Goal: Information Seeking & Learning: Learn about a topic

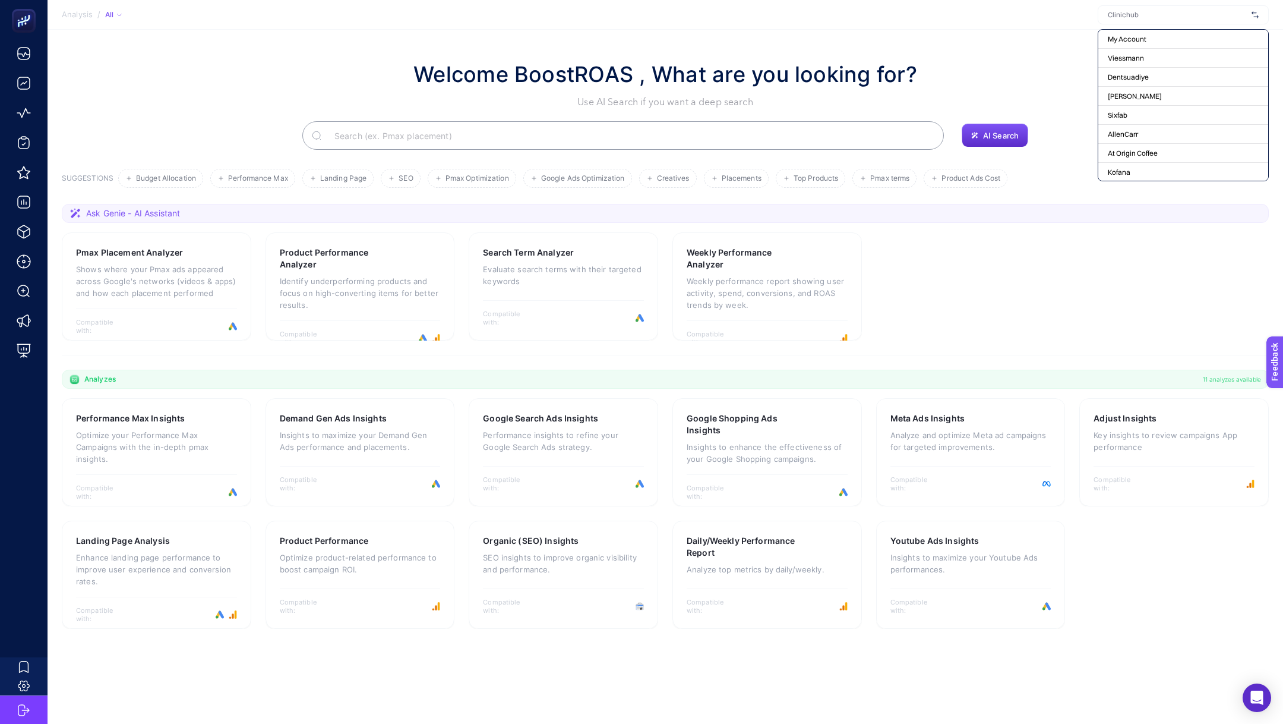
click at [1127, 19] on input "text" at bounding box center [1177, 15] width 139 height 10
click at [1118, 17] on span "Clinichub" at bounding box center [1177, 15] width 139 height 10
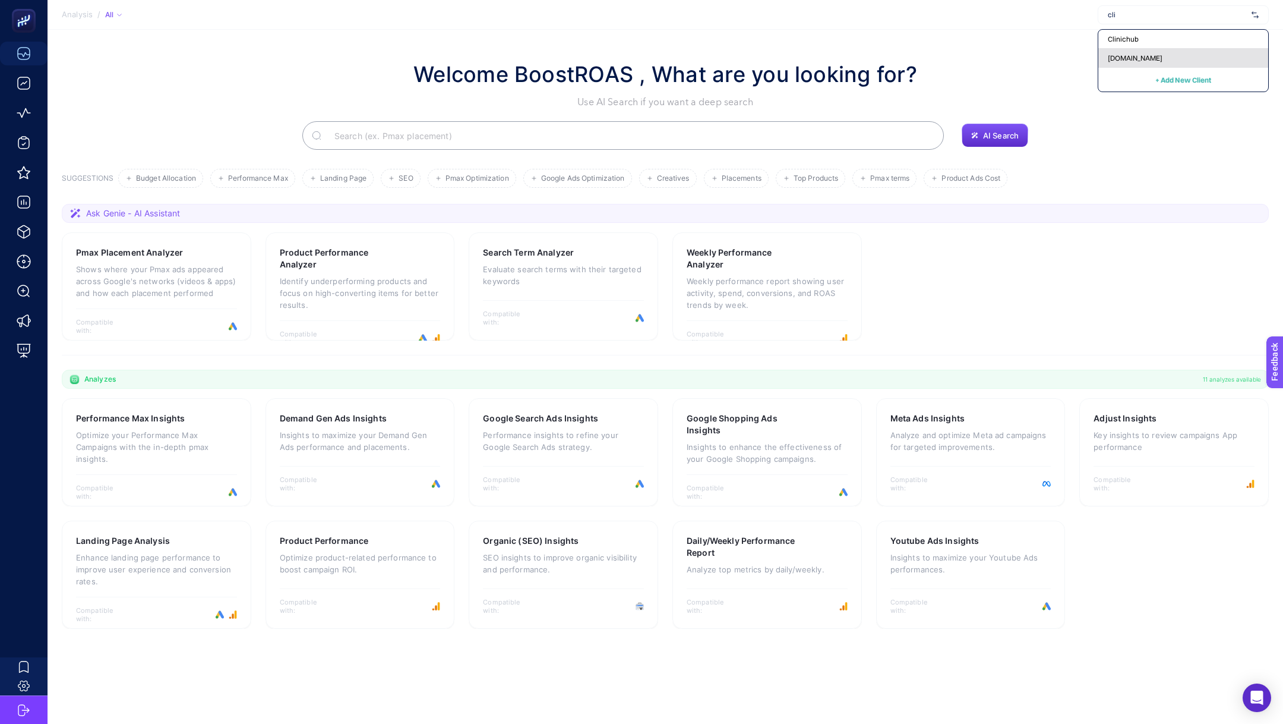
type input "cli"
click at [1162, 58] on div "clinichub.com" at bounding box center [1184, 58] width 170 height 19
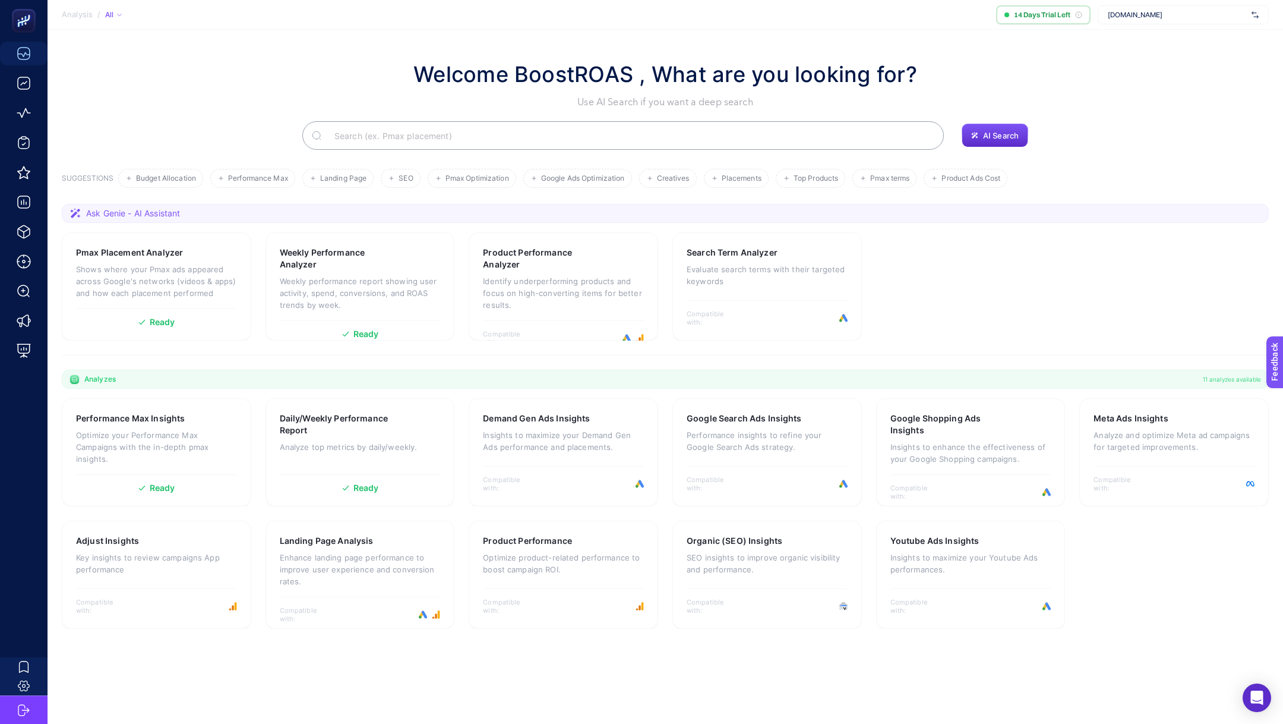
click at [1152, 17] on span "clinichub.com" at bounding box center [1177, 15] width 139 height 10
type input "shop"
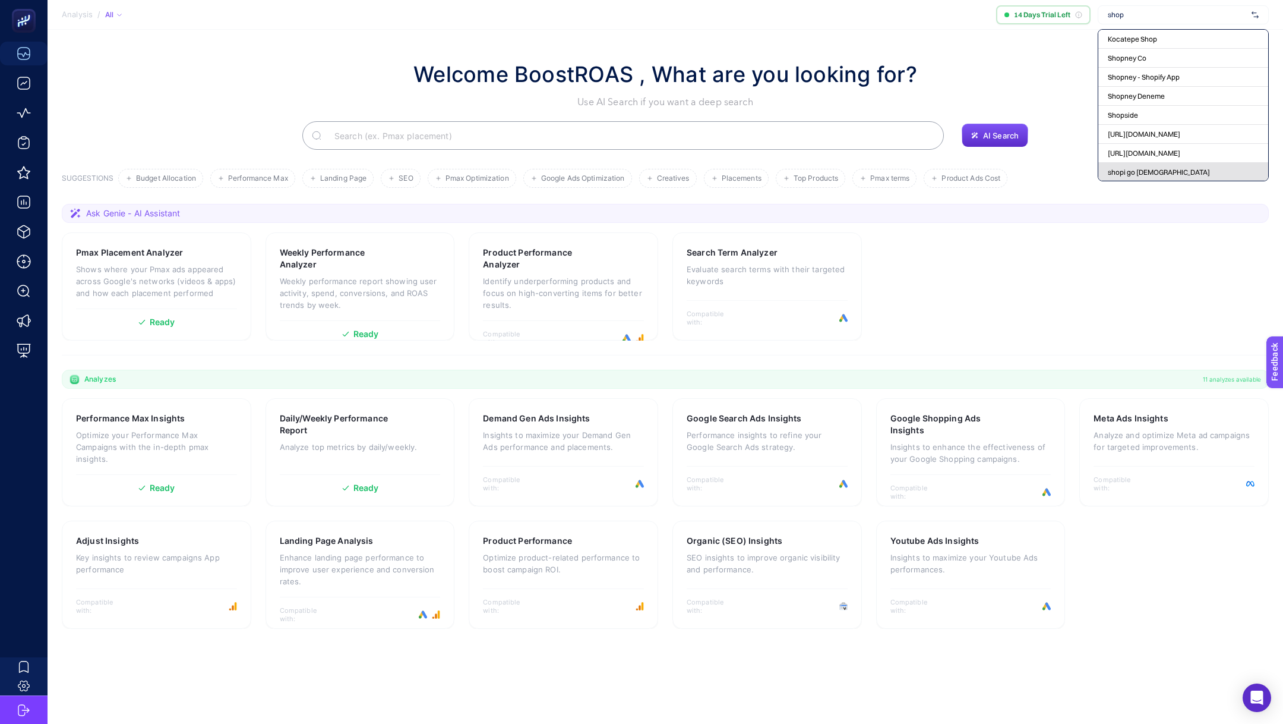
click at [1151, 169] on span "shopi go [DEMOGRAPHIC_DATA]" at bounding box center [1159, 173] width 102 height 10
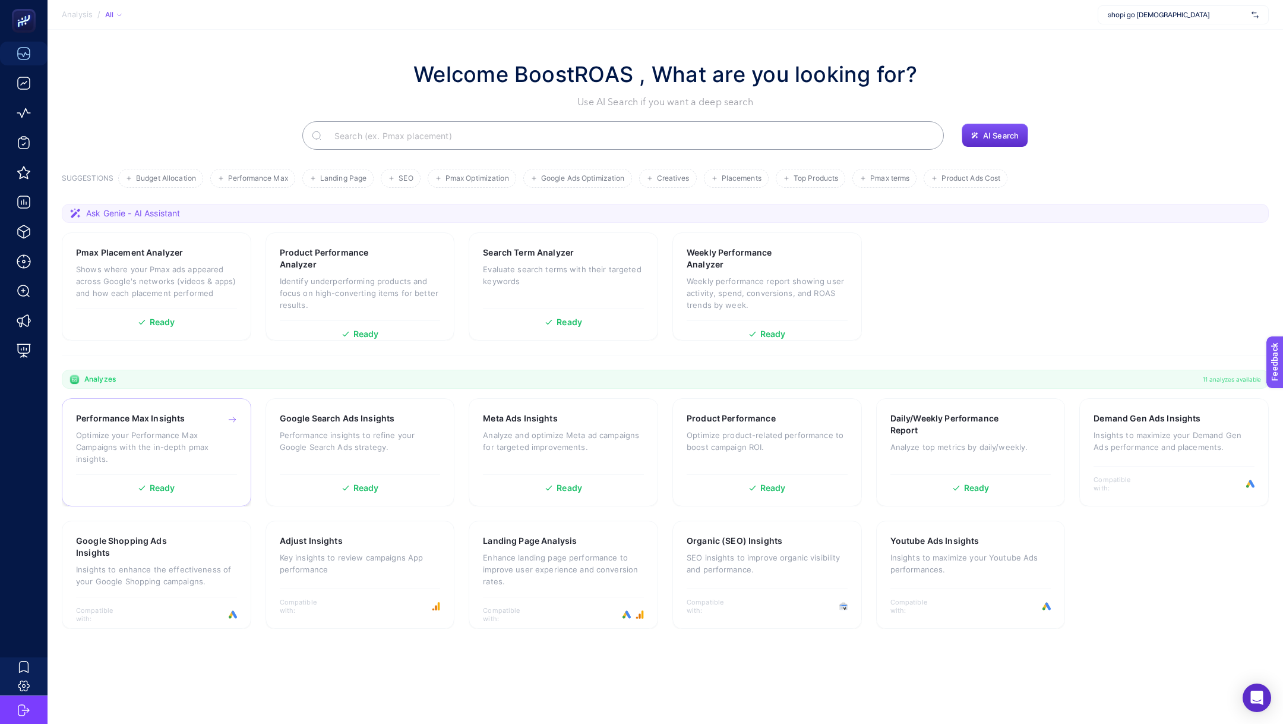
click at [176, 455] on p "Optimize your Performance Max Campaigns with the in-depth pmax insights." at bounding box center [156, 447] width 161 height 36
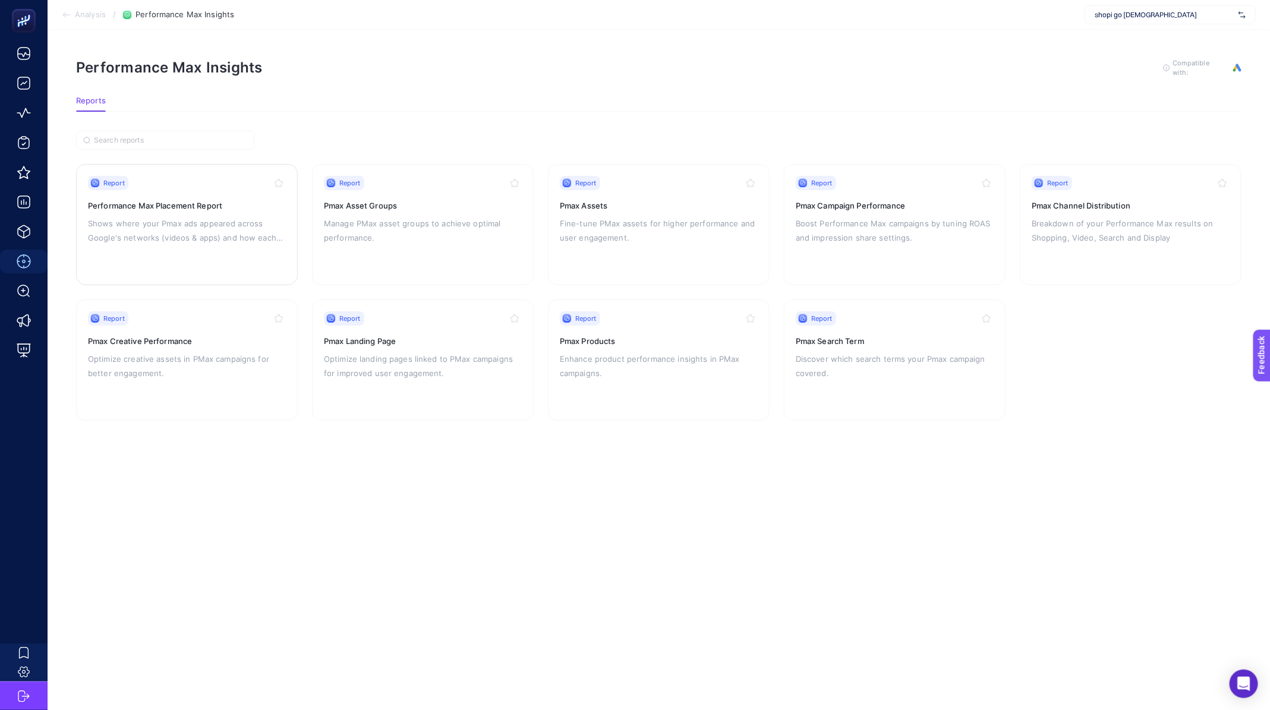
click at [187, 216] on p "Shows where your Pmax ads appeared across Google's networks (videos & apps) and…" at bounding box center [187, 230] width 198 height 29
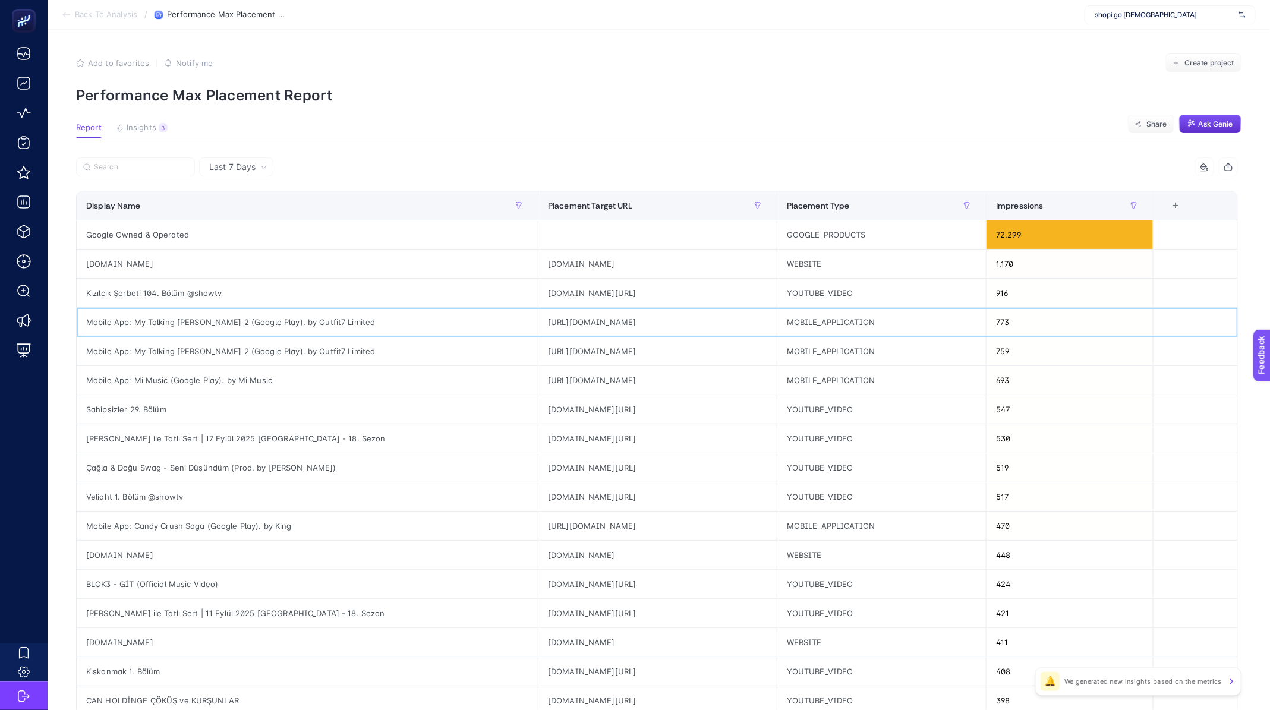
click at [172, 324] on div "Mobile App: My Talking Angela 2 (Google Play). by Outfit7 Limited" at bounding box center [307, 322] width 461 height 29
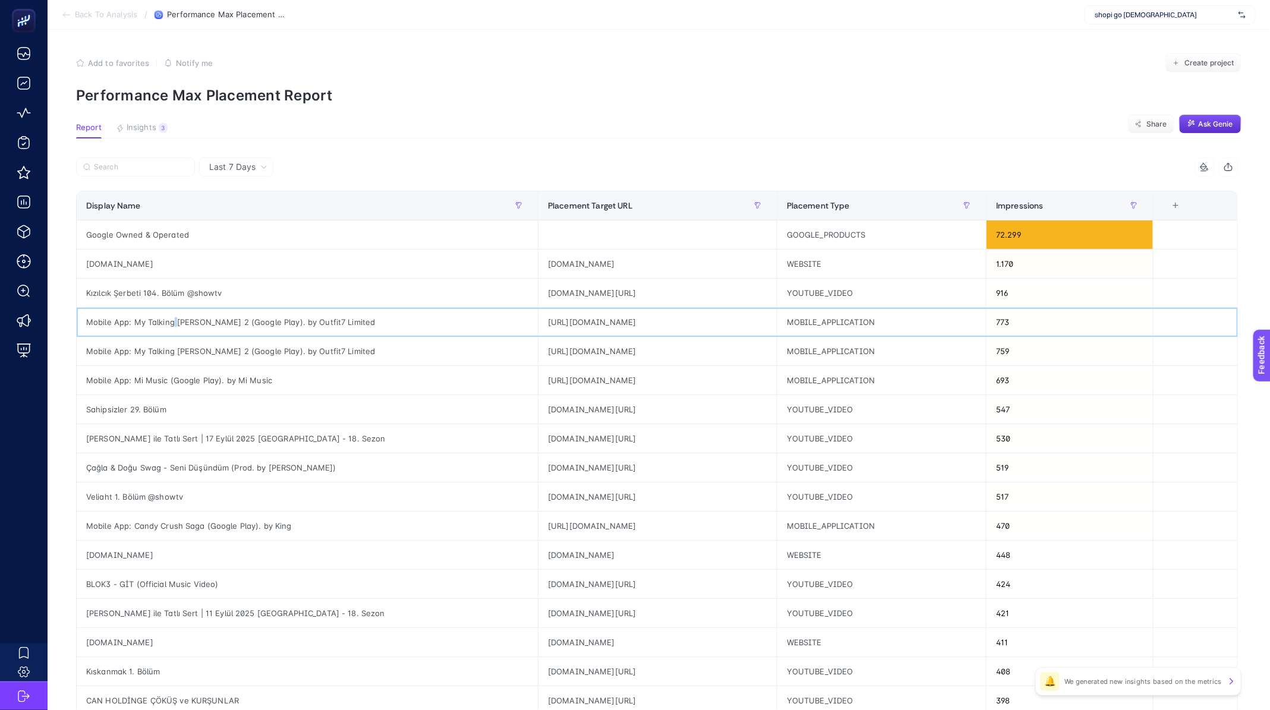
click at [172, 324] on div "Mobile App: My Talking Angela 2 (Google Play). by Outfit7 Limited" at bounding box center [307, 322] width 461 height 29
click at [175, 352] on div "Mobile App: My Talking Tom 2 (Google Play). by Outfit7 Limited" at bounding box center [307, 351] width 461 height 29
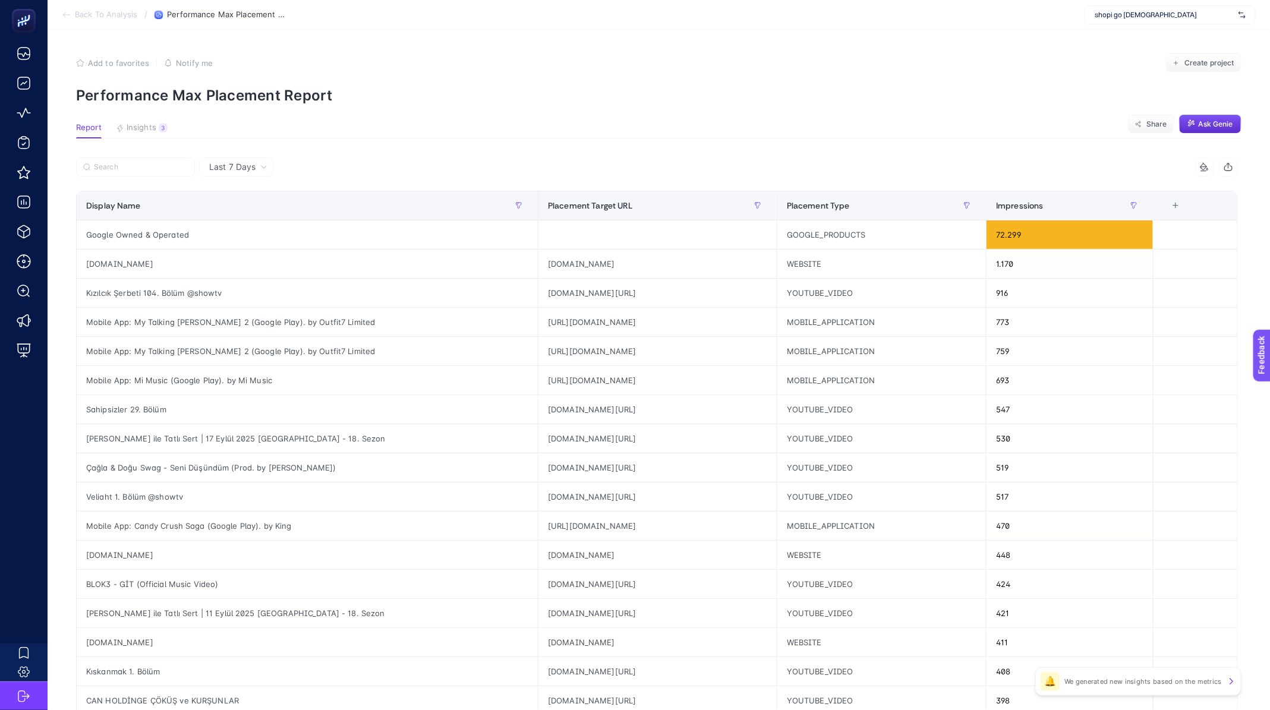
click at [300, 144] on article "Add to favorites false Notify me Create project Performance Max Placement Repor…" at bounding box center [659, 494] width 1222 height 929
click at [109, 20] on section "Back To Analysis / Performance Max Placement Report shopi go Boostroas" at bounding box center [659, 15] width 1222 height 30
click at [109, 18] on span "Back To Analysis" at bounding box center [106, 15] width 62 height 10
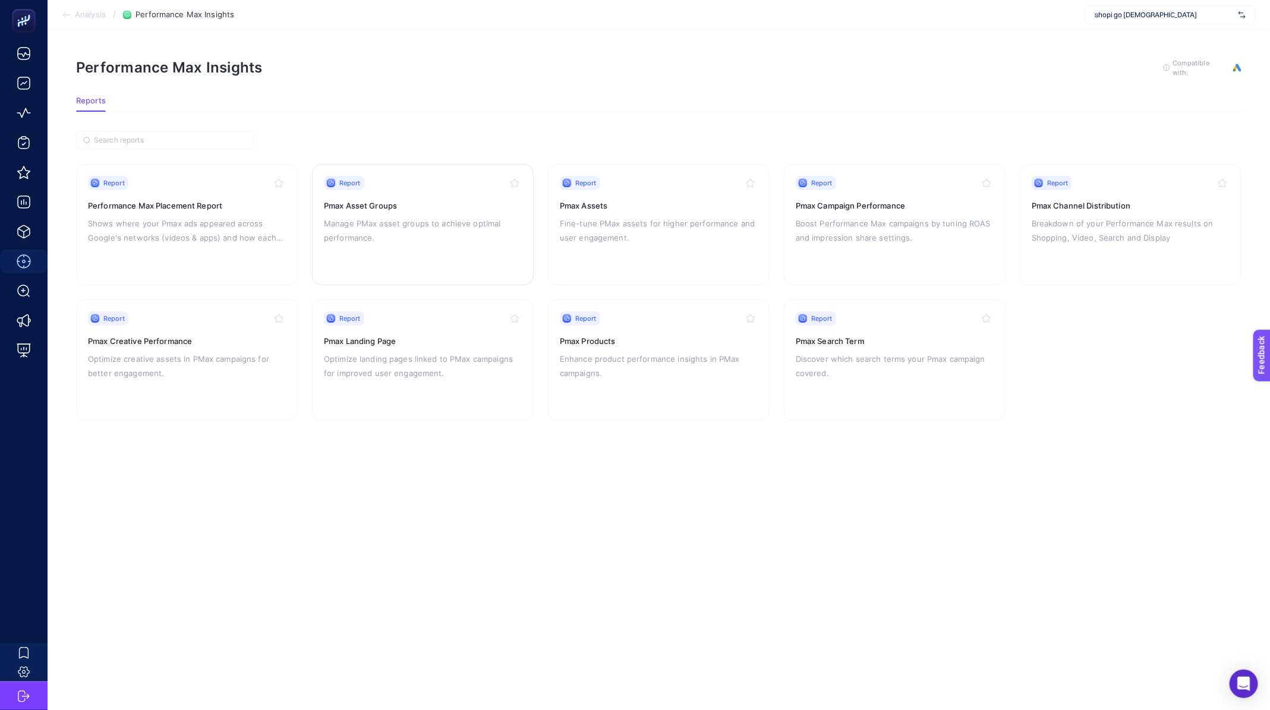
click at [434, 226] on p "Manage PMax asset groups to achieve optimal performance." at bounding box center [423, 230] width 198 height 29
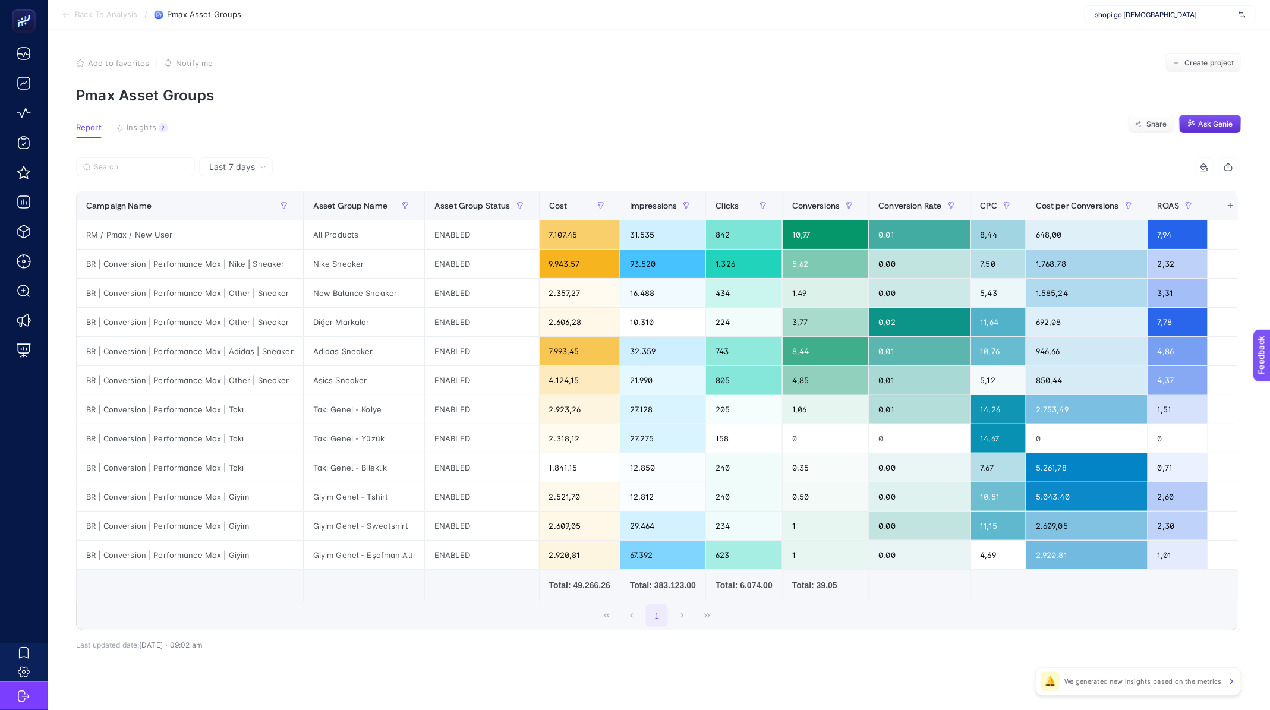
click at [105, 26] on section "Back To Analysis / Pmax Asset Groups shopi go Boostroas" at bounding box center [659, 15] width 1222 height 30
click at [102, 19] on span "Back To Analysis" at bounding box center [106, 15] width 62 height 10
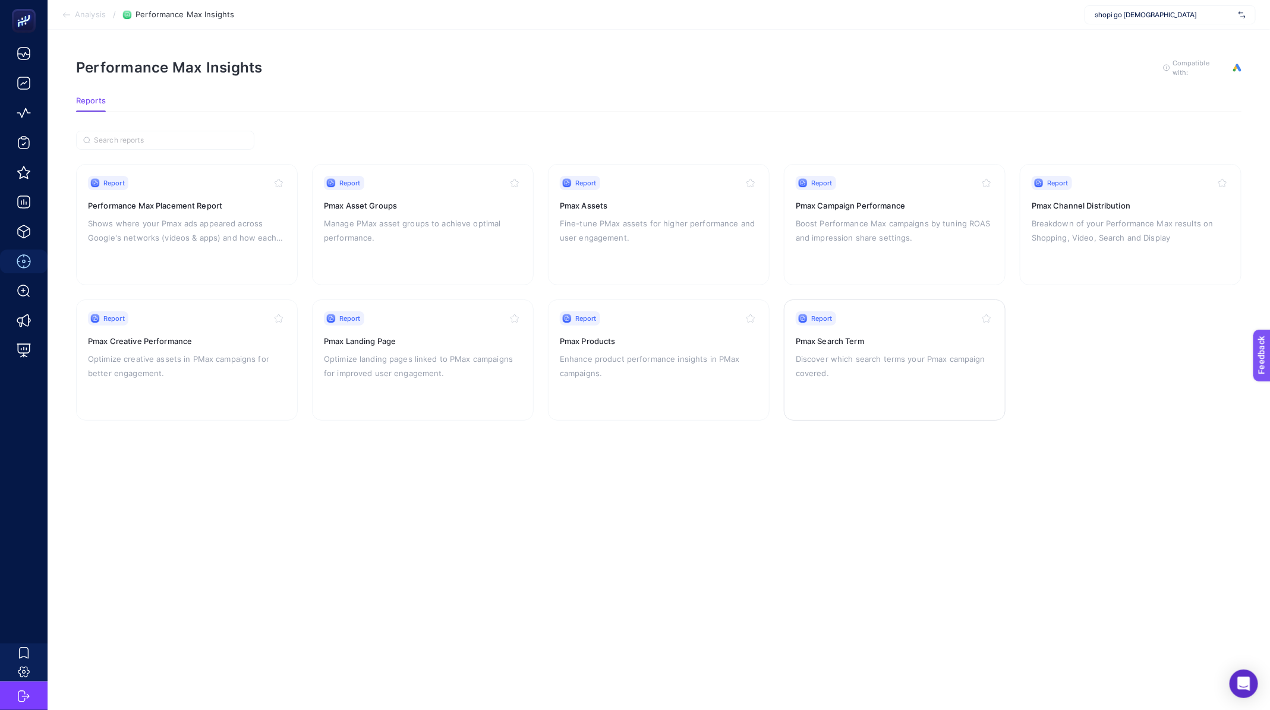
click at [824, 347] on div "Report Pmax Search Term Discover which search terms your Pmax campaign covered." at bounding box center [895, 359] width 198 height 97
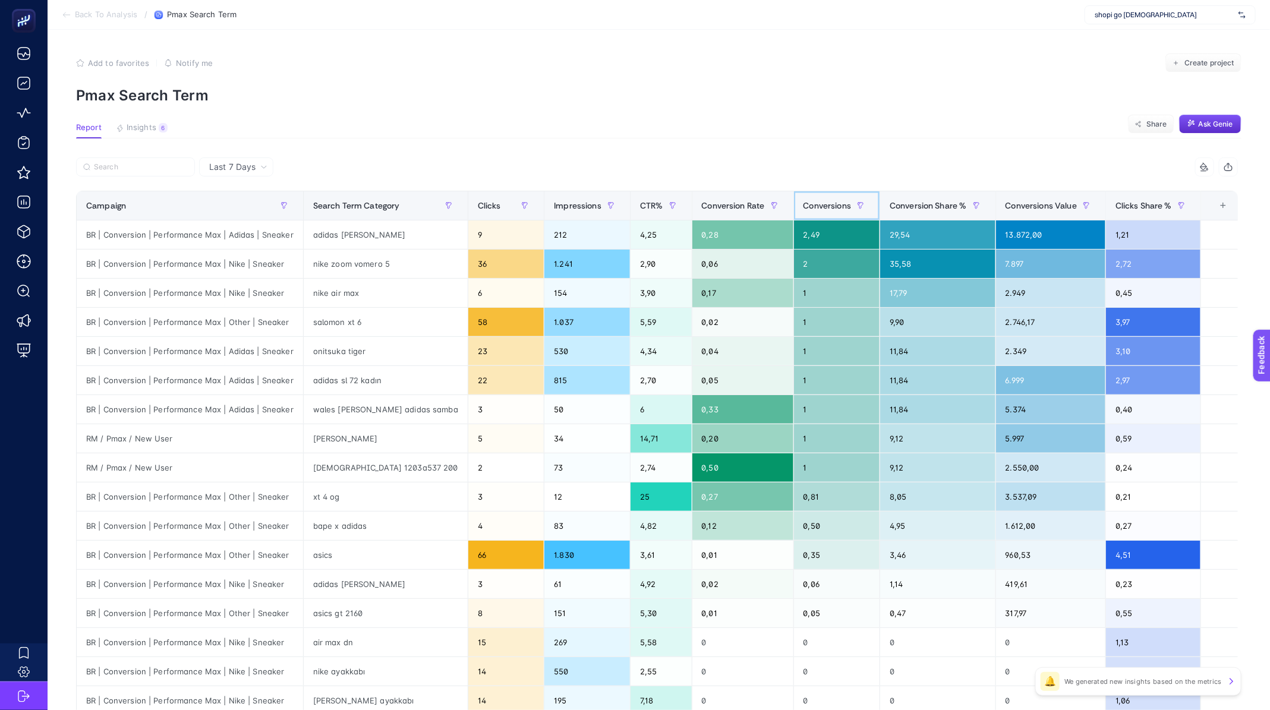
click at [804, 209] on span "Conversions" at bounding box center [827, 206] width 48 height 10
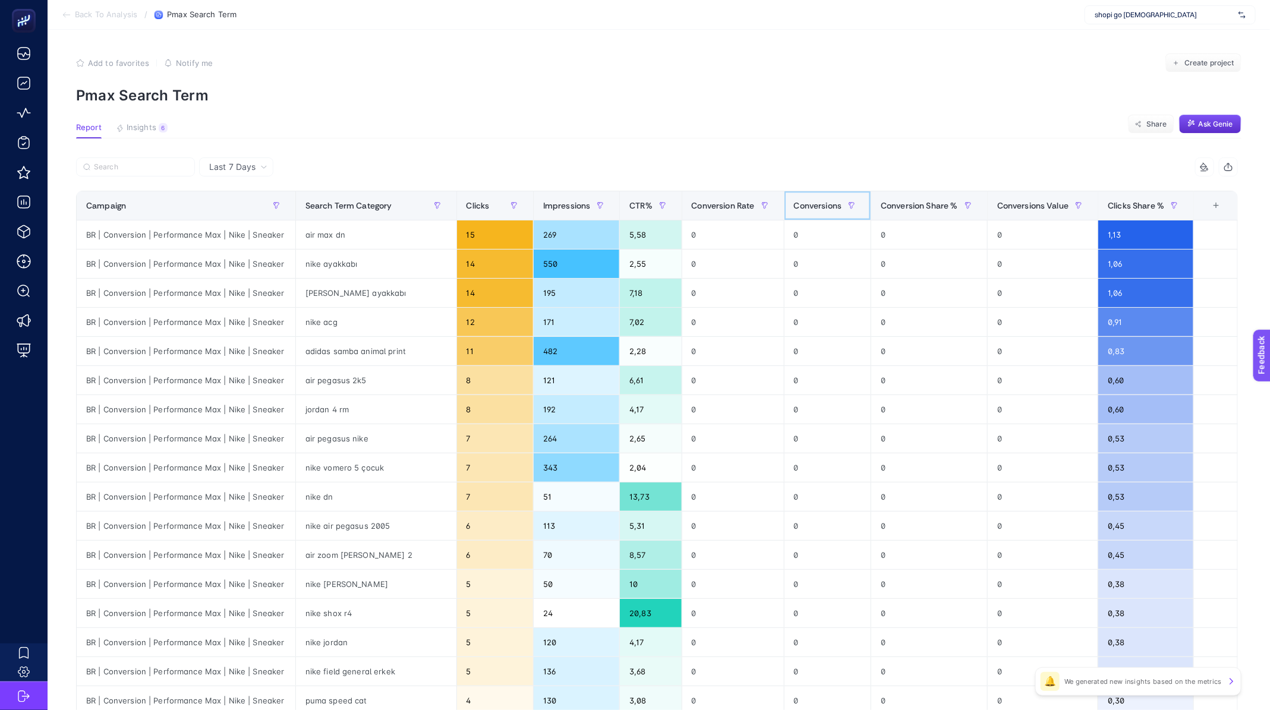
click at [804, 209] on span "Conversions" at bounding box center [818, 206] width 48 height 10
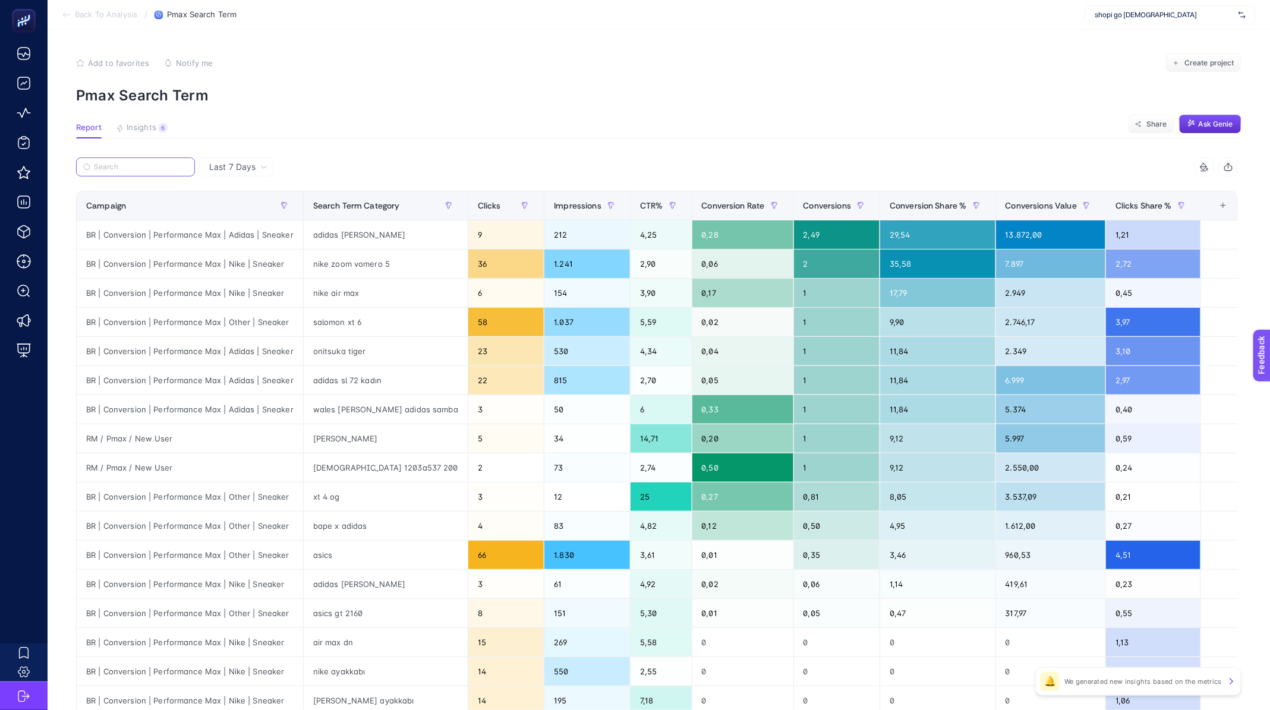
click at [121, 164] on input "Search" at bounding box center [141, 167] width 94 height 9
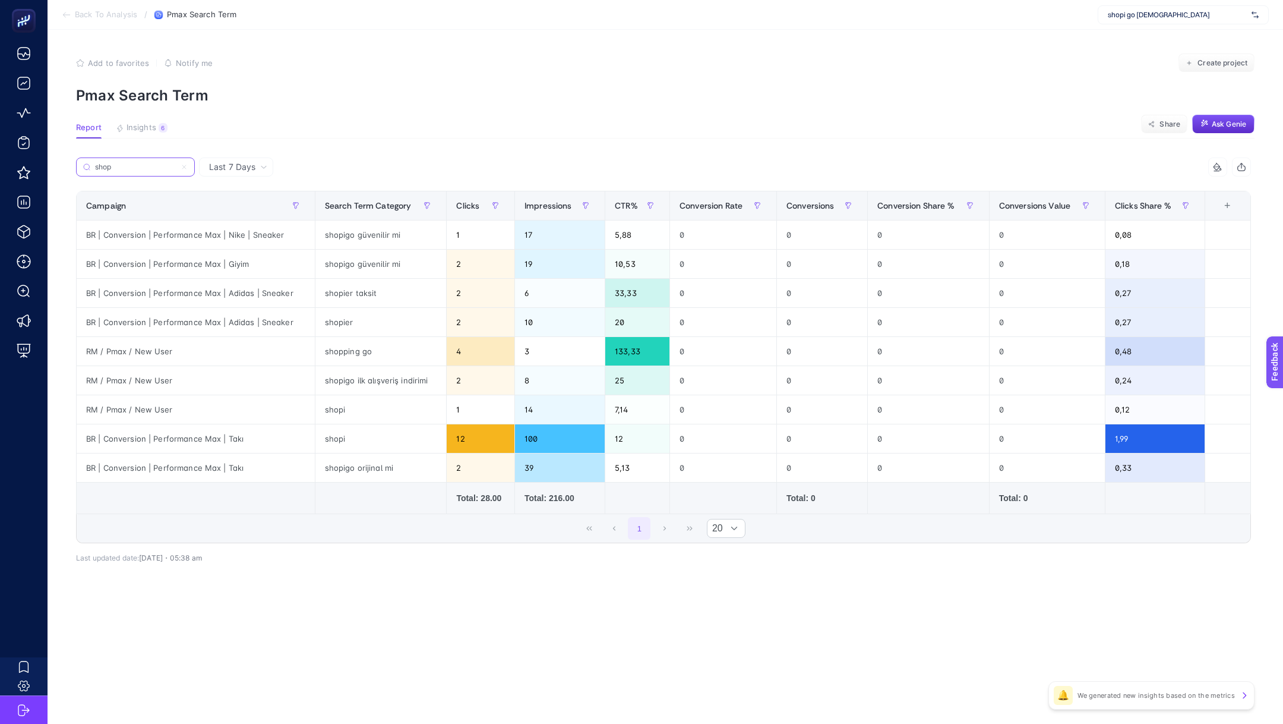
type input "shop"
click at [114, 11] on span "Back To Analysis" at bounding box center [106, 15] width 62 height 10
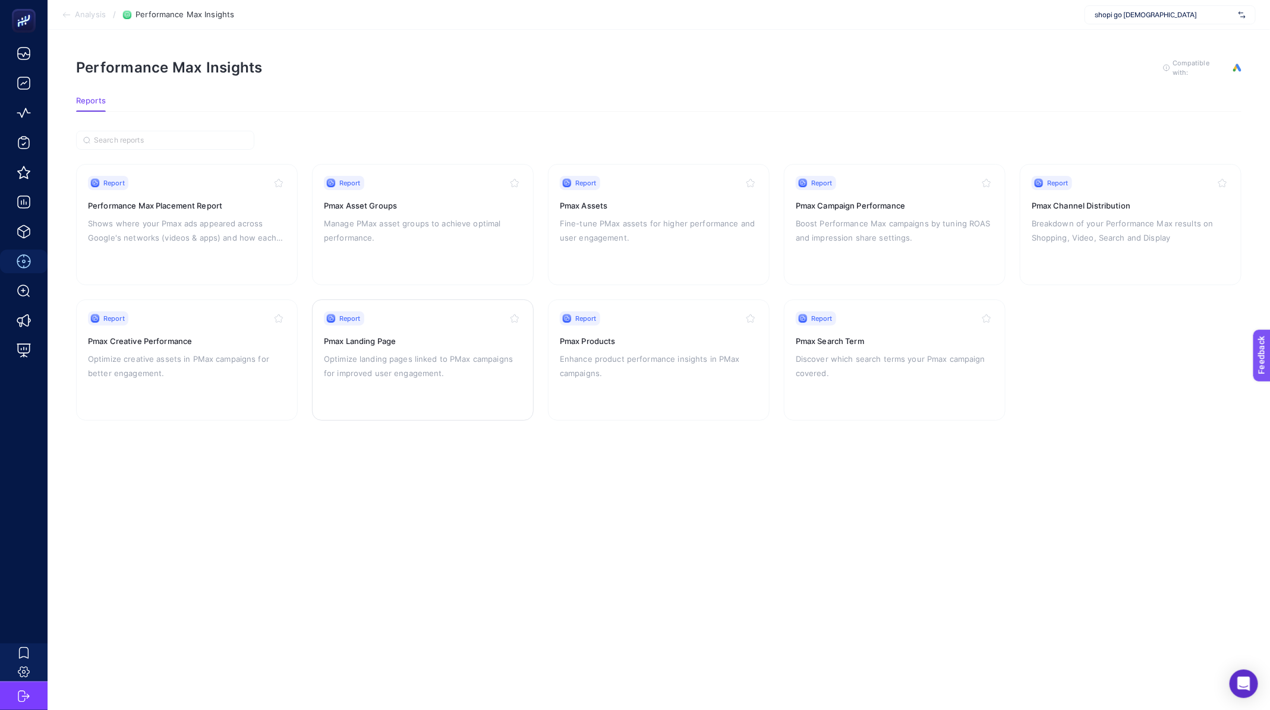
click at [460, 376] on p "Optimize landing pages linked to PMax campaigns for improved user engagement." at bounding box center [423, 366] width 198 height 29
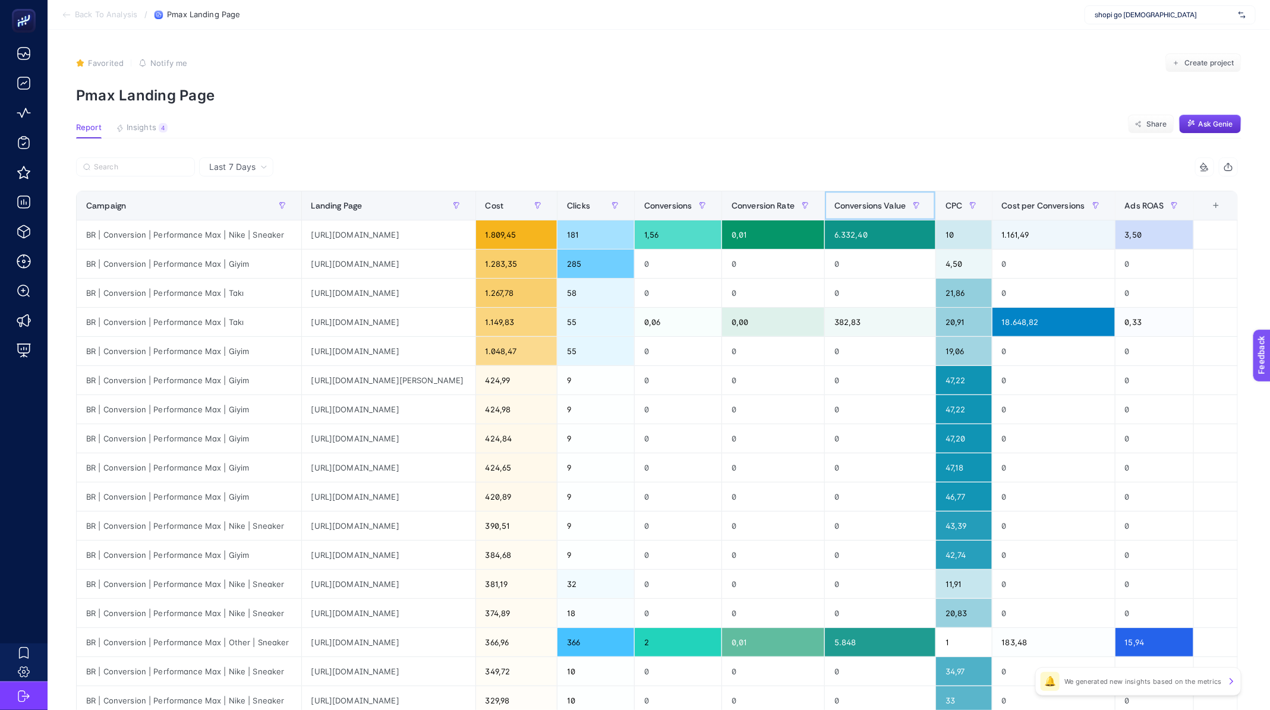
click at [906, 209] on span "Conversions Value" at bounding box center [869, 206] width 71 height 10
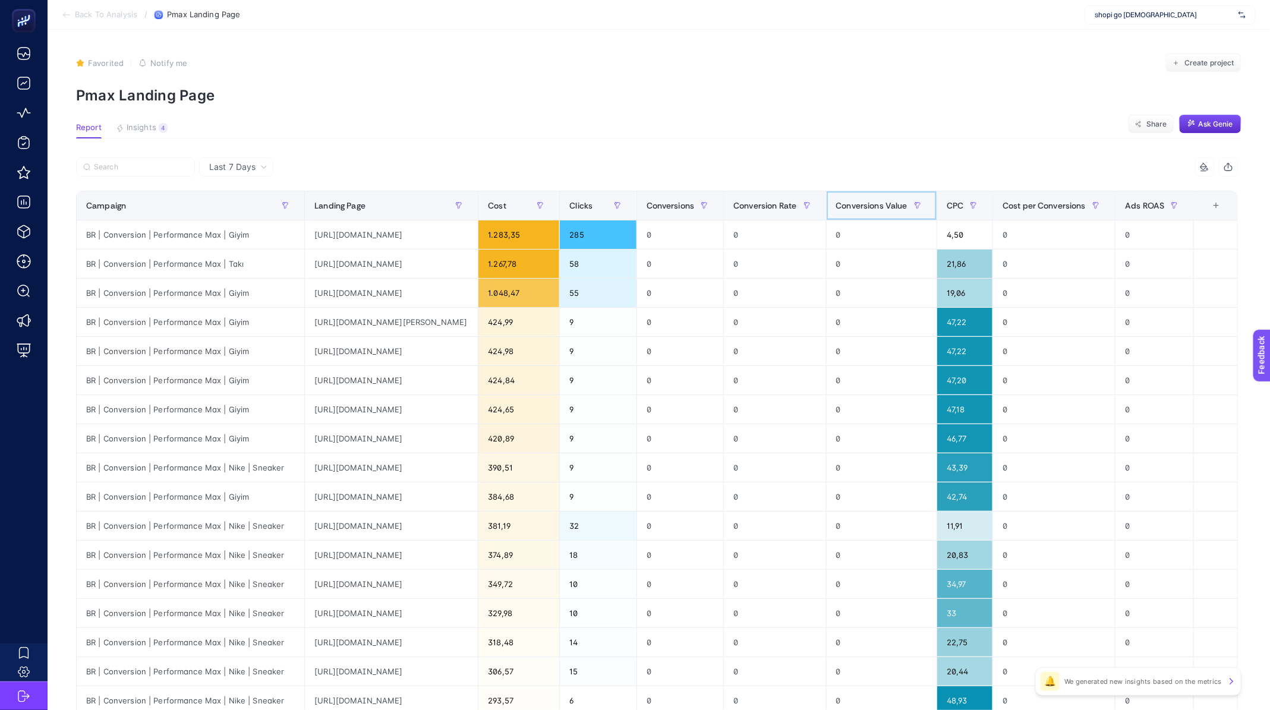
click at [907, 209] on span "Conversions Value" at bounding box center [871, 206] width 71 height 10
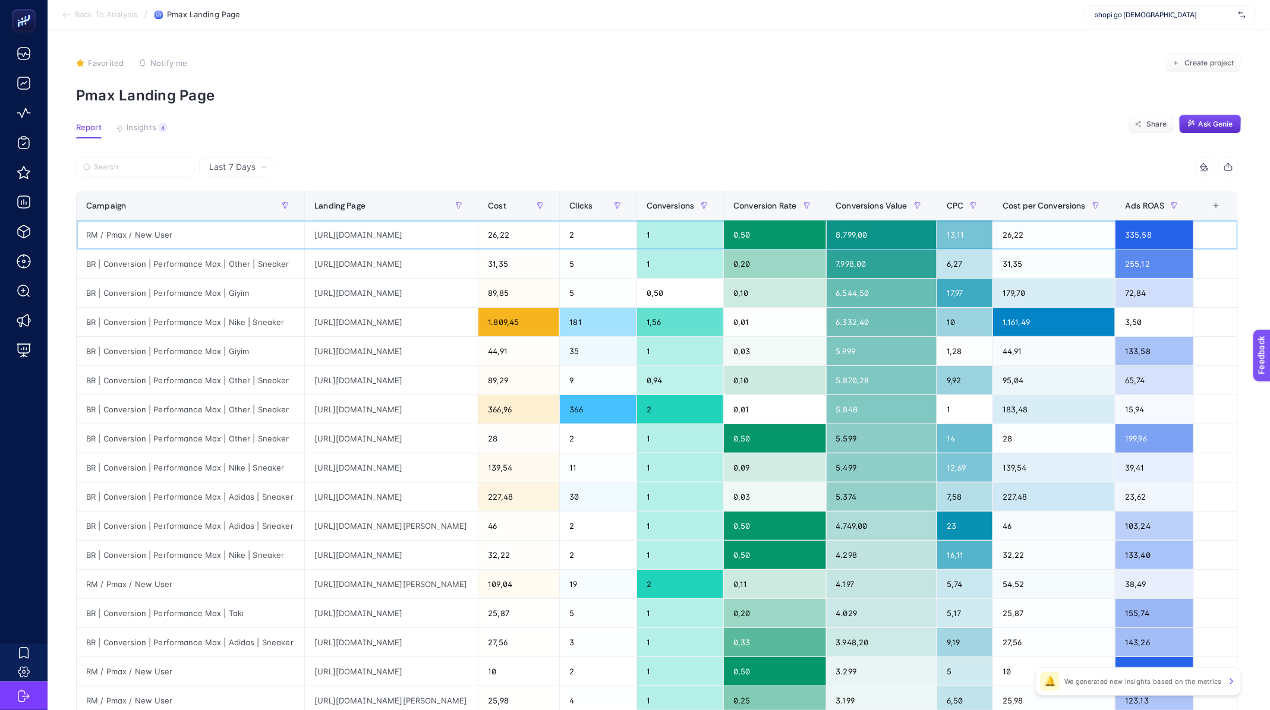
click at [415, 237] on div "https://shopigo.com/products/acs-pro-gtx-iron-plum-kitten-black?gad_source=4&ga…" at bounding box center [391, 234] width 173 height 29
click at [464, 265] on div "https://shopigo.com/en/collections/sale?sort_by=manual&filter.p.product_type=SN…" at bounding box center [391, 264] width 173 height 29
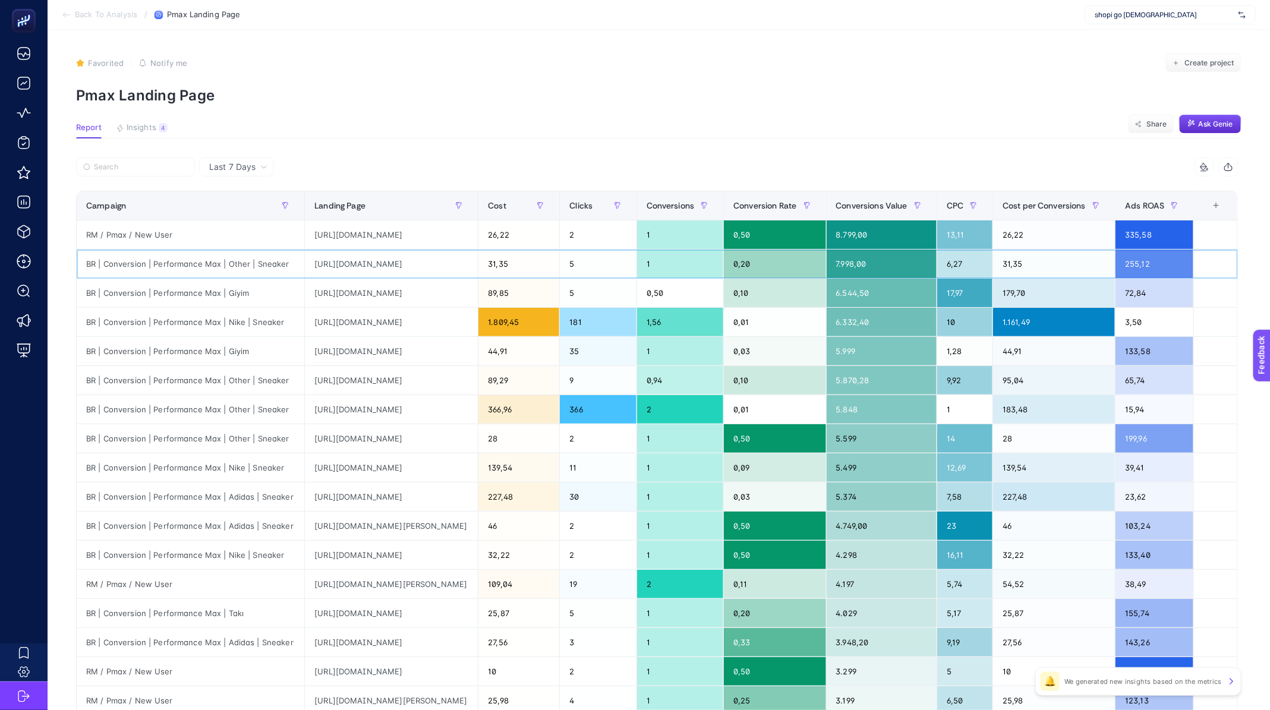
click at [464, 265] on div "https://shopigo.com/en/collections/sale?sort_by=manual&filter.p.product_type=SN…" at bounding box center [391, 264] width 173 height 29
click at [439, 292] on div "https://shopigo.com/collections/indirim?sort_by=manual&filter.p.product_type=T-…" at bounding box center [391, 293] width 173 height 29
click at [111, 17] on span "Back To Analysis" at bounding box center [106, 15] width 62 height 10
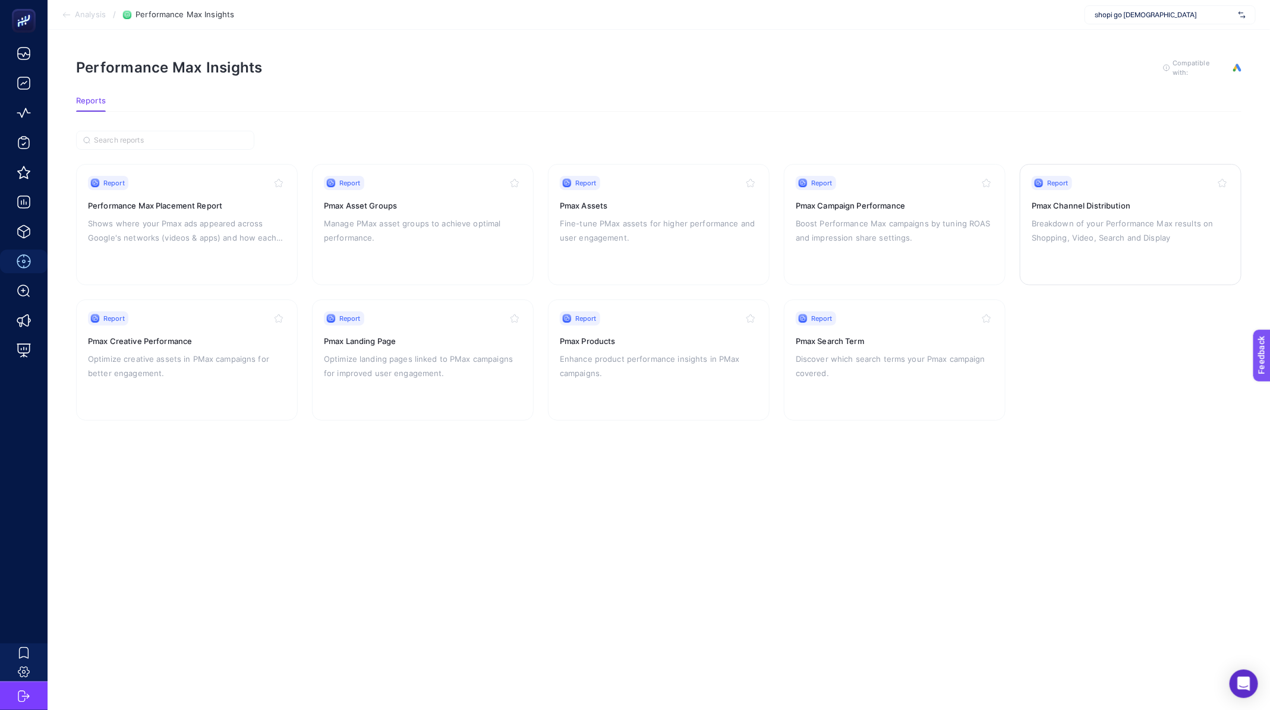
click at [1099, 207] on h3 "Pmax Channel Distribution" at bounding box center [1131, 206] width 198 height 12
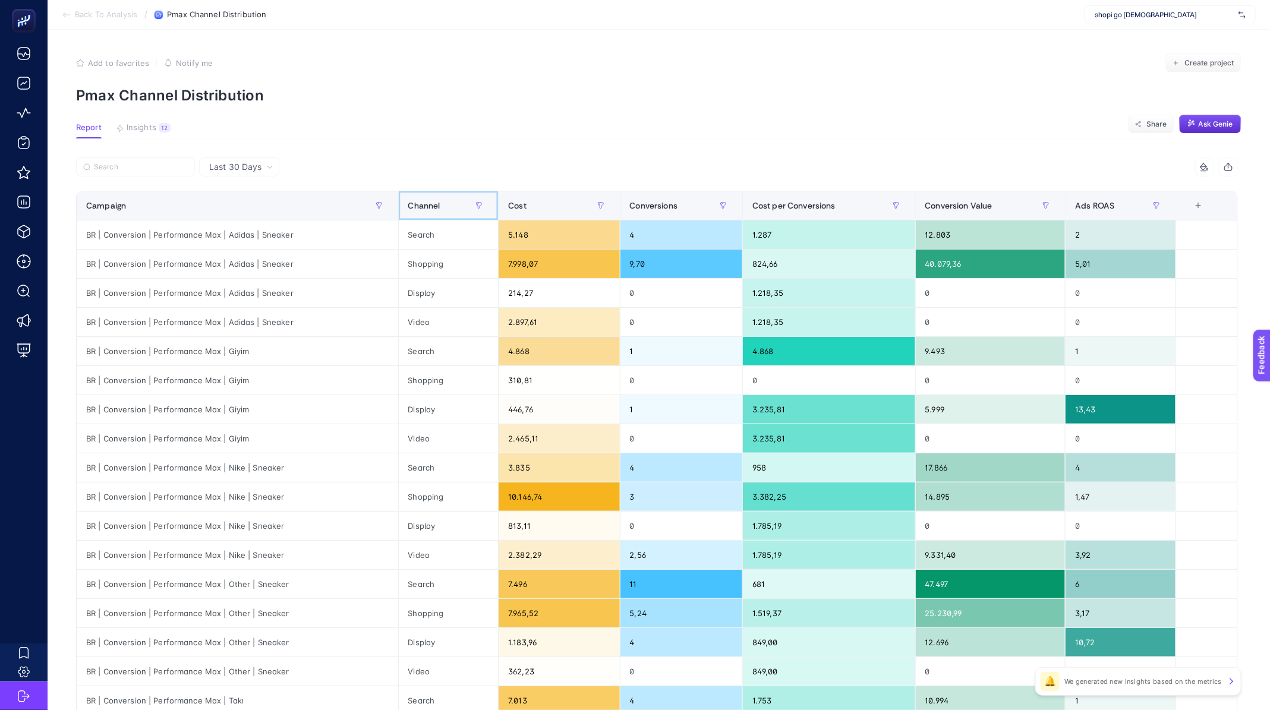
click at [428, 195] on th "Channel" at bounding box center [448, 205] width 100 height 29
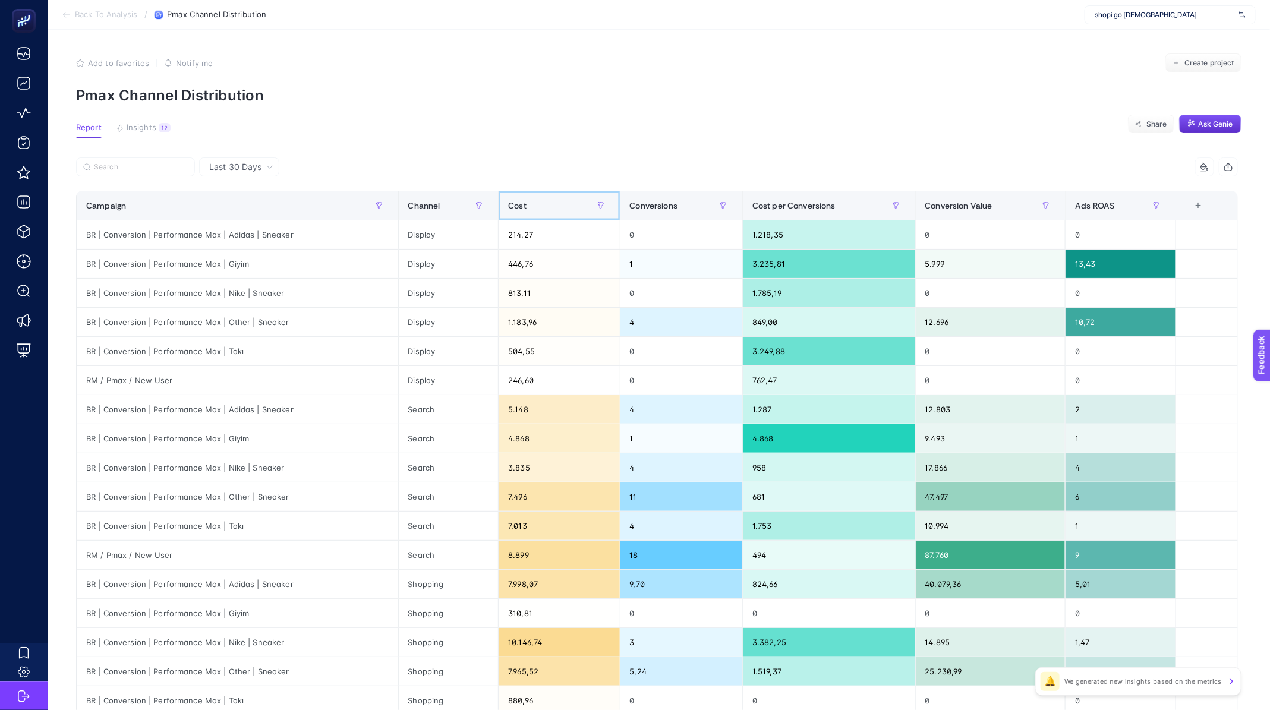
click at [572, 205] on div "Cost" at bounding box center [559, 205] width 102 height 19
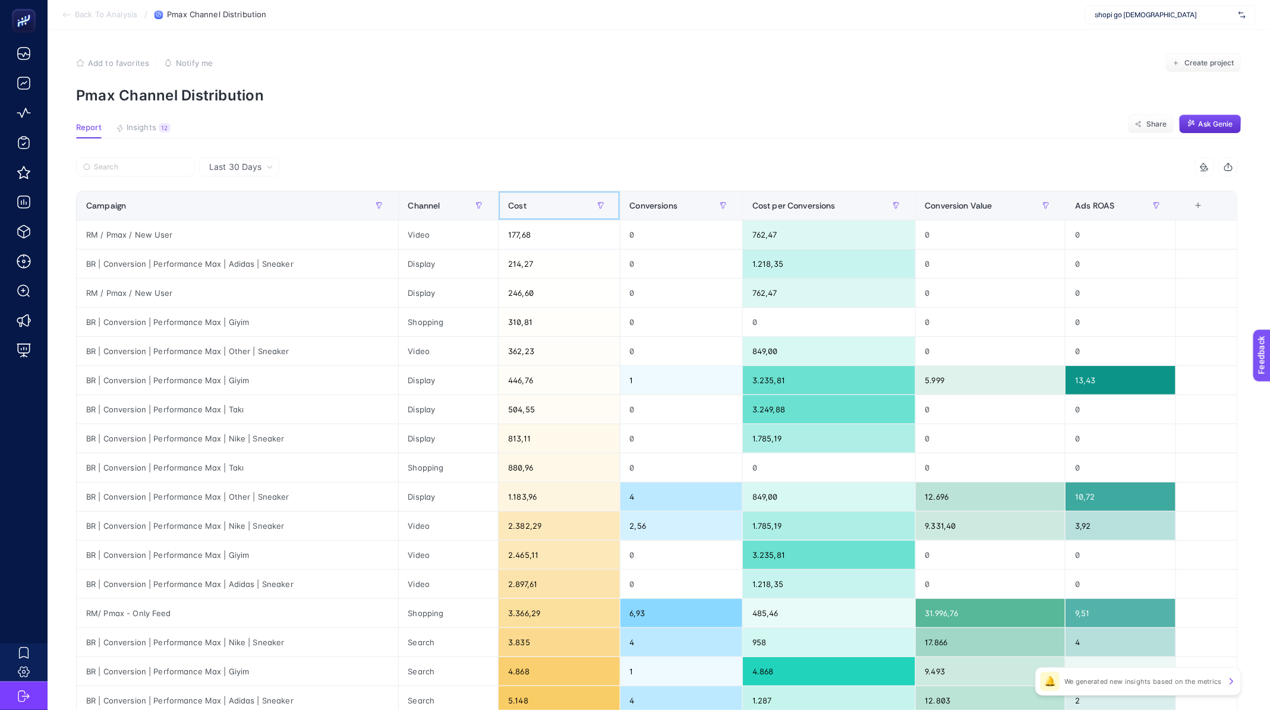
click at [572, 205] on div "Cost" at bounding box center [559, 205] width 102 height 19
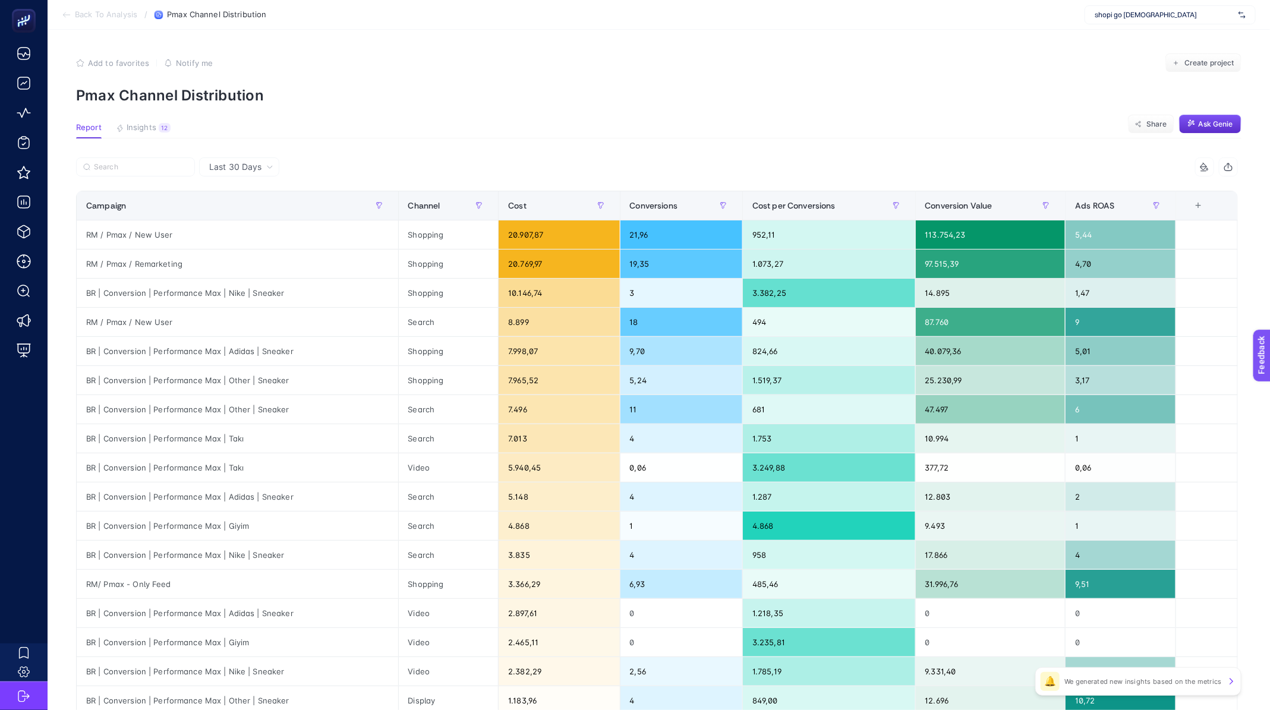
click at [261, 169] on div "Last 30 Days" at bounding box center [241, 167] width 74 height 8
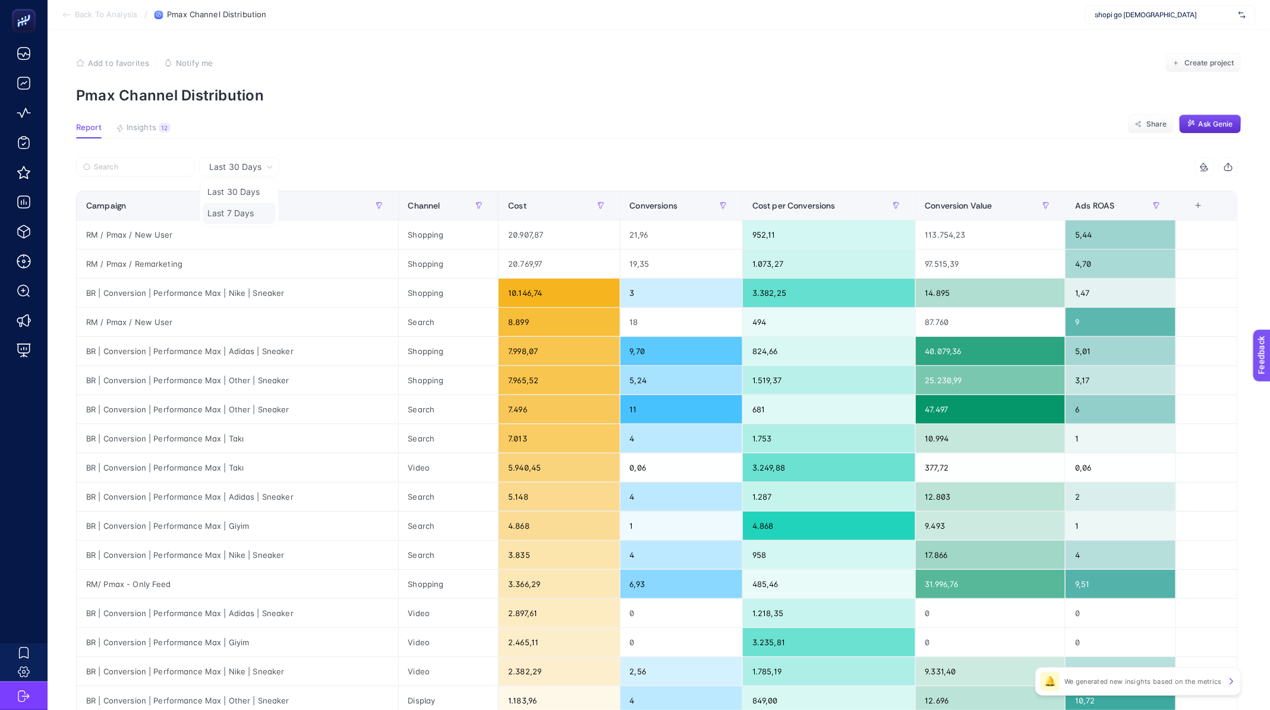
click at [251, 208] on li "Last 7 Days" at bounding box center [239, 213] width 73 height 21
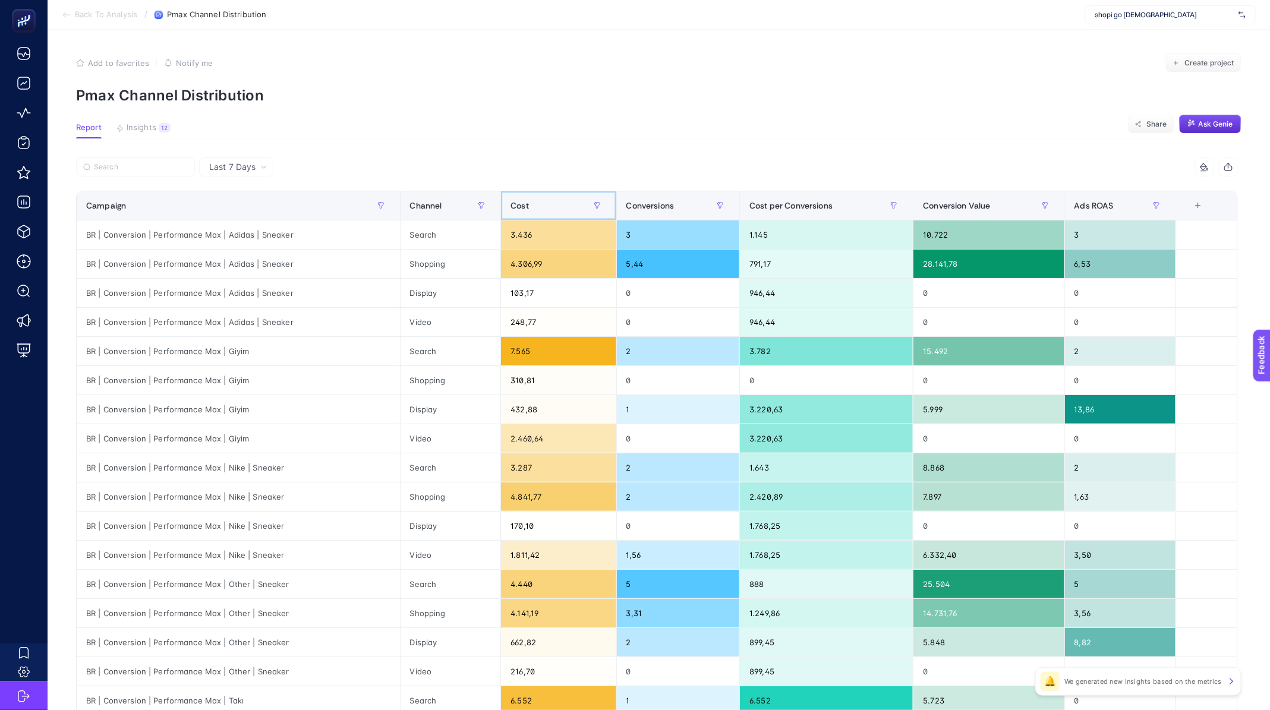
click at [523, 208] on span "Cost" at bounding box center [519, 206] width 18 height 10
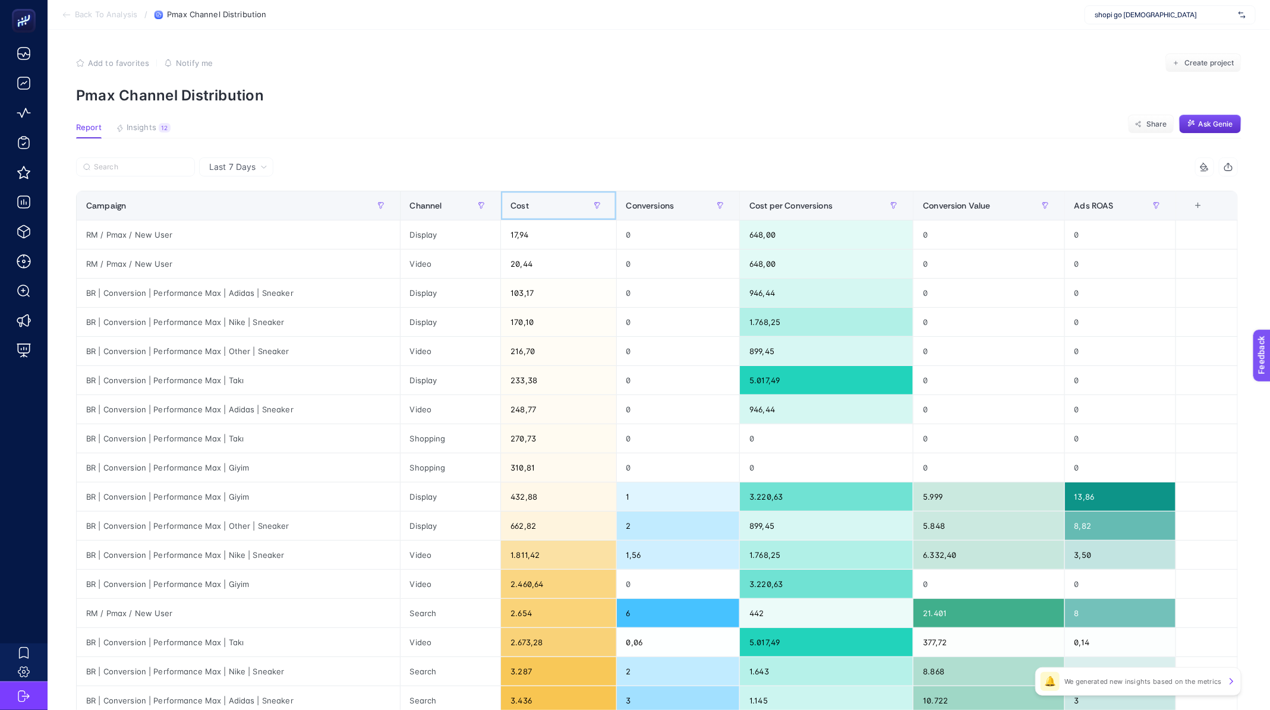
click at [523, 208] on span "Cost" at bounding box center [519, 206] width 18 height 10
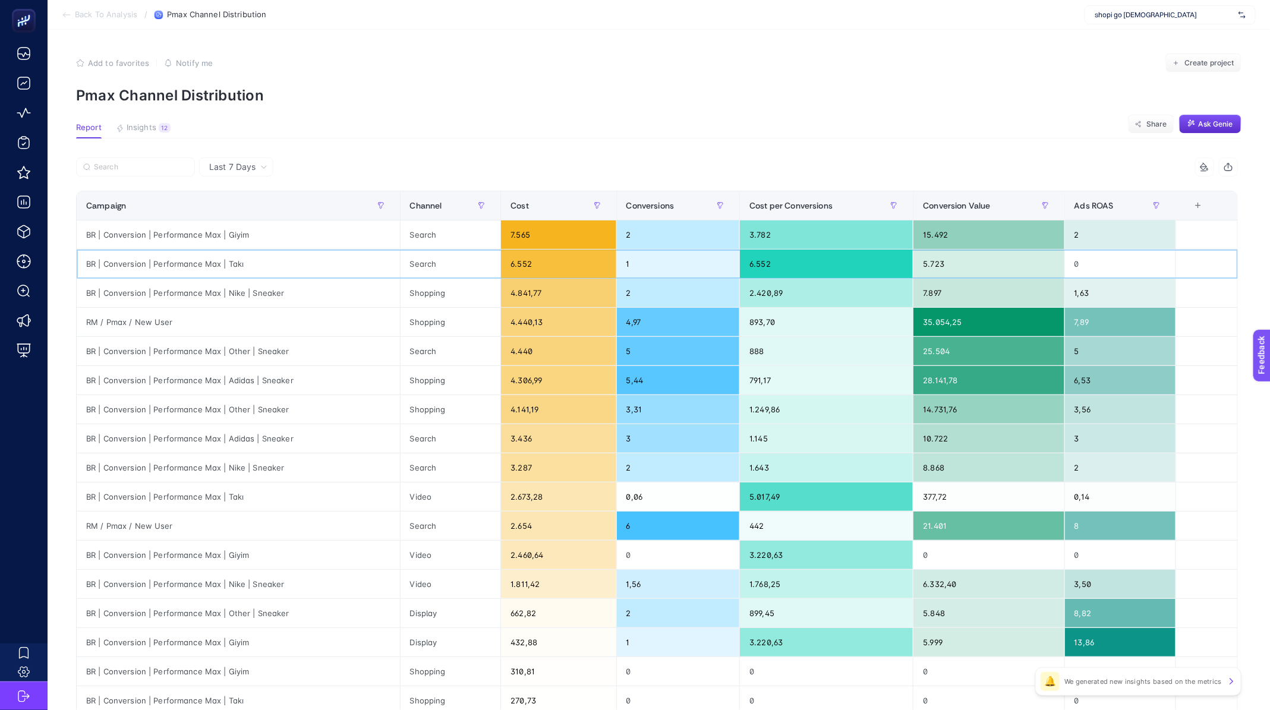
click at [526, 264] on div "6.552" at bounding box center [558, 264] width 115 height 29
click at [526, 232] on div "7.565" at bounding box center [558, 234] width 115 height 29
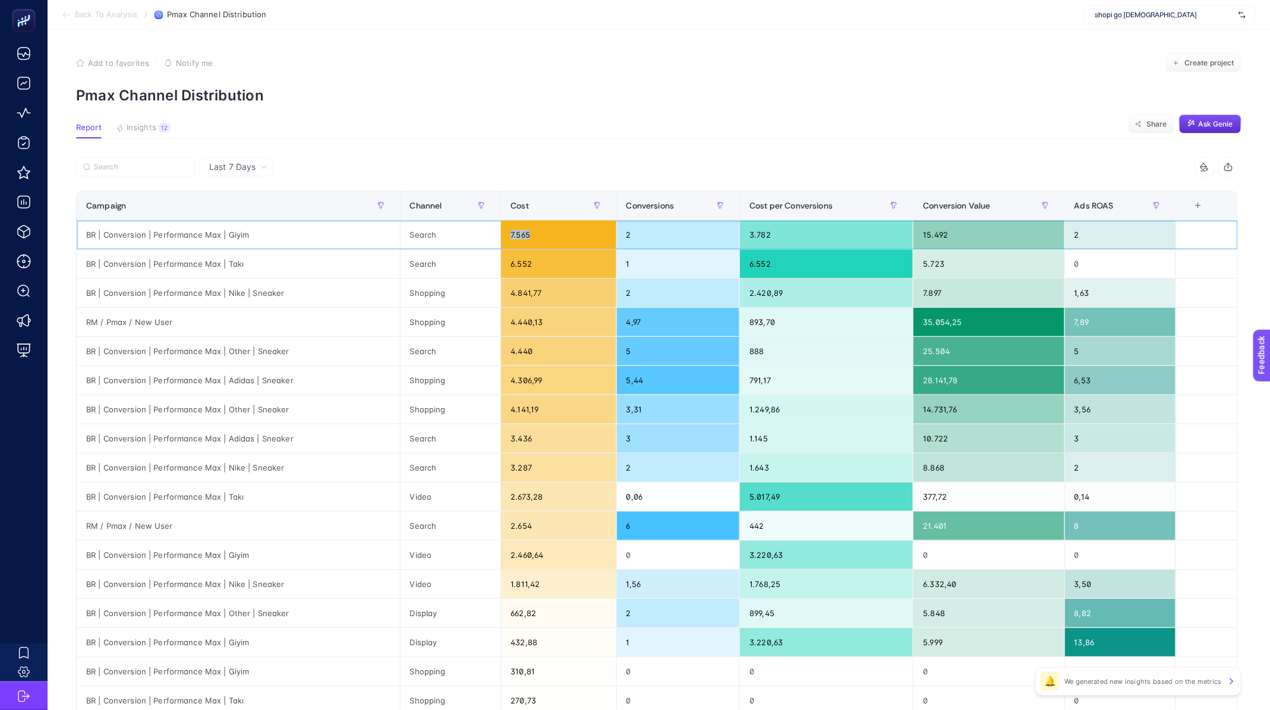
click at [526, 232] on div "7.565" at bounding box center [558, 234] width 115 height 29
click at [100, 15] on span "Back To Analysis" at bounding box center [106, 15] width 62 height 10
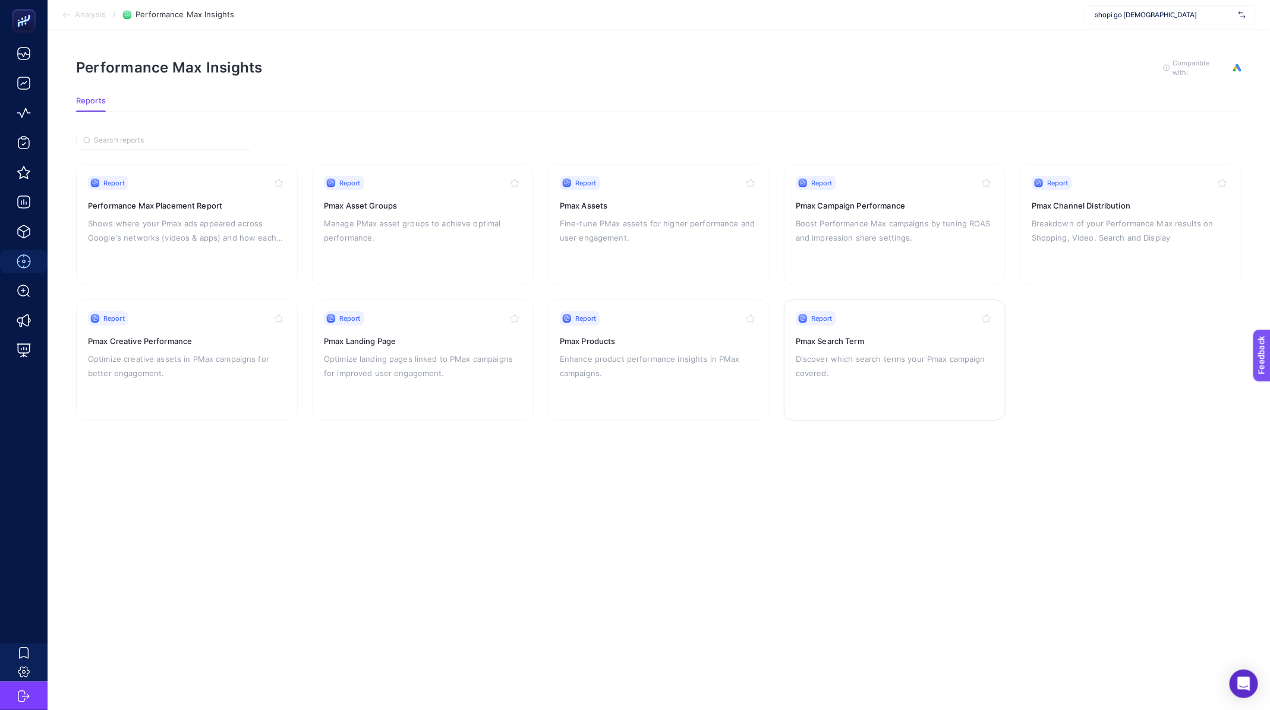
click at [865, 352] on p "Discover which search terms your Pmax campaign covered." at bounding box center [895, 366] width 198 height 29
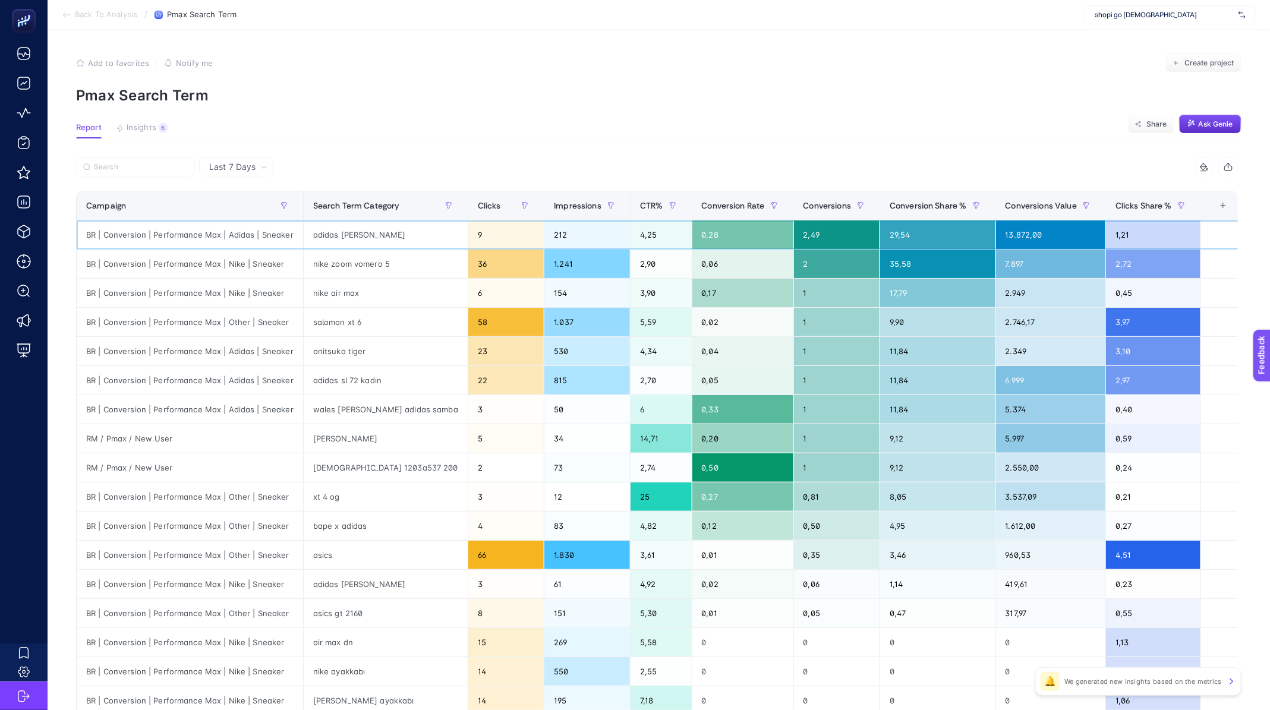
click at [204, 236] on div "BR | Conversion | Performance Max | Adidas | Sneaker" at bounding box center [190, 234] width 226 height 29
copy tr "BR | Conversion | Performance Max | Adidas | Sneaker"
click at [137, 157] on label at bounding box center [135, 166] width 119 height 19
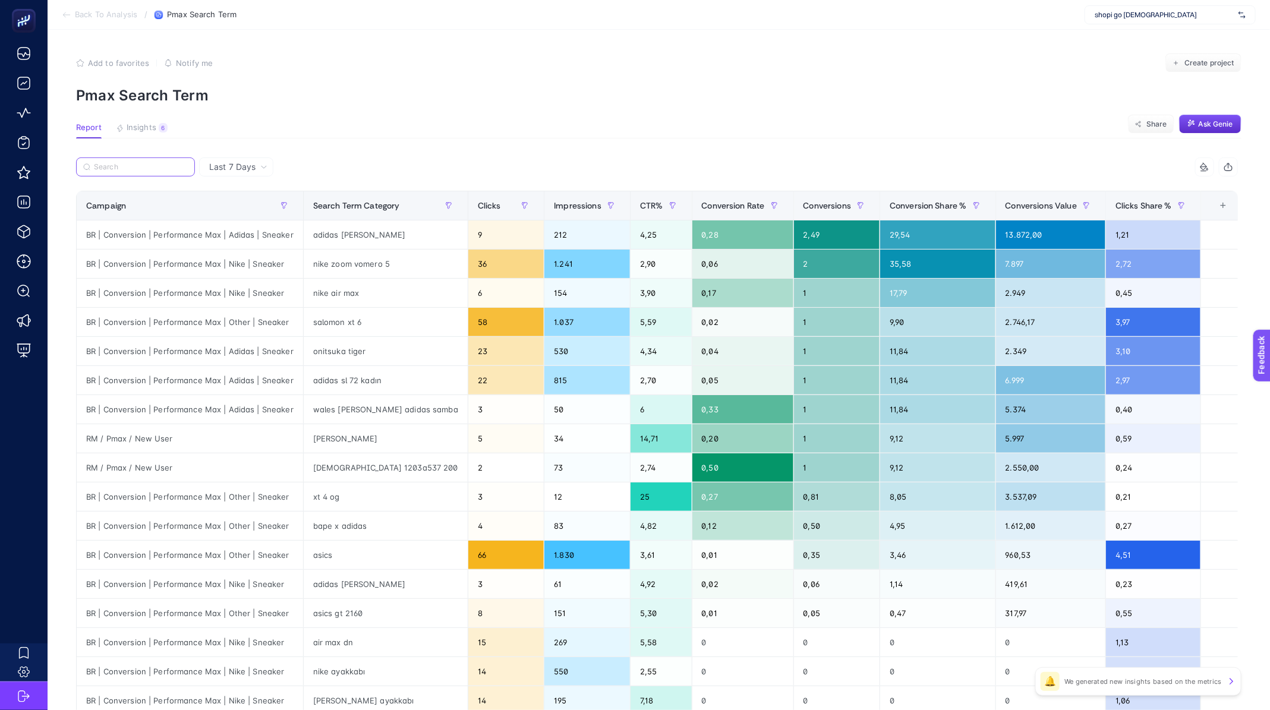
click at [137, 163] on input "Search" at bounding box center [141, 167] width 94 height 9
paste input "BR | Conversion | Performance Max | Adidas | Sneaker"
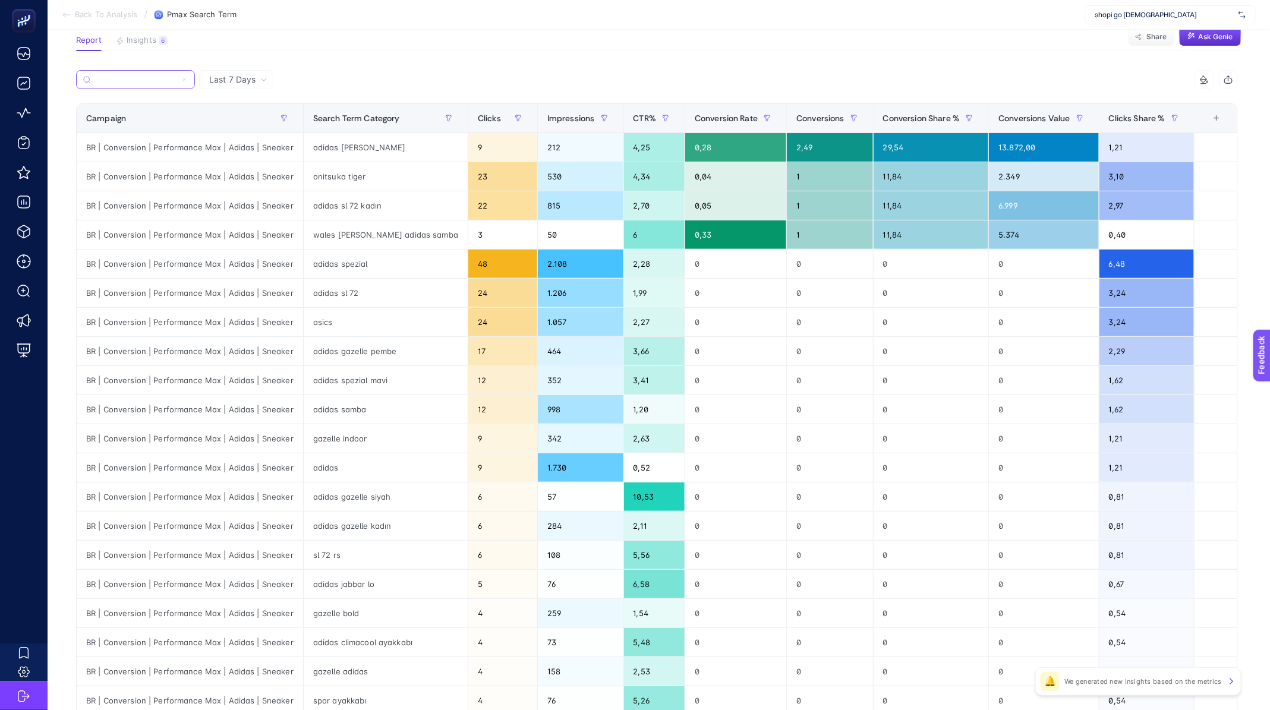
scroll to position [88, 0]
type input "BR | Conversion | Performance Max | Adidas | Sneaker"
click at [417, 55] on article "Add to favorites false Notify me Create project Pmax Search Term Report Insight…" at bounding box center [659, 406] width 1222 height 929
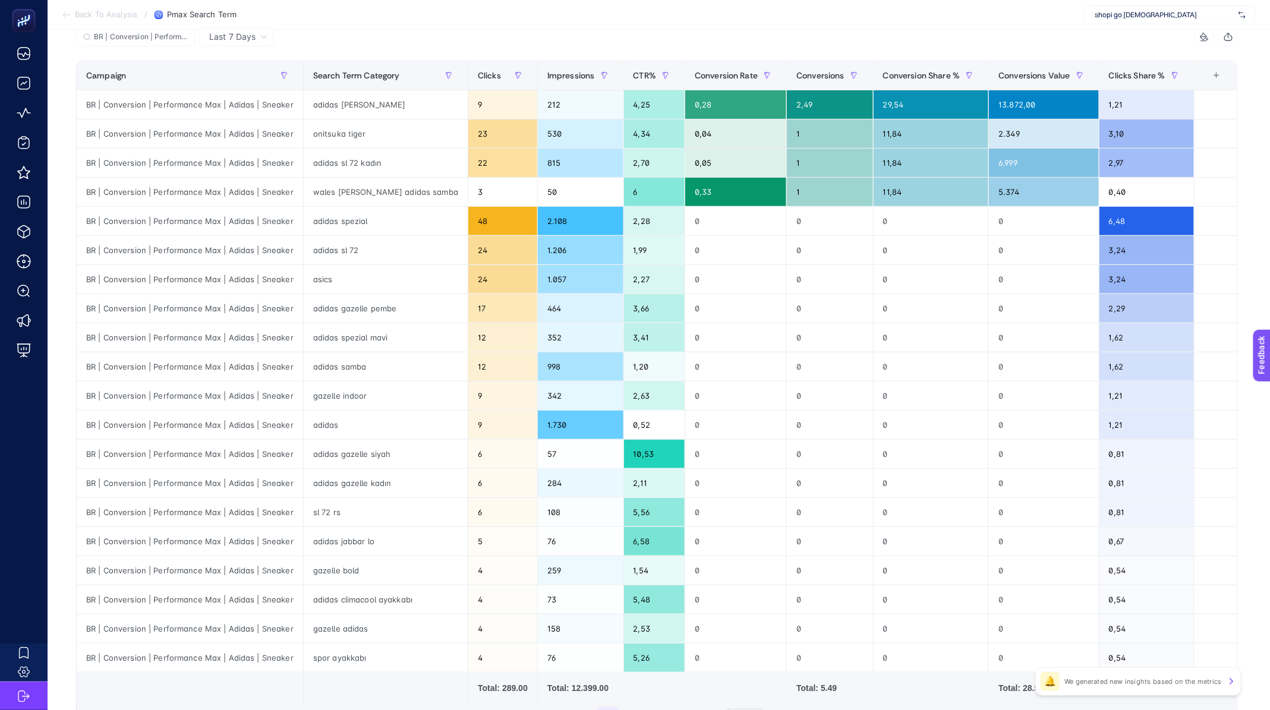
scroll to position [6, 0]
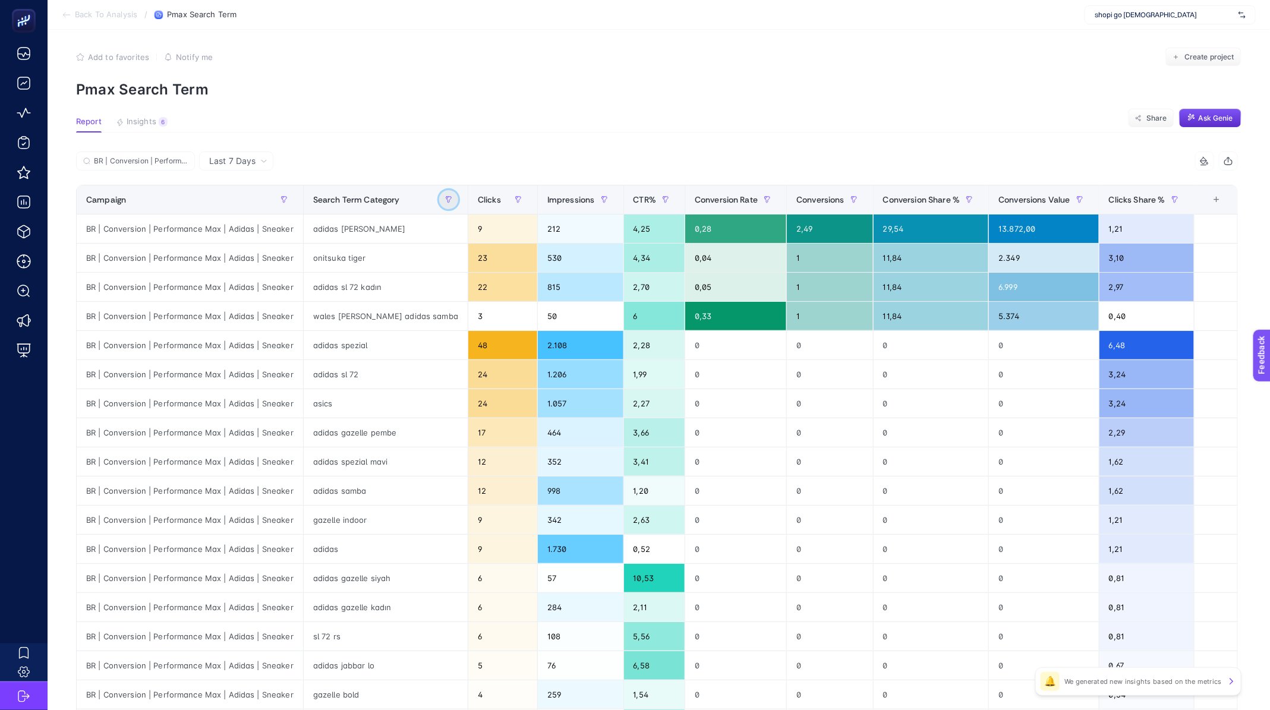
click at [439, 199] on button "button" at bounding box center [448, 199] width 19 height 19
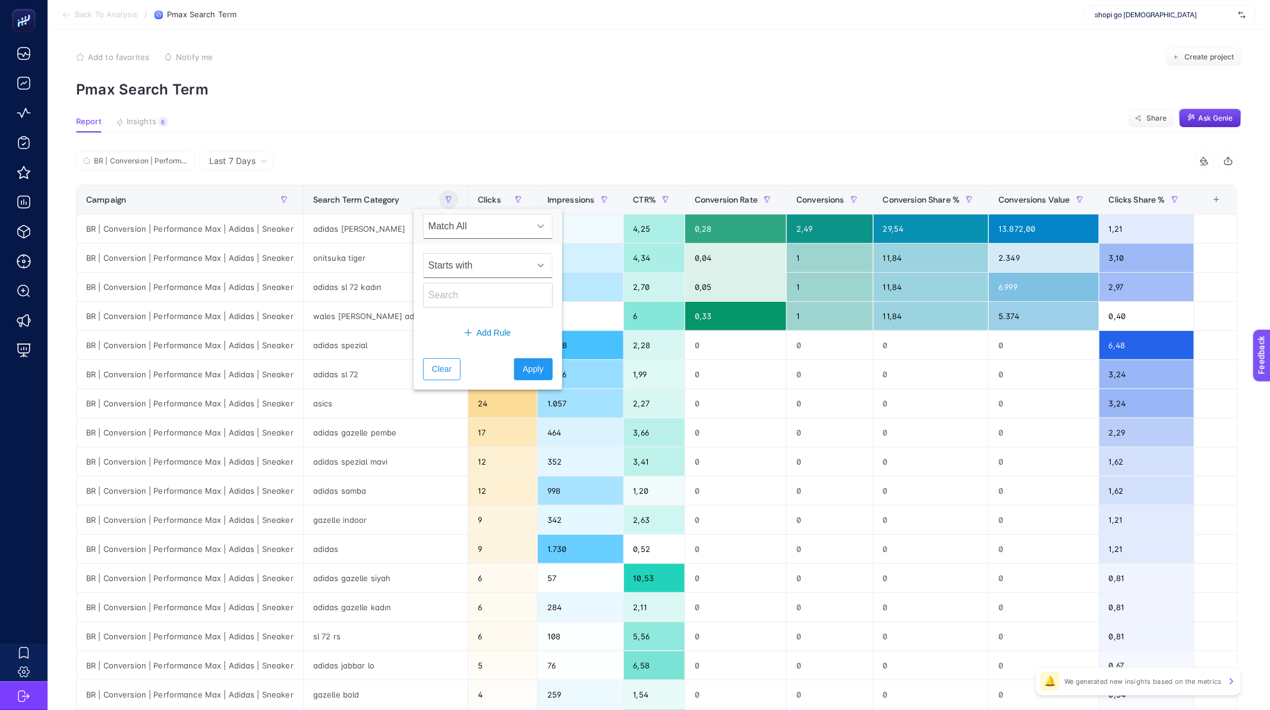
click at [513, 263] on span "Starts with" at bounding box center [477, 266] width 106 height 24
click at [477, 337] on li "Not contains" at bounding box center [480, 341] width 115 height 24
click at [450, 294] on input "text" at bounding box center [488, 295] width 130 height 25
type input "adidas"
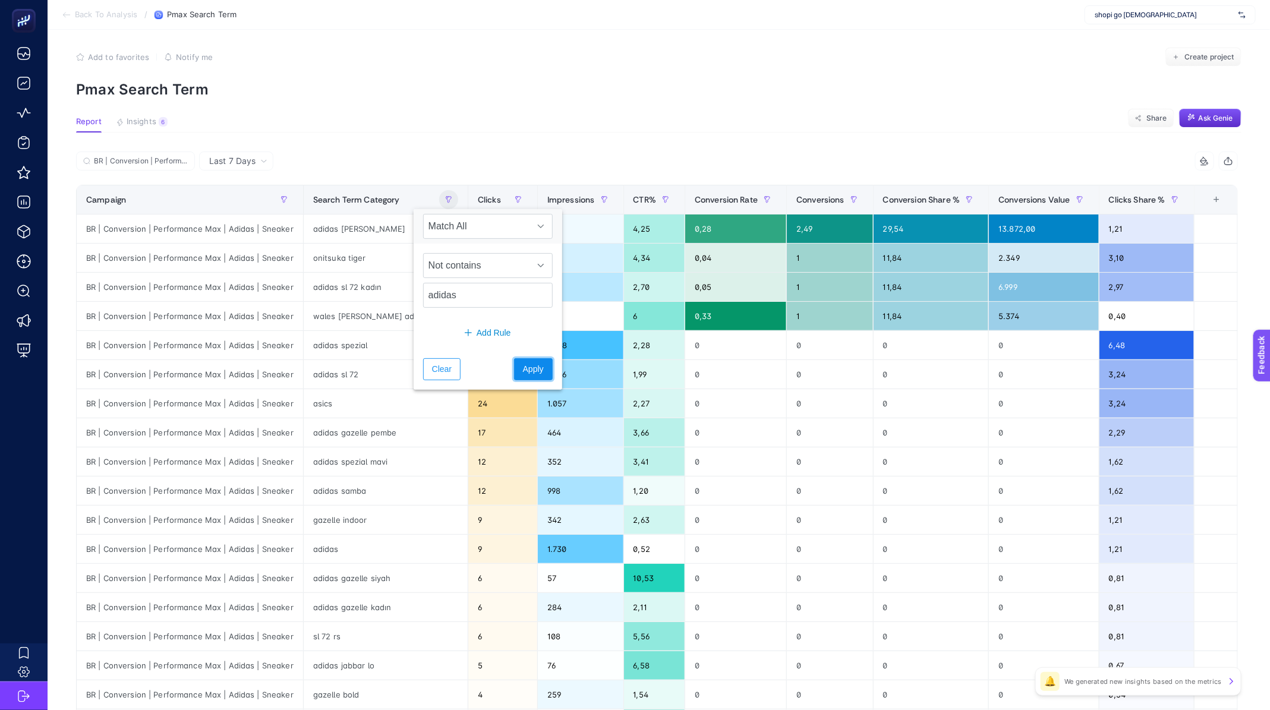
click at [523, 364] on span "Apply" at bounding box center [533, 369] width 21 height 12
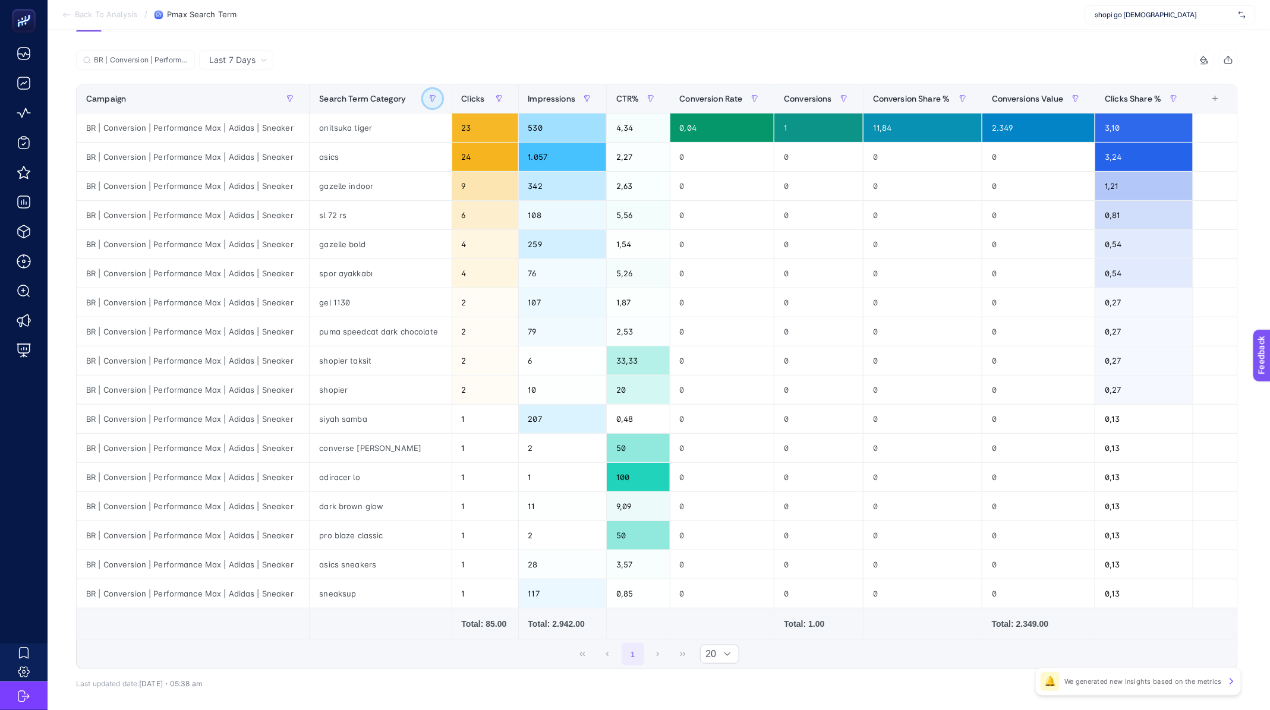
scroll to position [0, 10]
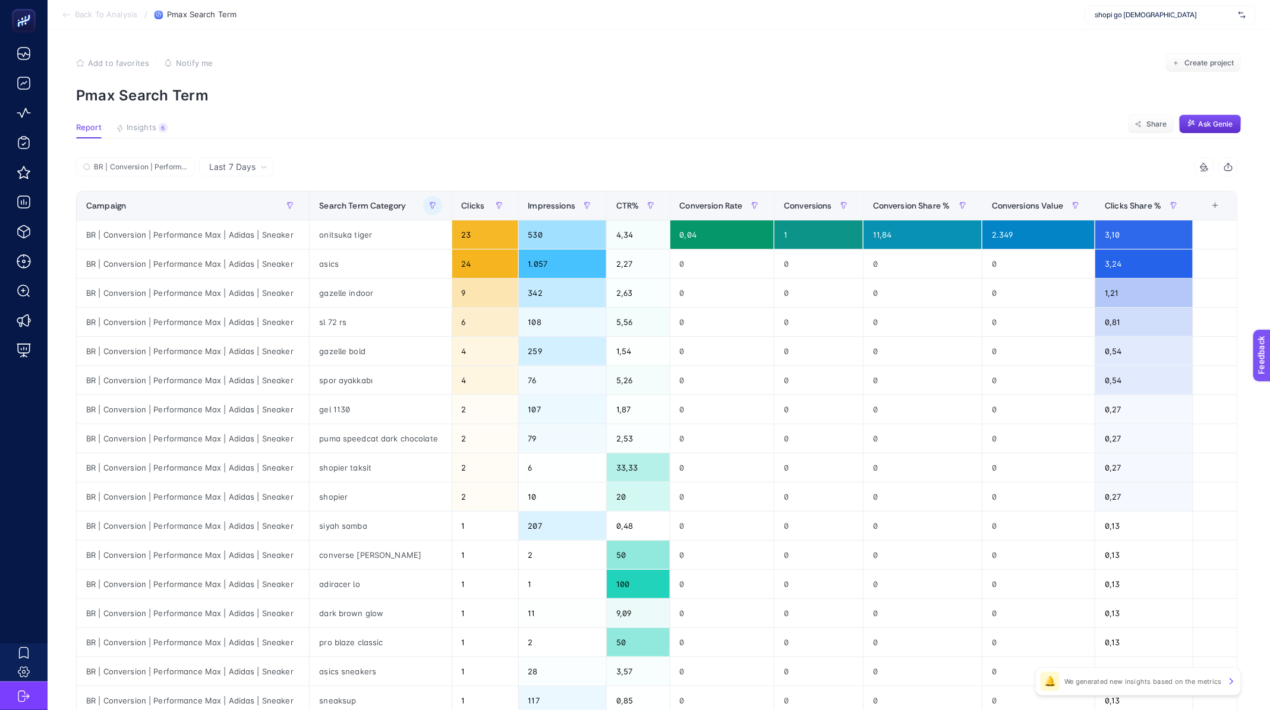
click at [112, 17] on span "Back To Analysis" at bounding box center [106, 15] width 62 height 10
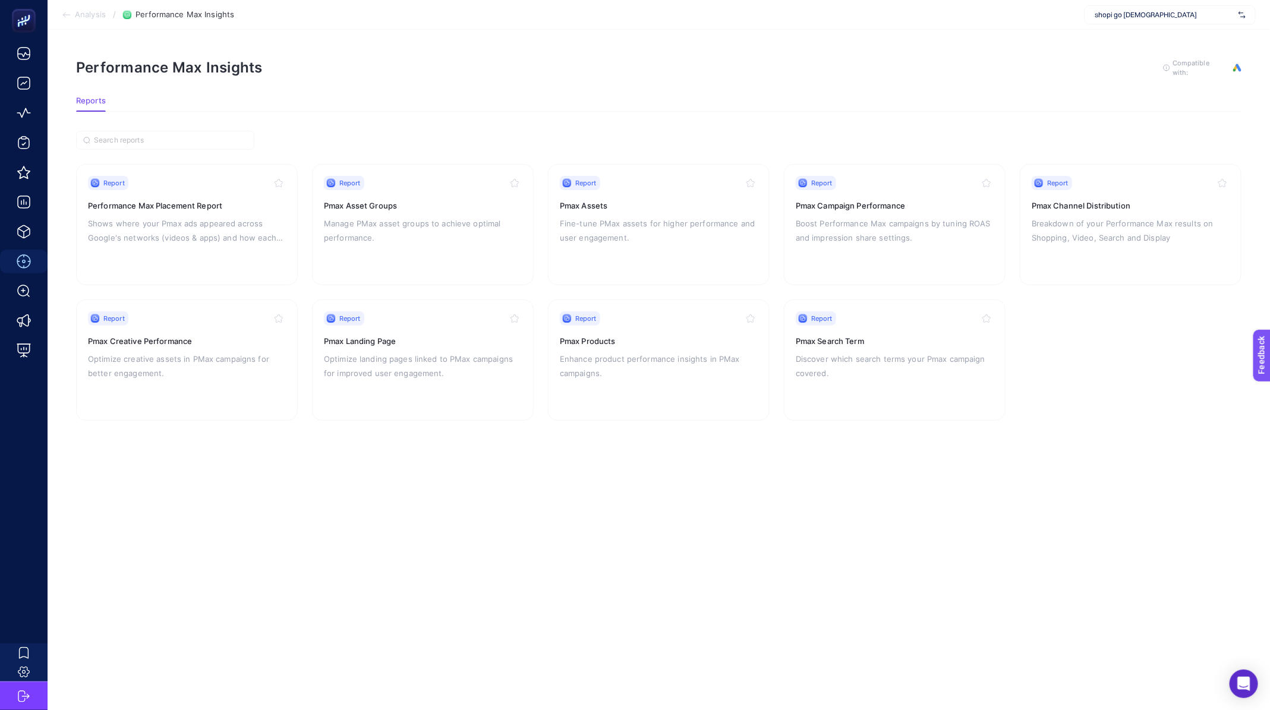
click at [93, 23] on section "Analysis / Performance Max Insights shopi go Boostroas" at bounding box center [659, 15] width 1222 height 30
click at [90, 18] on span "Analysis" at bounding box center [90, 15] width 31 height 10
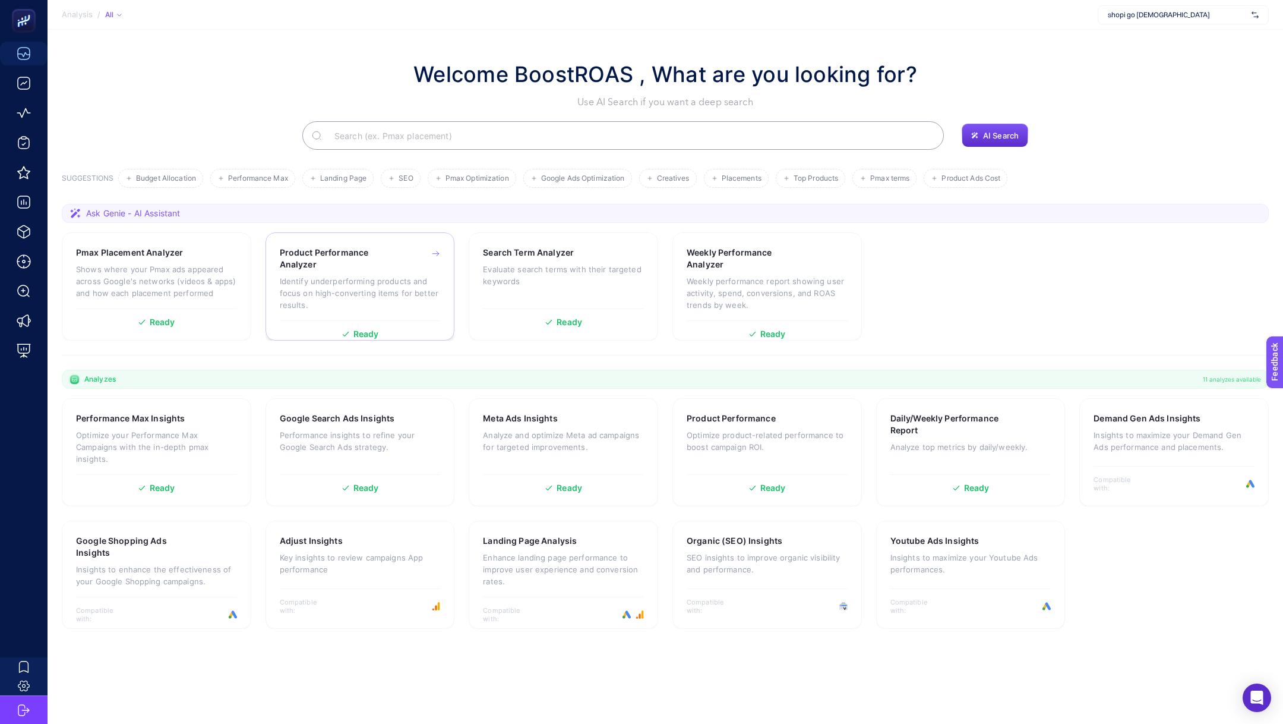
click at [366, 255] on h3 "Product Performance Analyzer" at bounding box center [341, 259] width 123 height 24
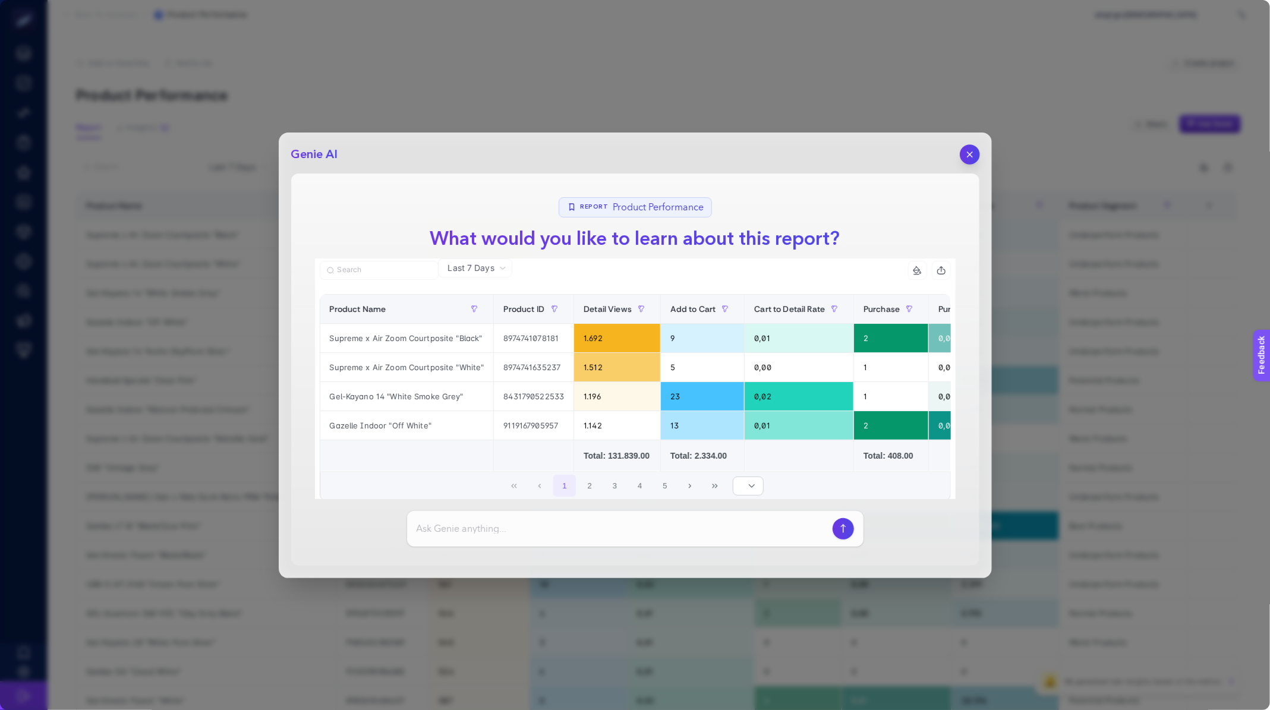
click at [973, 152] on icon "button" at bounding box center [969, 154] width 10 height 10
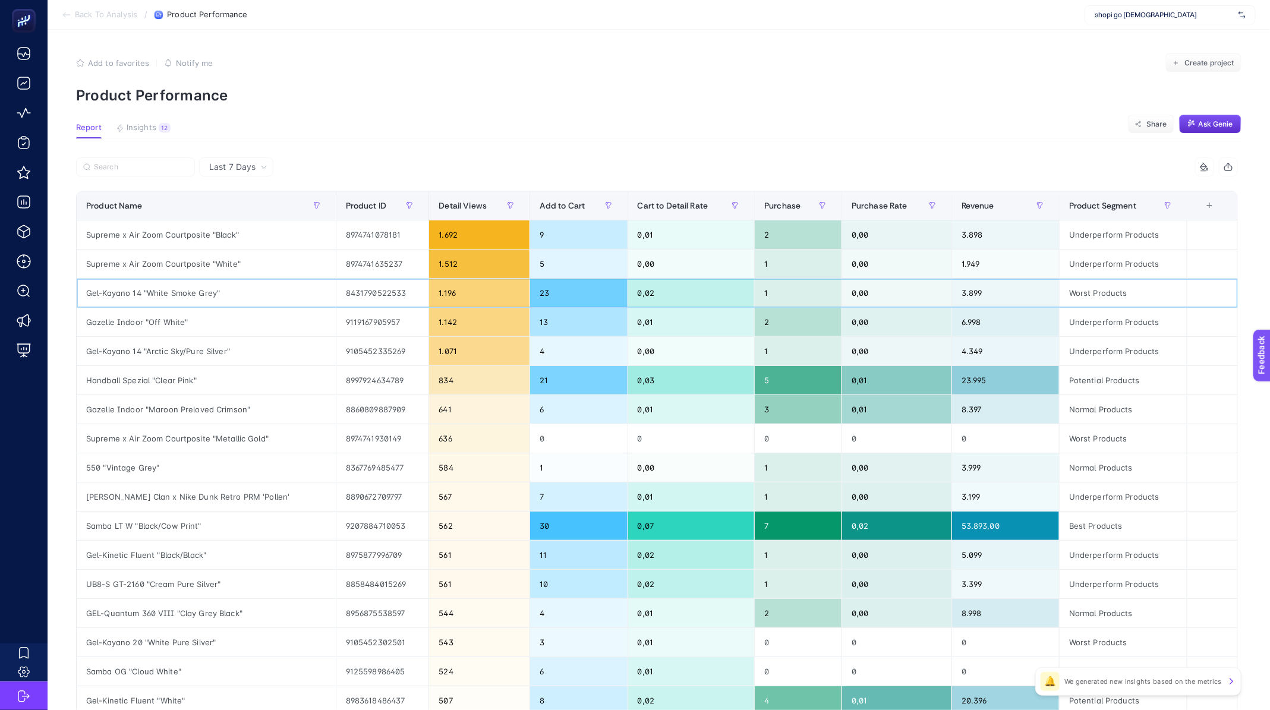
click at [1093, 293] on div "Worst Products" at bounding box center [1122, 293] width 127 height 29
click at [1171, 207] on icon "button" at bounding box center [1167, 205] width 7 height 7
click at [1146, 270] on span "Starts with" at bounding box center [1134, 272] width 106 height 24
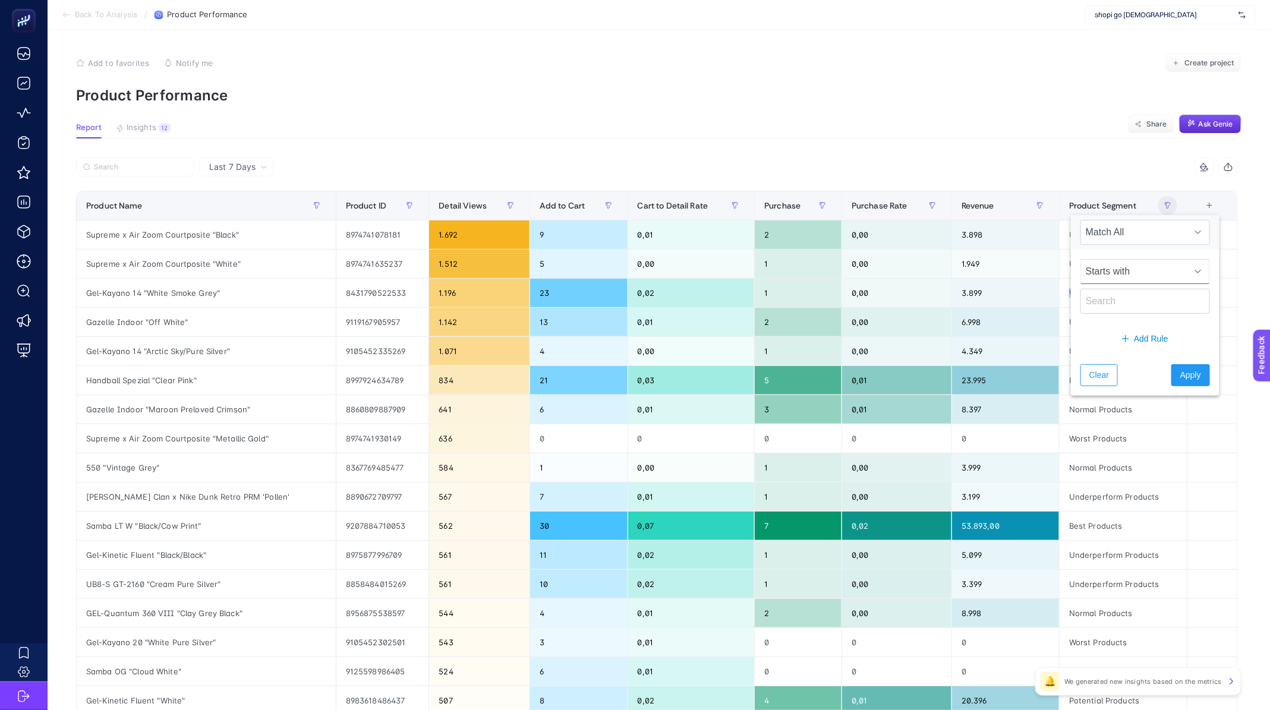
scroll to position [0, 10]
click at [1137, 254] on div "Starts with" at bounding box center [1145, 287] width 149 height 74
click at [1119, 300] on input "text" at bounding box center [1145, 301] width 130 height 25
type input "Worst"
click at [1171, 376] on button "Apply" at bounding box center [1190, 375] width 39 height 22
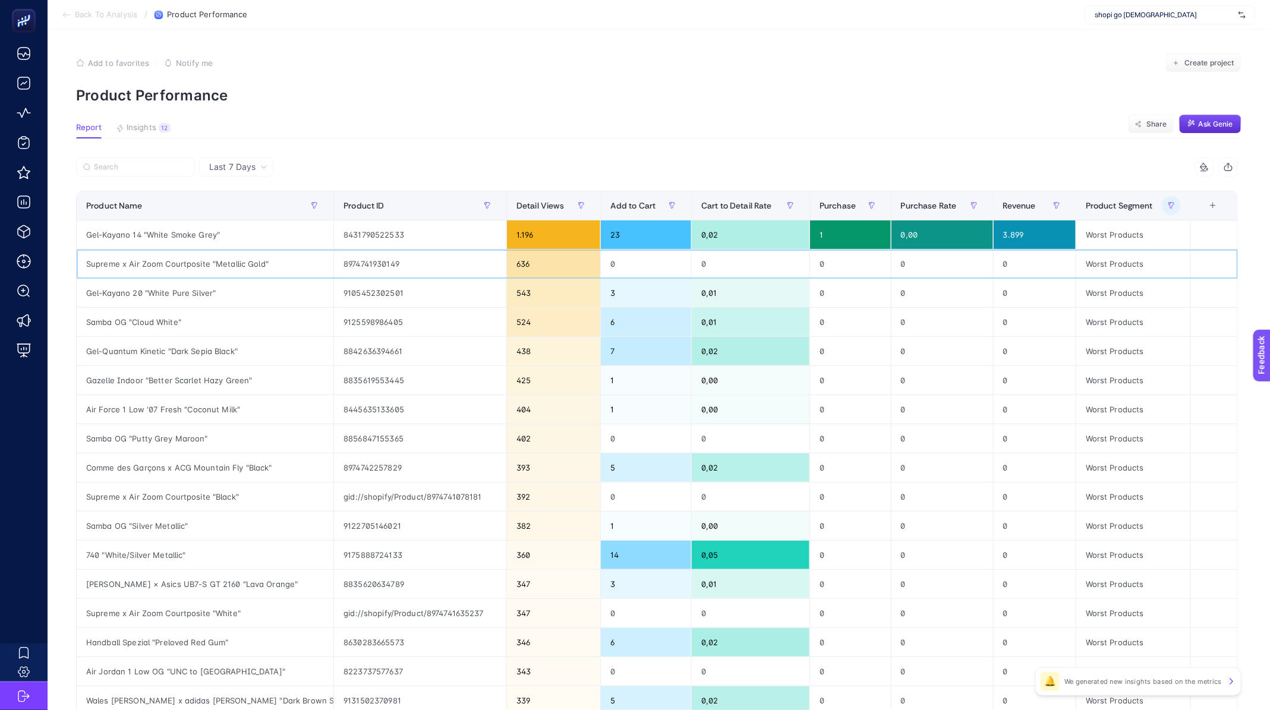
click at [178, 259] on div "Supreme x Air Zoom Courtposite "Metallic Gold"" at bounding box center [205, 264] width 257 height 29
copy tr "Supreme x Air Zoom Courtposite "Metallic Gold""
click at [153, 296] on div "Gel-Kayano 20 "White Pure Silver"" at bounding box center [205, 293] width 257 height 29
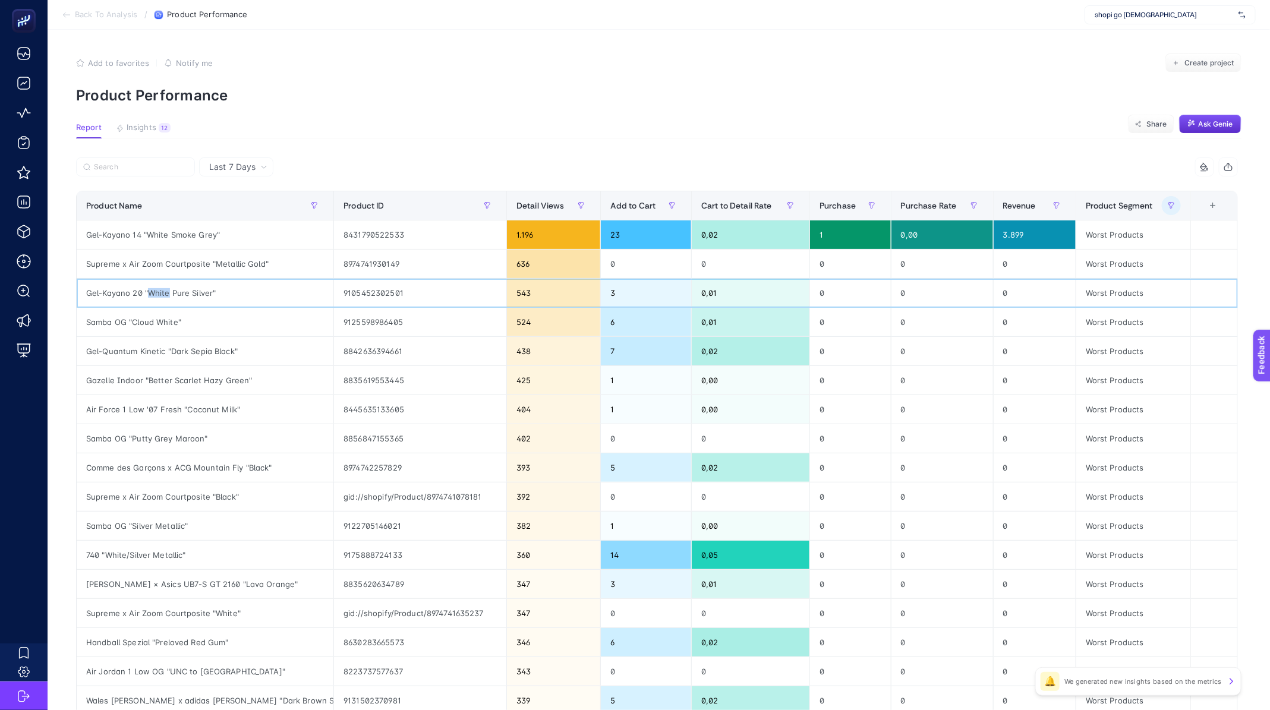
click at [153, 296] on div "Gel-Kayano 20 "White Pure Silver"" at bounding box center [205, 293] width 257 height 29
copy tr "Gel-Kayano 20 "White Pure Silver""
click at [133, 320] on div "Samba OG "Cloud White"" at bounding box center [205, 322] width 257 height 29
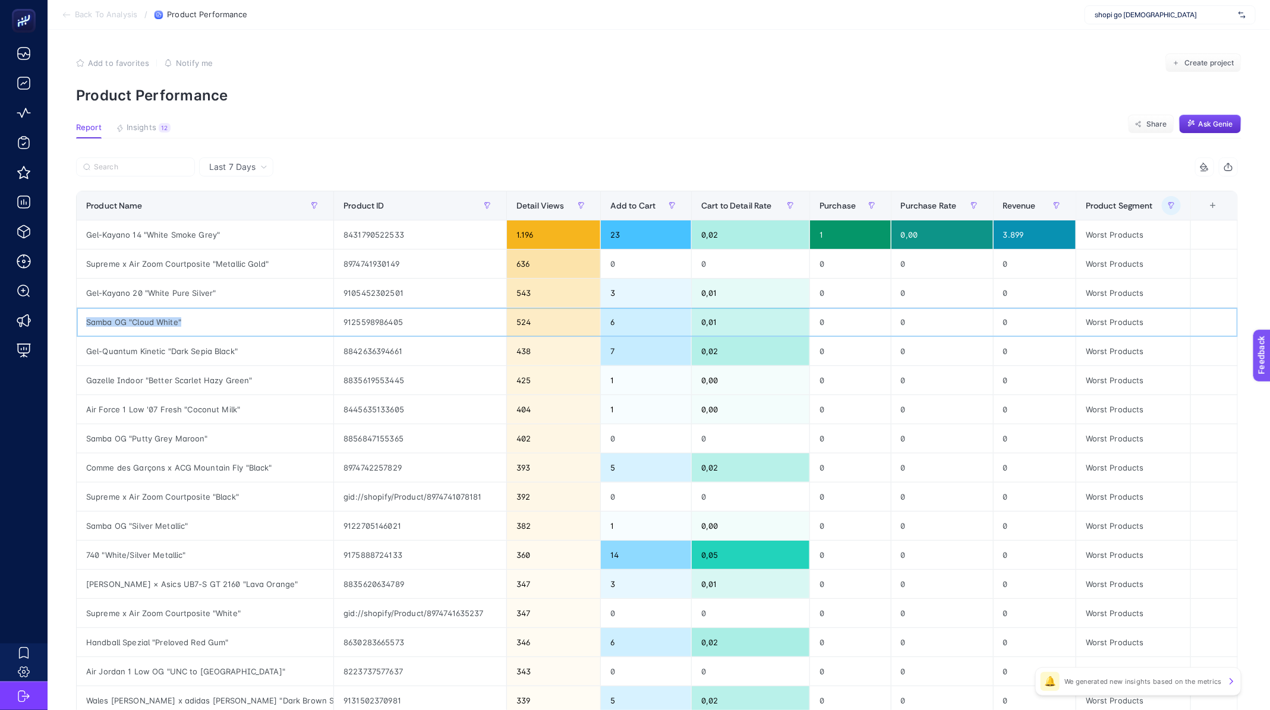
click at [133, 320] on div "Samba OG "Cloud White"" at bounding box center [205, 322] width 257 height 29
copy tr "Samba OG "Cloud White""
click at [144, 321] on div "Samba OG "Cloud White"" at bounding box center [205, 322] width 257 height 29
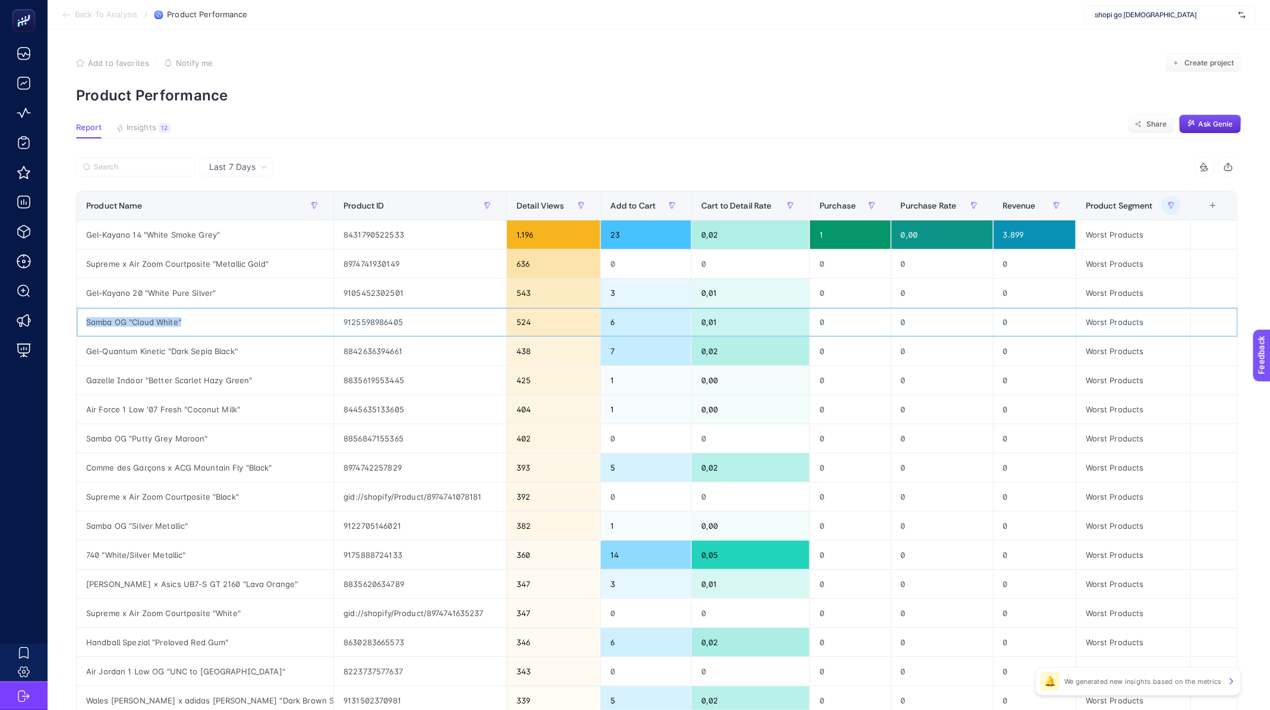
copy tr "Samba OG "Cloud White""
click at [137, 323] on div "Samba OG "Cloud White"" at bounding box center [205, 322] width 257 height 29
click at [133, 320] on div "Samba OG "Cloud White"" at bounding box center [205, 322] width 257 height 29
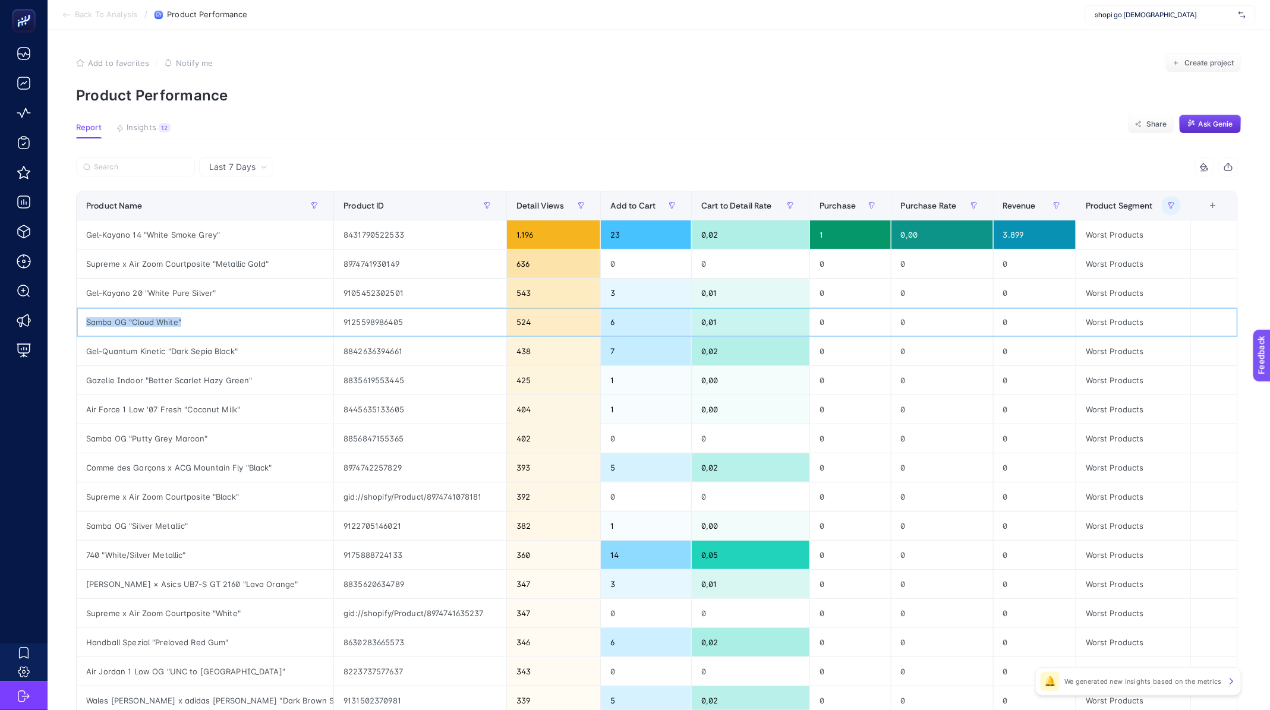
copy tr "Samba OG "Cloud White""
click at [368, 500] on div "gid://shopify/Product/8974741078181" at bounding box center [420, 496] width 172 height 29
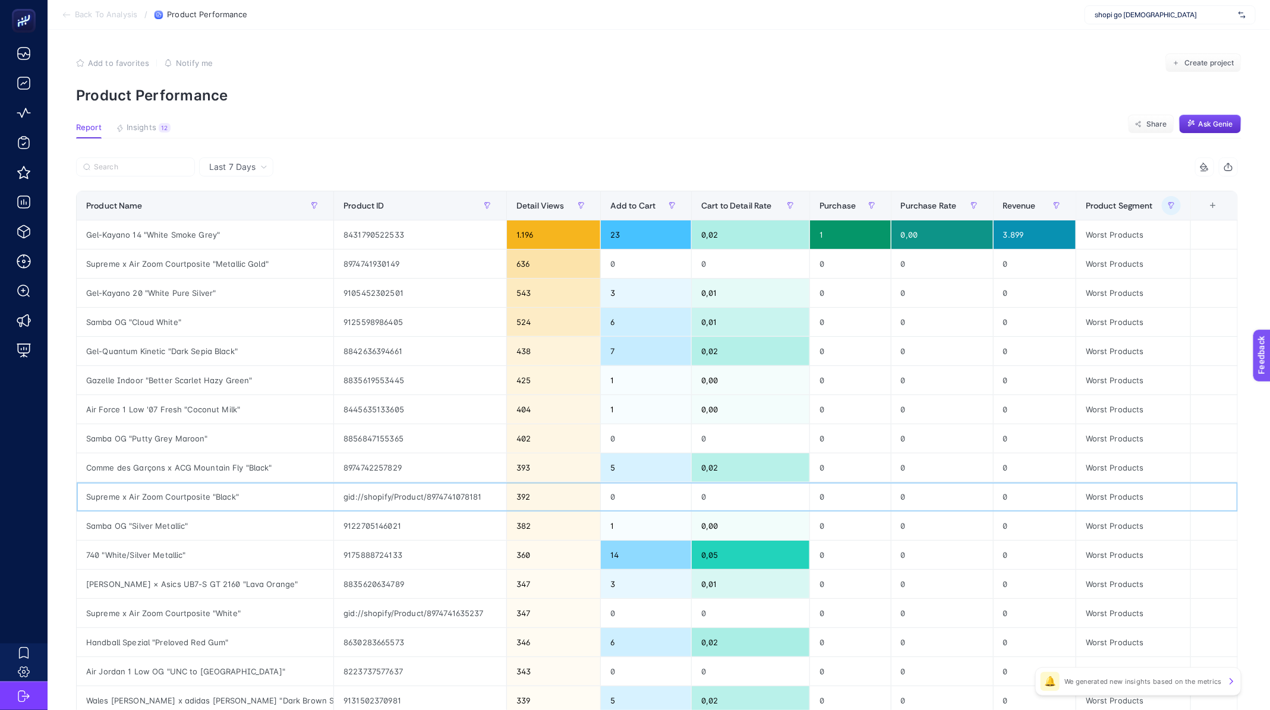
click at [368, 500] on div "gid://shopify/Product/8974741078181" at bounding box center [420, 496] width 172 height 29
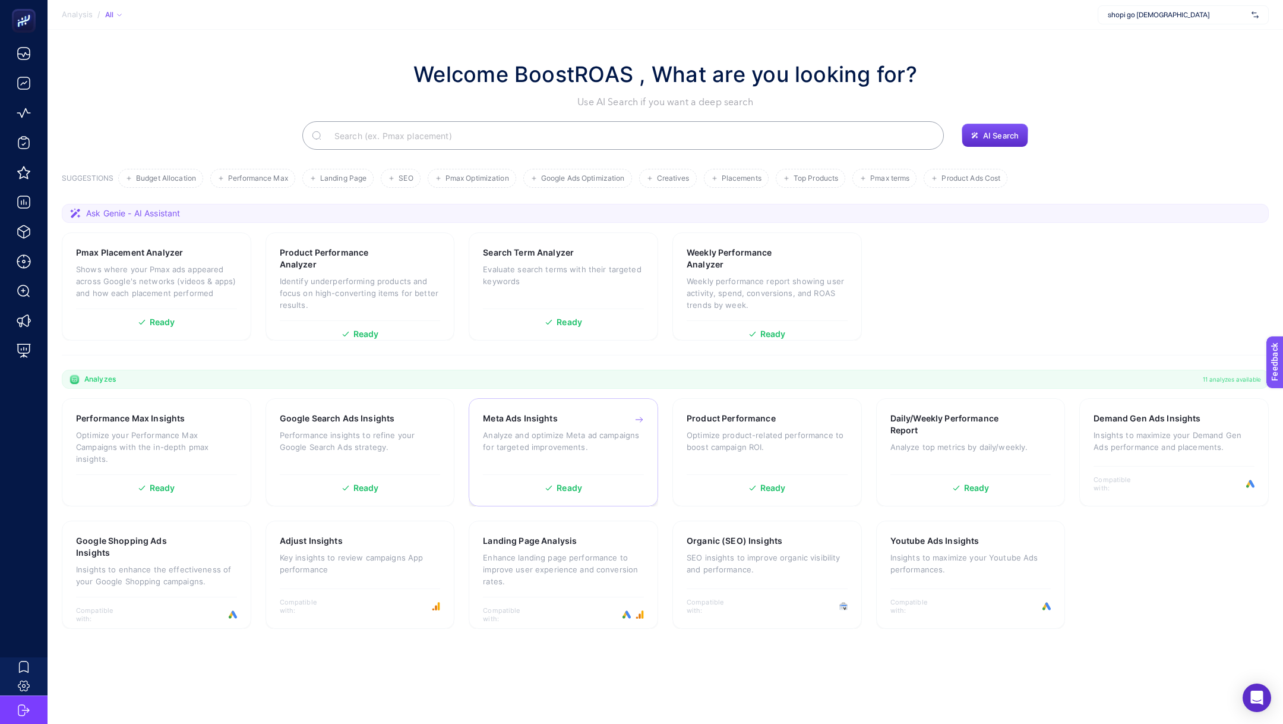
click at [529, 445] on p "Analyze and optimize Meta ad campaigns for targeted improvements." at bounding box center [563, 441] width 161 height 24
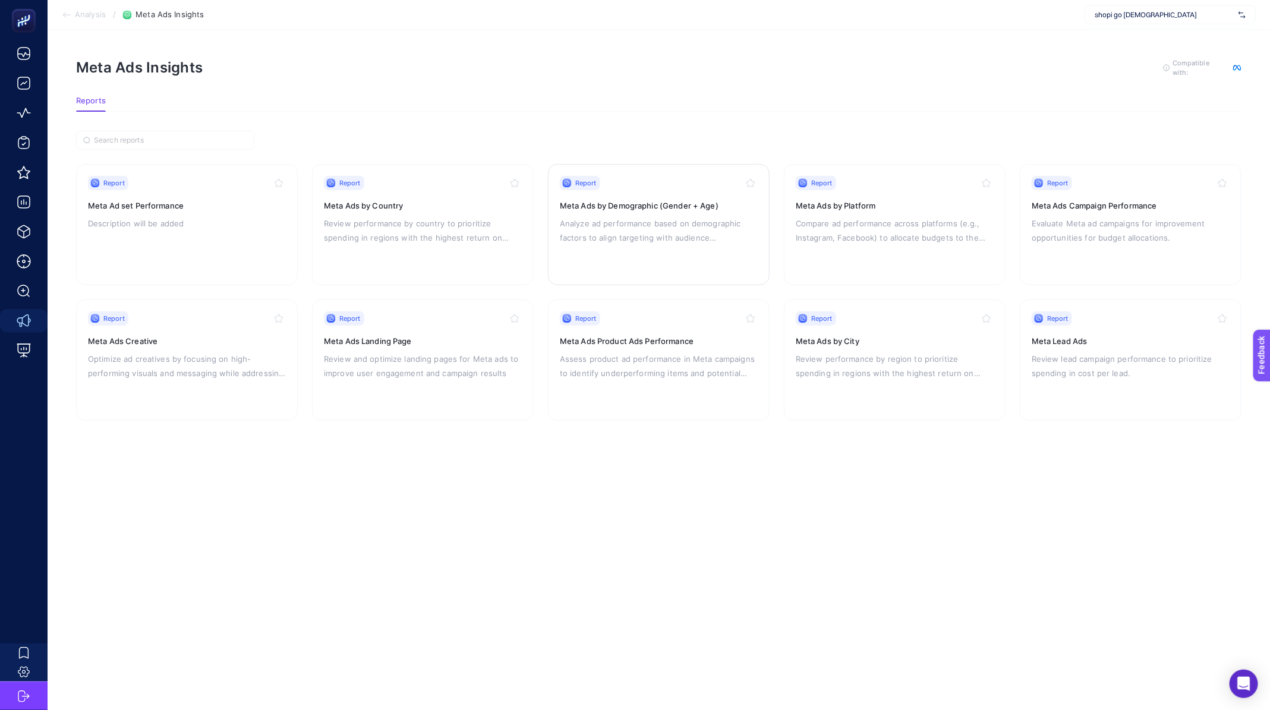
click at [607, 200] on h3 "Meta Ads by Demographic (Gender + Age)" at bounding box center [659, 206] width 198 height 12
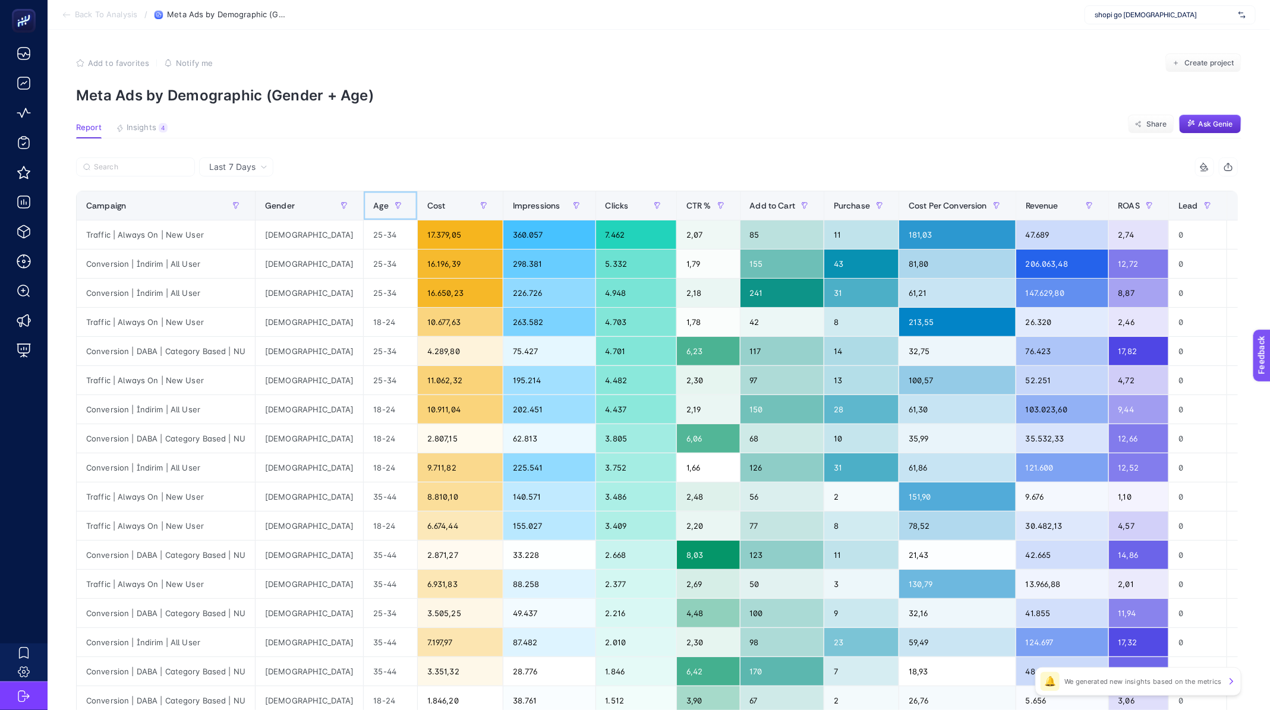
click at [373, 202] on span "Age" at bounding box center [380, 206] width 15 height 10
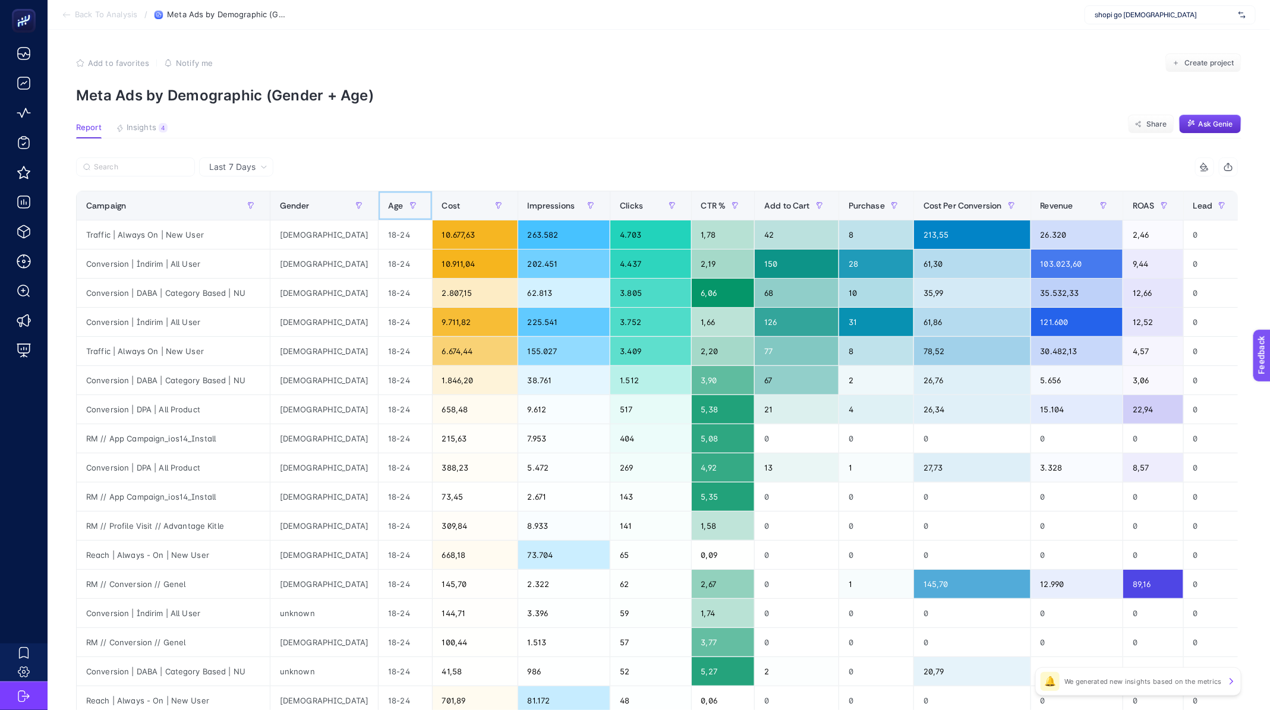
click at [379, 202] on th "Age" at bounding box center [405, 205] width 53 height 29
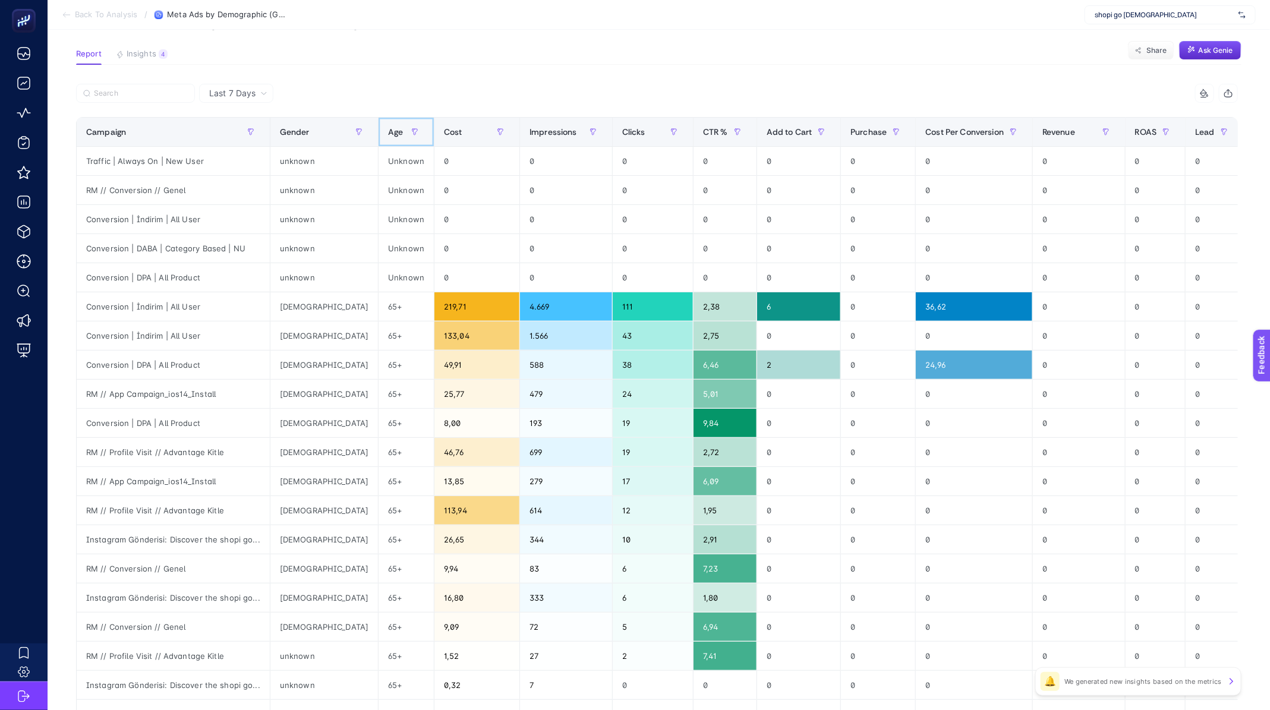
scroll to position [45, 0]
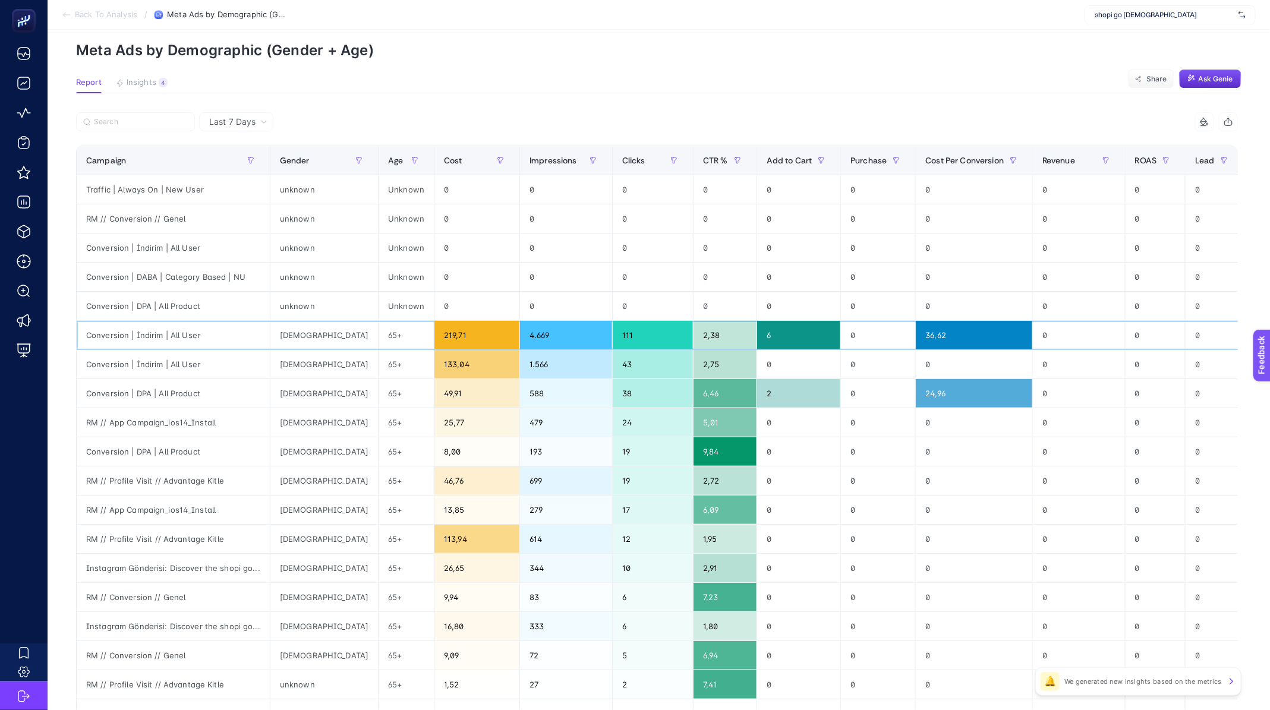
click at [379, 335] on div "65+" at bounding box center [406, 335] width 55 height 29
copy tr "65+"
click at [134, 118] on input "Search" at bounding box center [141, 122] width 94 height 9
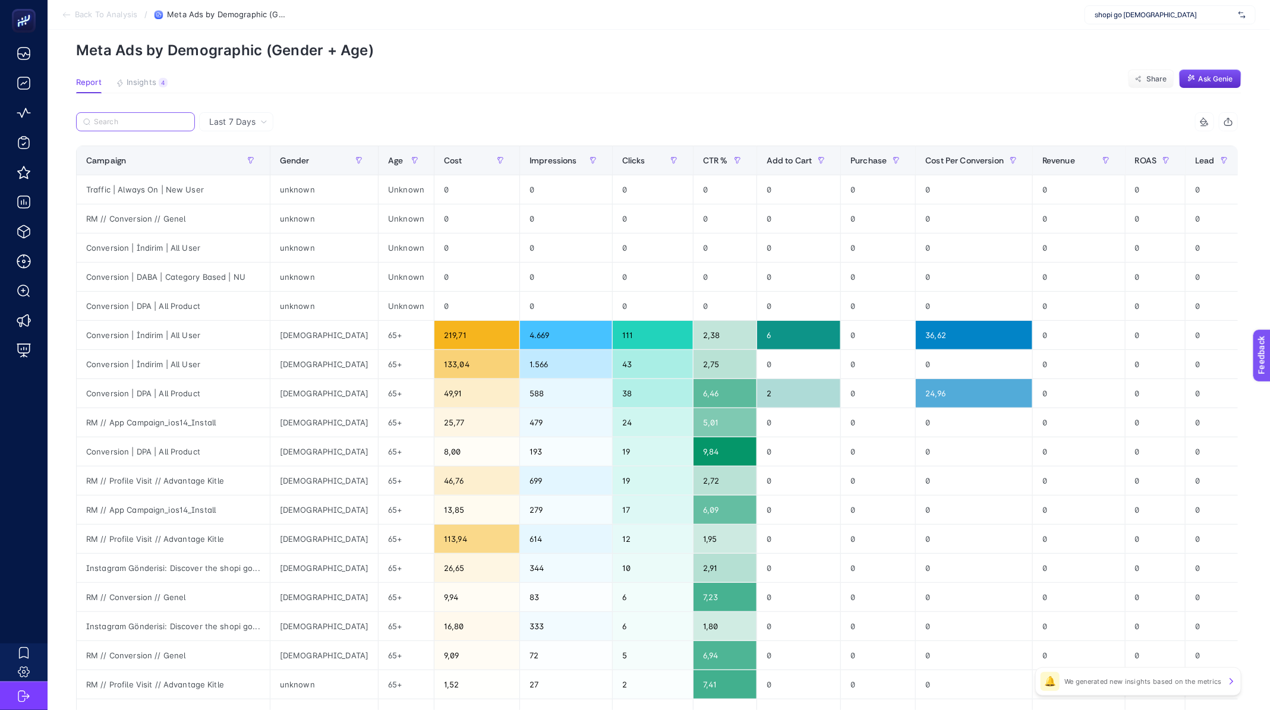
paste input "65+"
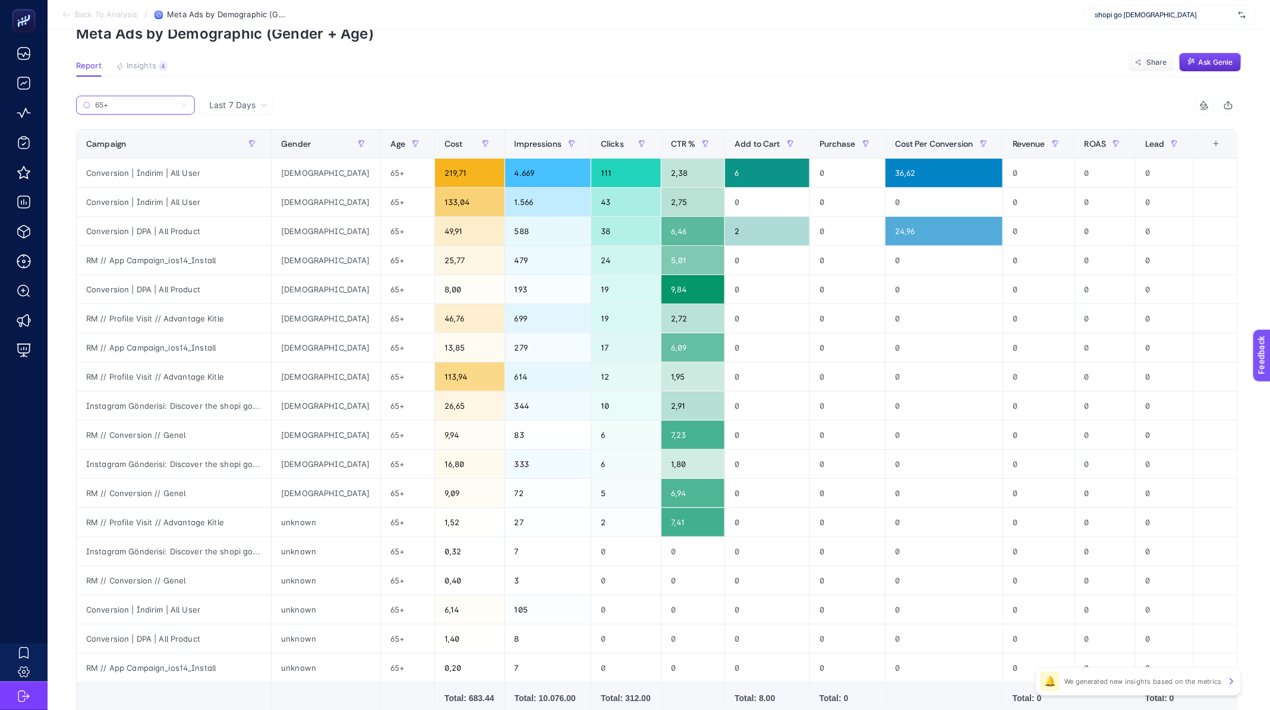
scroll to position [53, 0]
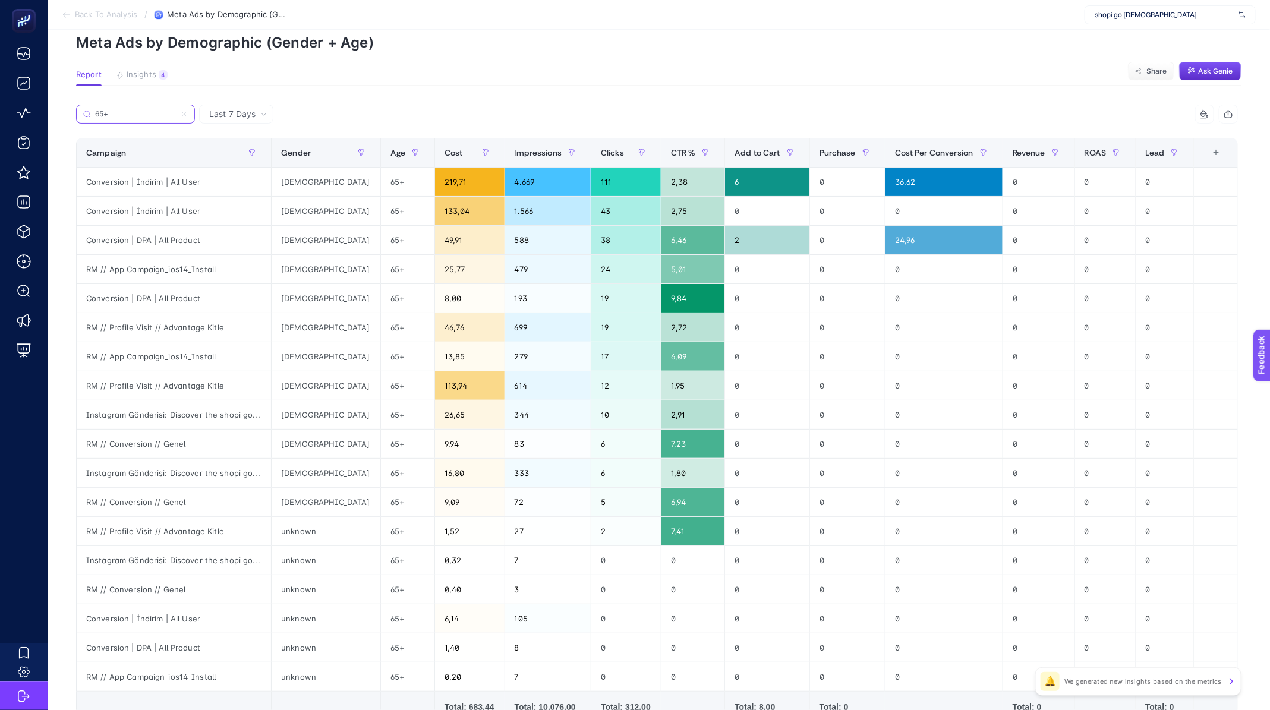
type input "65+"
click at [154, 204] on div "Conversion | İndirim | All User" at bounding box center [174, 211] width 194 height 29
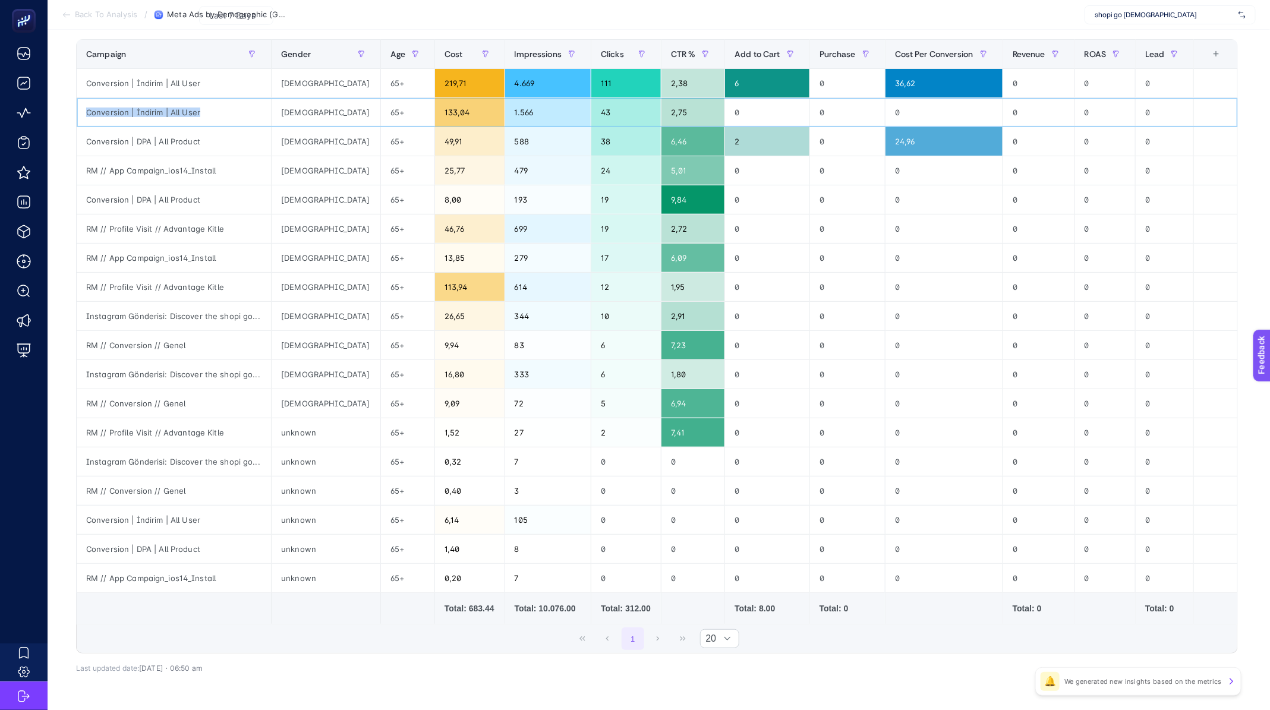
scroll to position [0, 0]
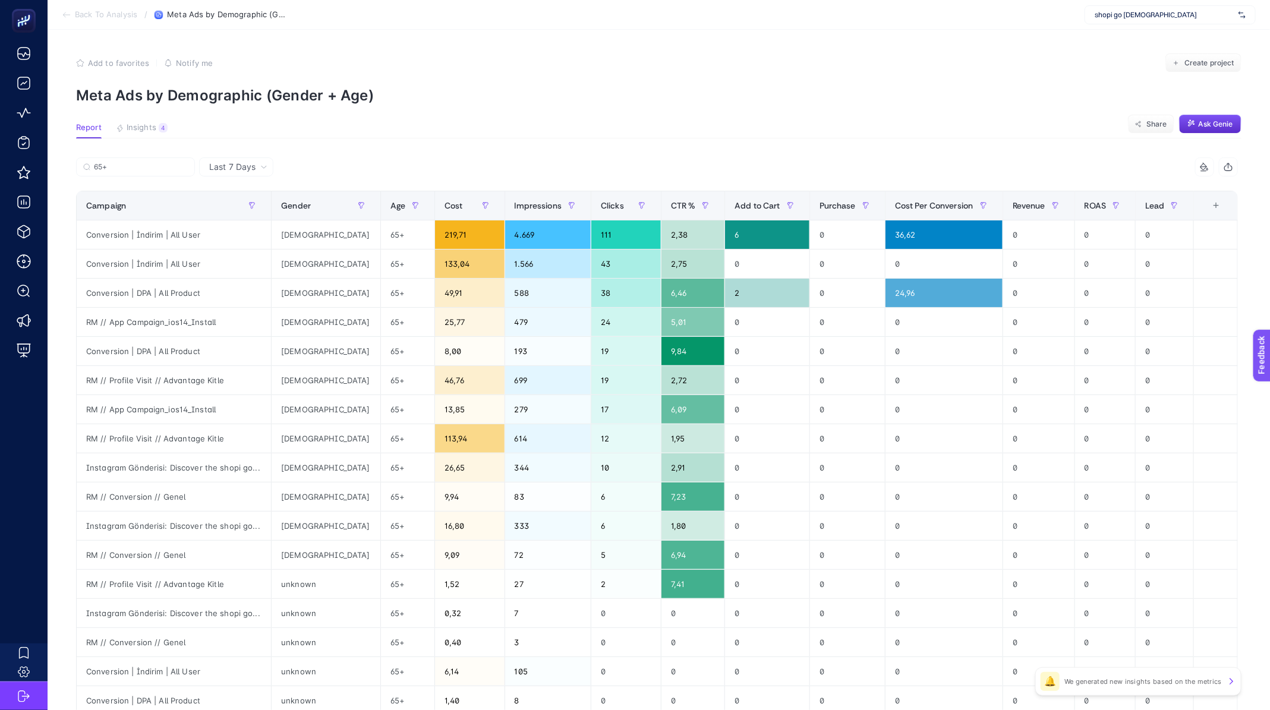
click at [99, 21] on section "Back To Analysis / Meta Ads by Demographic (Gender + Age) shopi go Boostroas" at bounding box center [659, 15] width 1222 height 30
click at [94, 17] on span "Back To Analysis" at bounding box center [106, 15] width 62 height 10
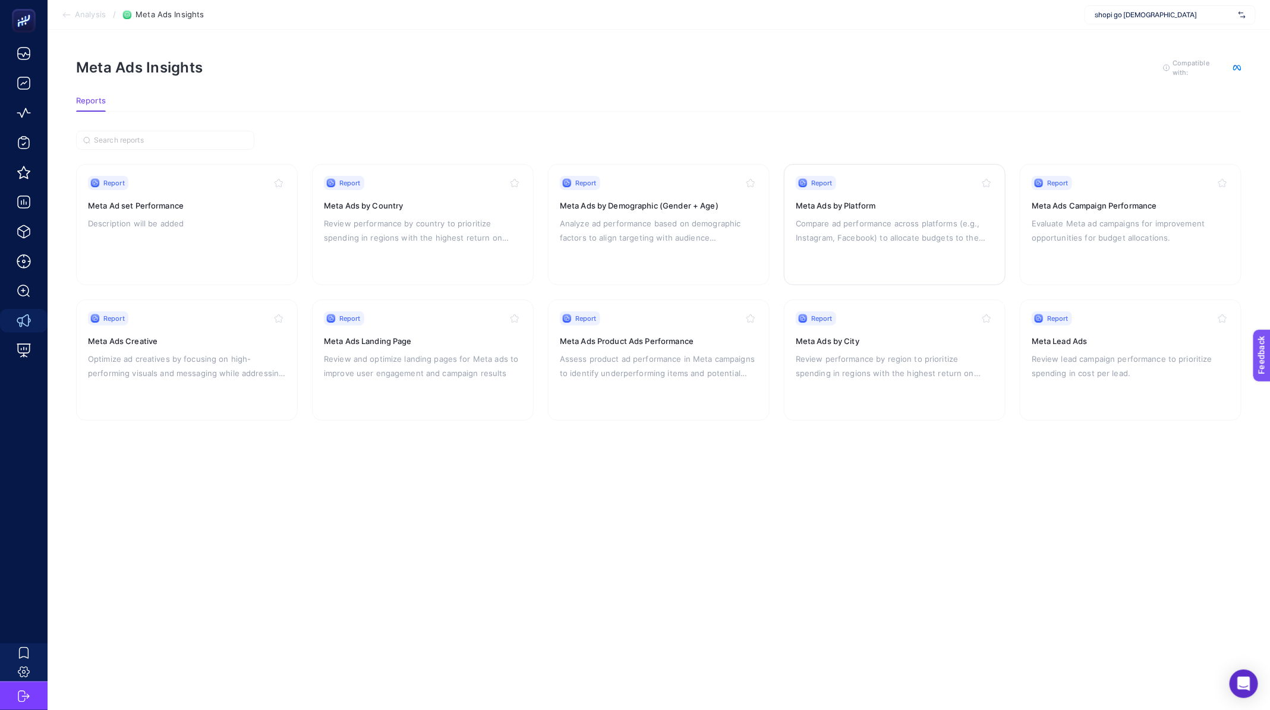
click at [885, 229] on p "Compare ad performance across platforms (e.g., Instagram, Facebook) to allocate…" at bounding box center [895, 230] width 198 height 29
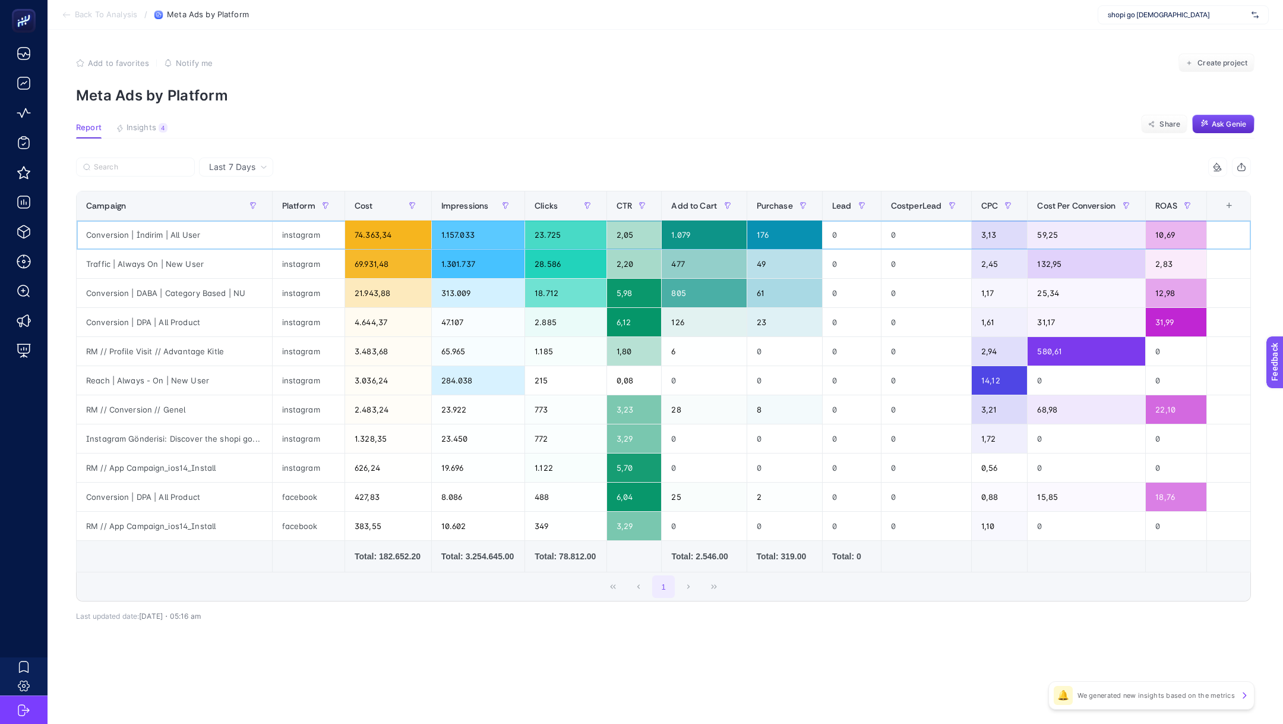
click at [777, 238] on div "176" at bounding box center [784, 234] width 75 height 29
click at [174, 239] on div "Conversion | İndirim | All User" at bounding box center [174, 234] width 195 height 29
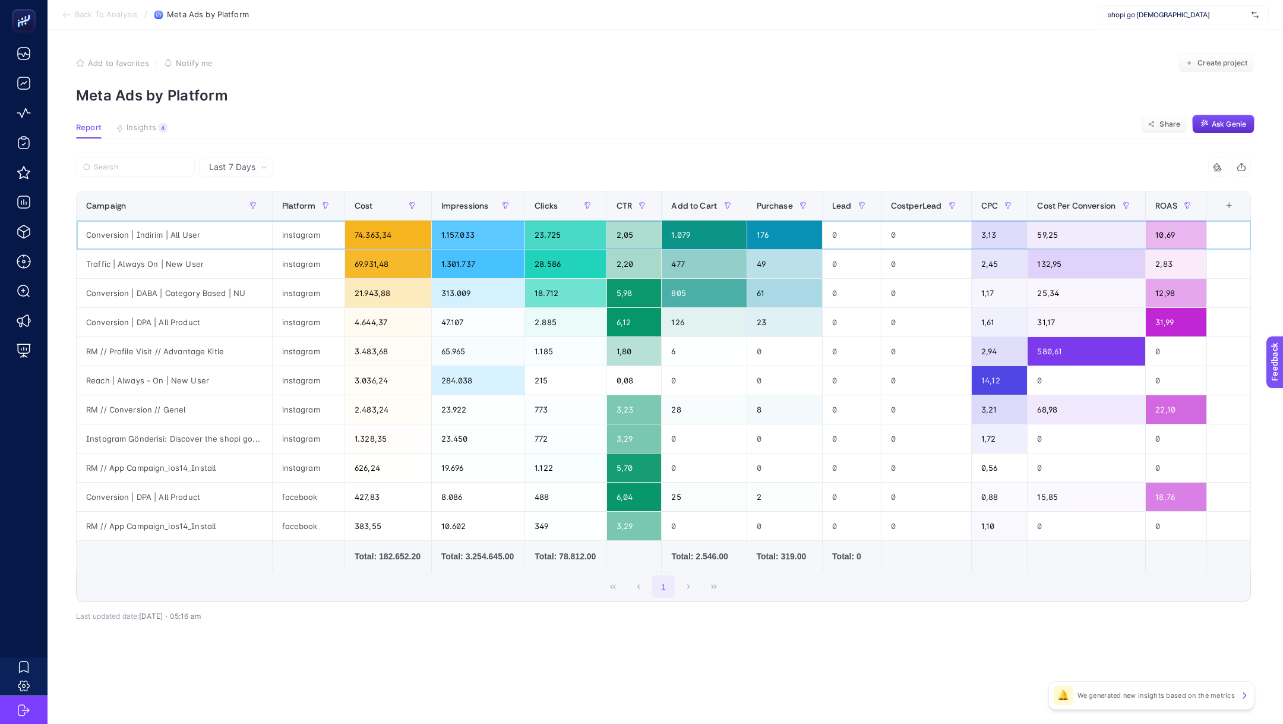
click at [174, 239] on div "Conversion | İndirim | All User" at bounding box center [174, 234] width 195 height 29
click at [109, 18] on span "Back To Analysis" at bounding box center [106, 15] width 62 height 10
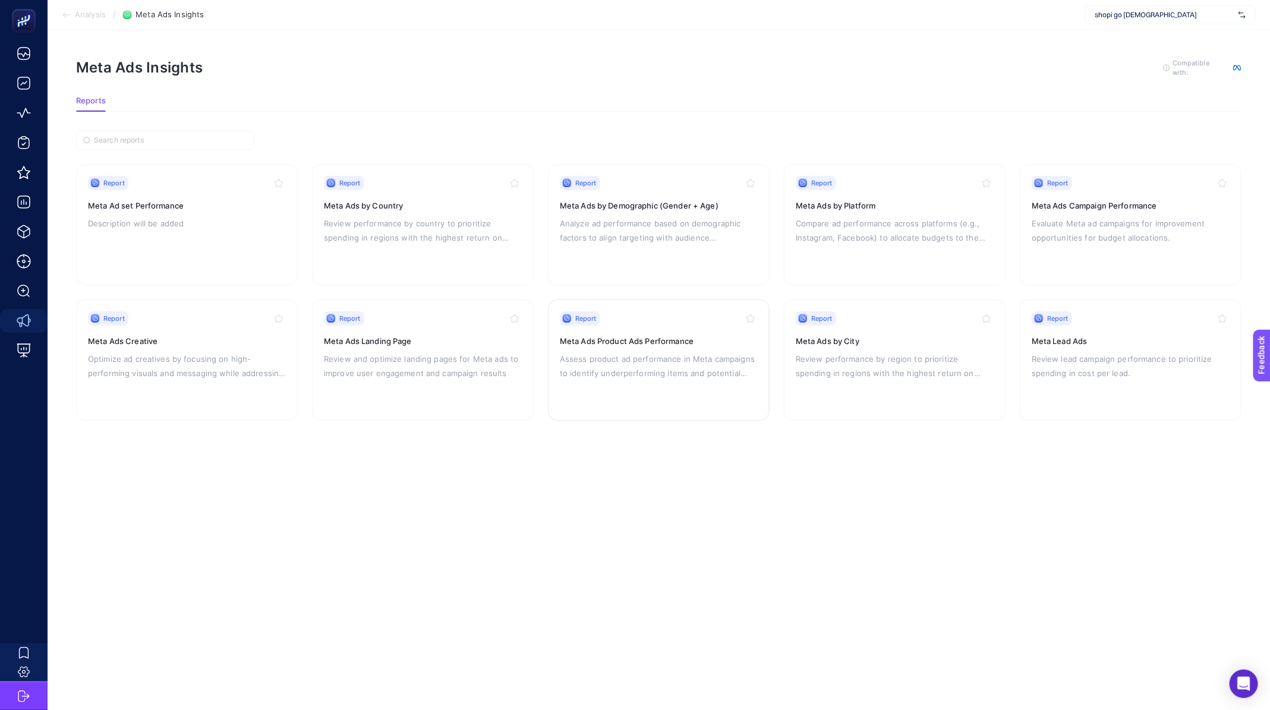
click at [648, 363] on p "Assess product ad performance in Meta campaigns to identify underperforming ite…" at bounding box center [659, 366] width 198 height 29
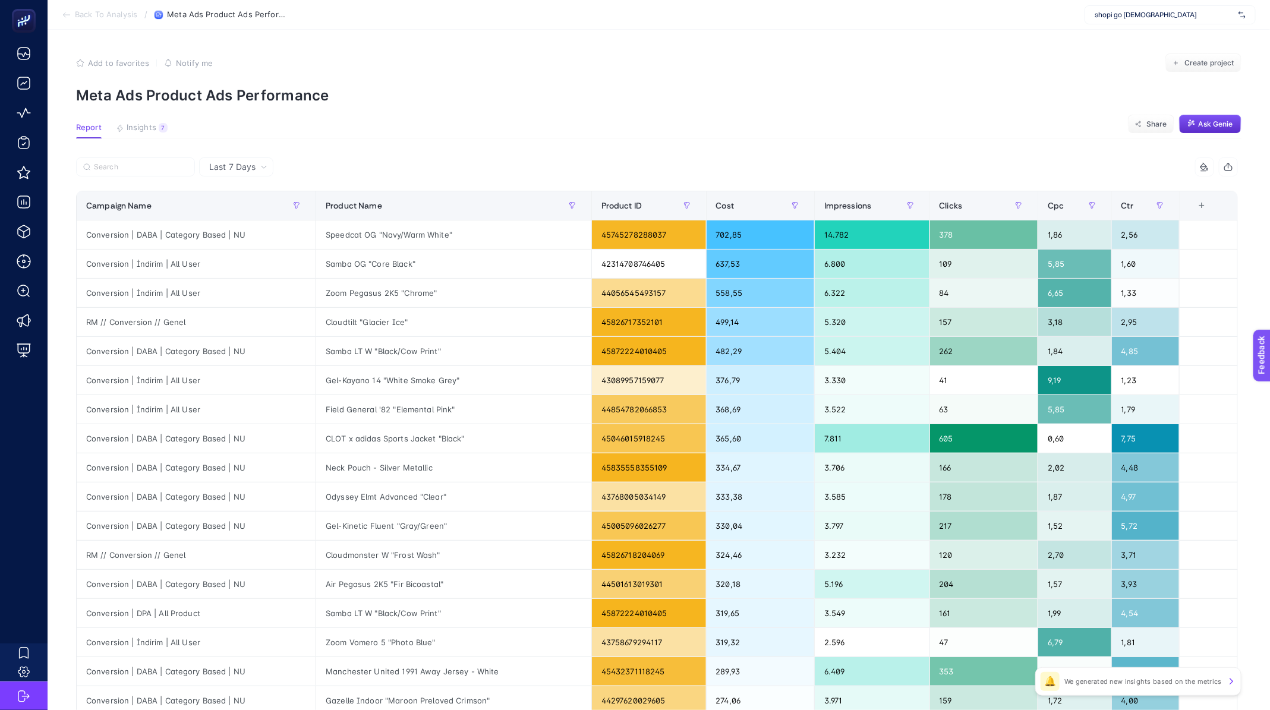
scroll to position [244, 10]
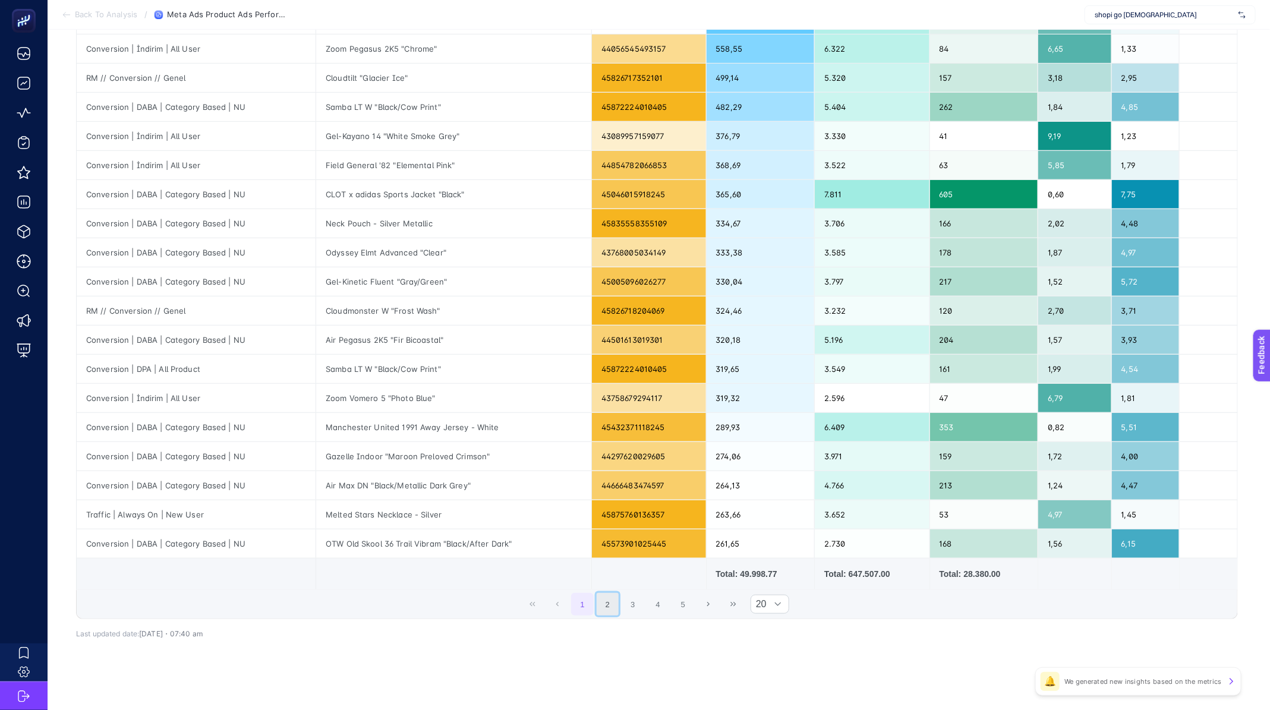
click at [610, 604] on button "2" at bounding box center [608, 604] width 23 height 23
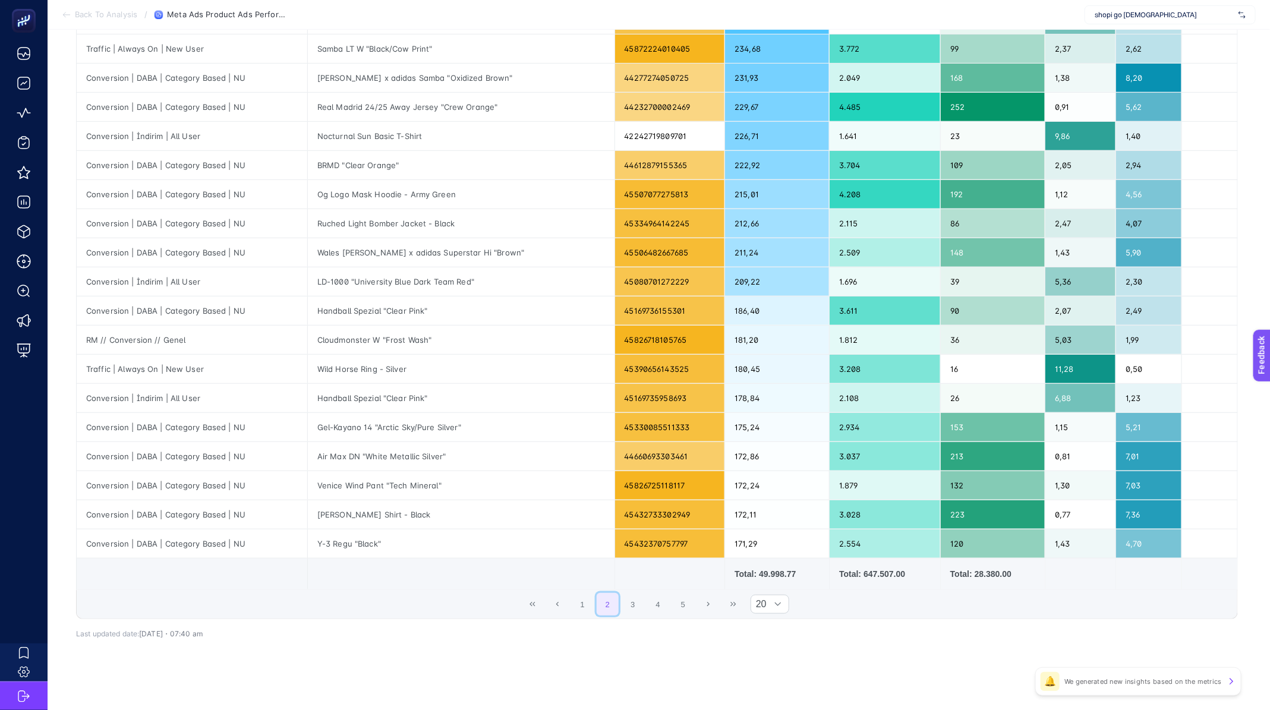
scroll to position [14, 10]
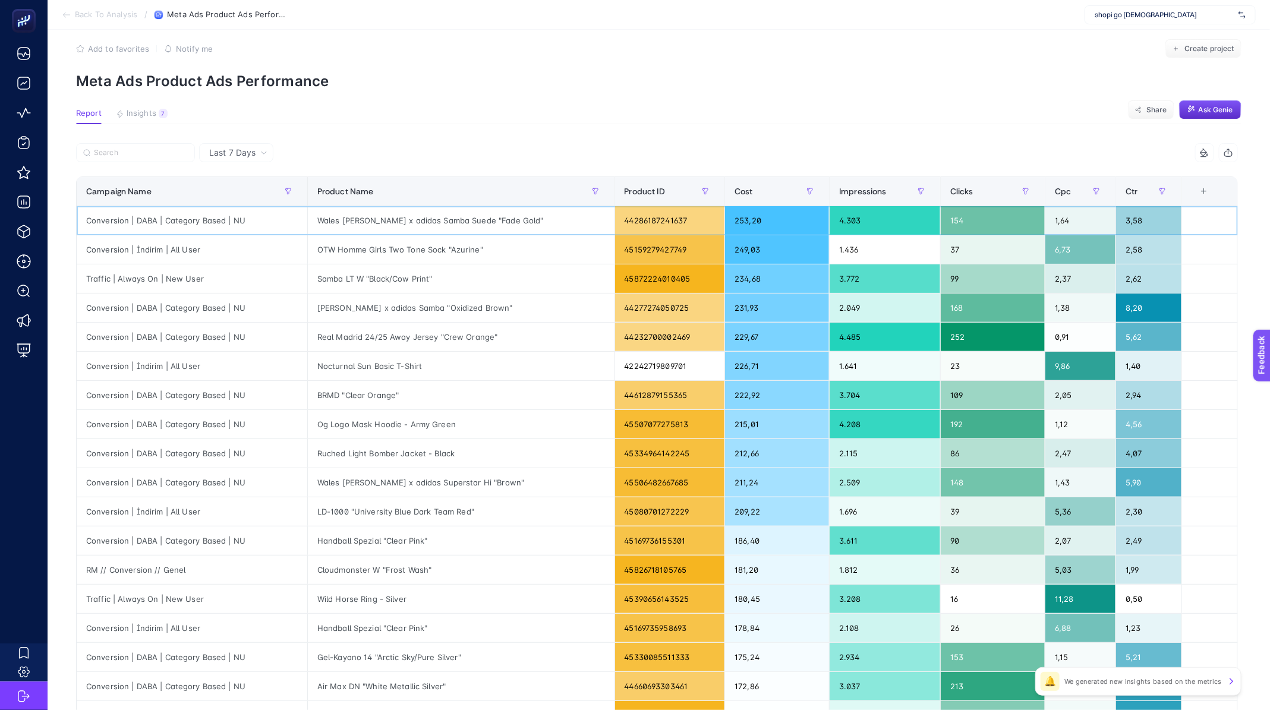
click at [431, 215] on div "Wales Bonner x adidas Samba Suede "Fade Gold"" at bounding box center [461, 220] width 307 height 29
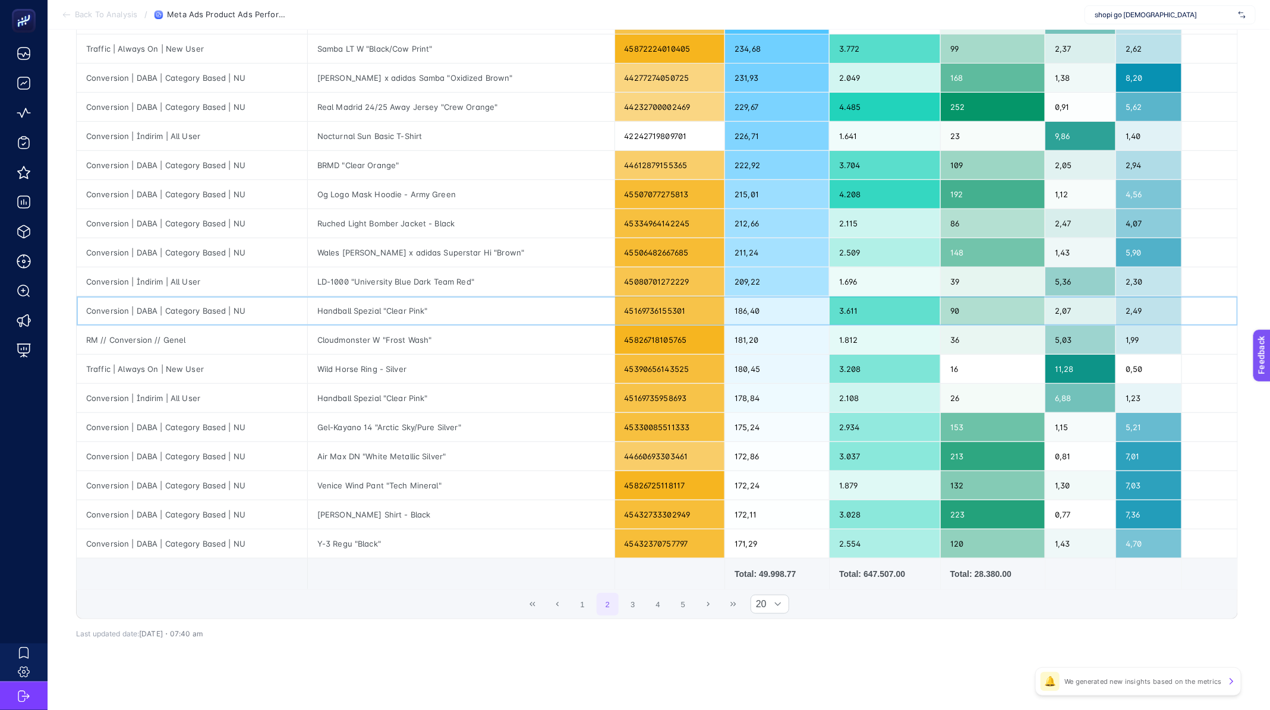
click at [389, 317] on div "Handball Spezial "Clear Pink"" at bounding box center [461, 311] width 307 height 29
click at [354, 333] on div "Cloudmonster W "Frost Wash"" at bounding box center [461, 340] width 307 height 29
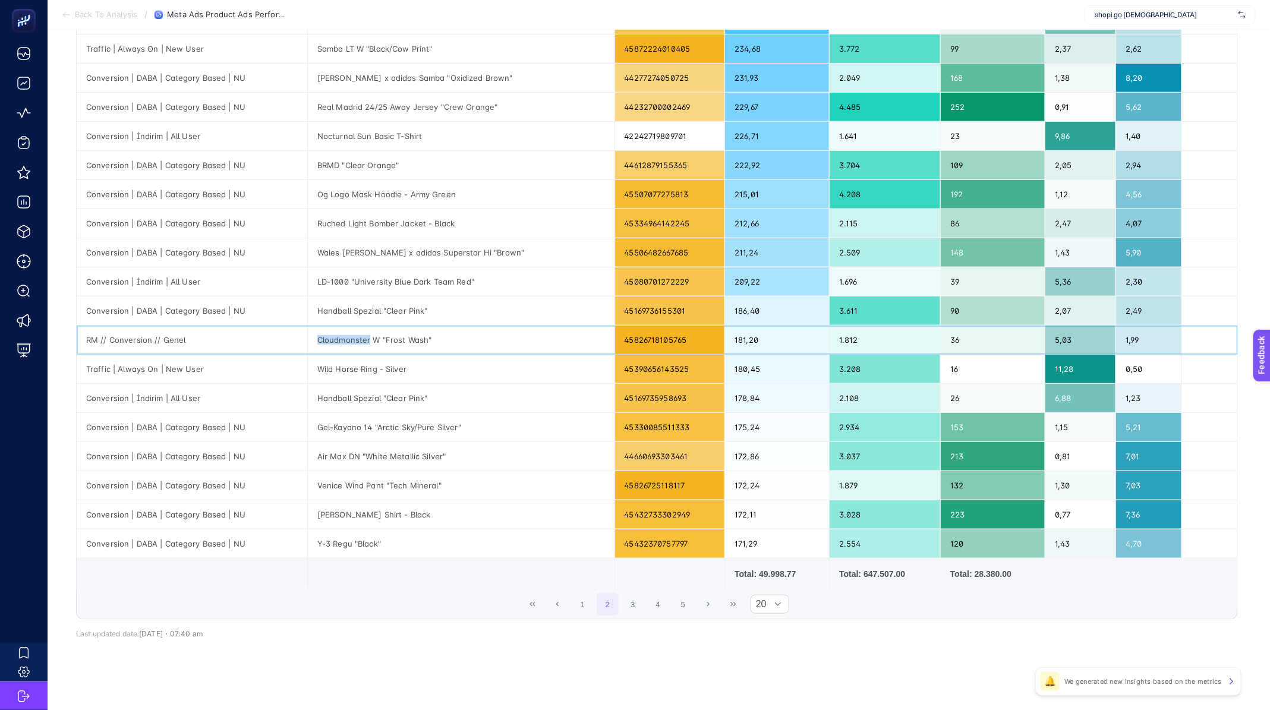
click at [354, 333] on div "Cloudmonster W "Frost Wash"" at bounding box center [461, 340] width 307 height 29
click at [354, 355] on div "Wild Horse Ring - Silver" at bounding box center [461, 369] width 307 height 29
click at [374, 418] on div "Gel-Kayano 14 "Arctic Sky/Pure Silver"" at bounding box center [461, 427] width 307 height 29
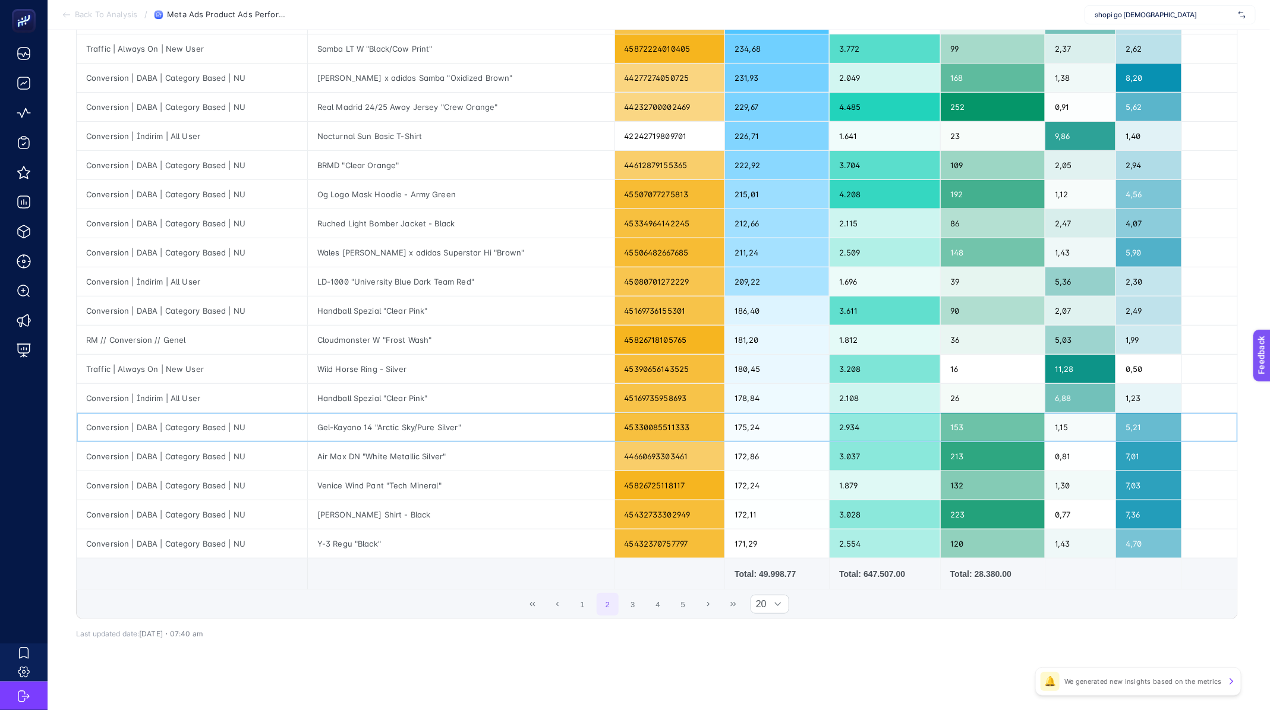
click at [374, 418] on div "Gel-Kayano 14 "Arctic Sky/Pure Silver"" at bounding box center [461, 427] width 307 height 29
click at [367, 449] on div "Air Max DN "White Metallic Silver"" at bounding box center [461, 456] width 307 height 29
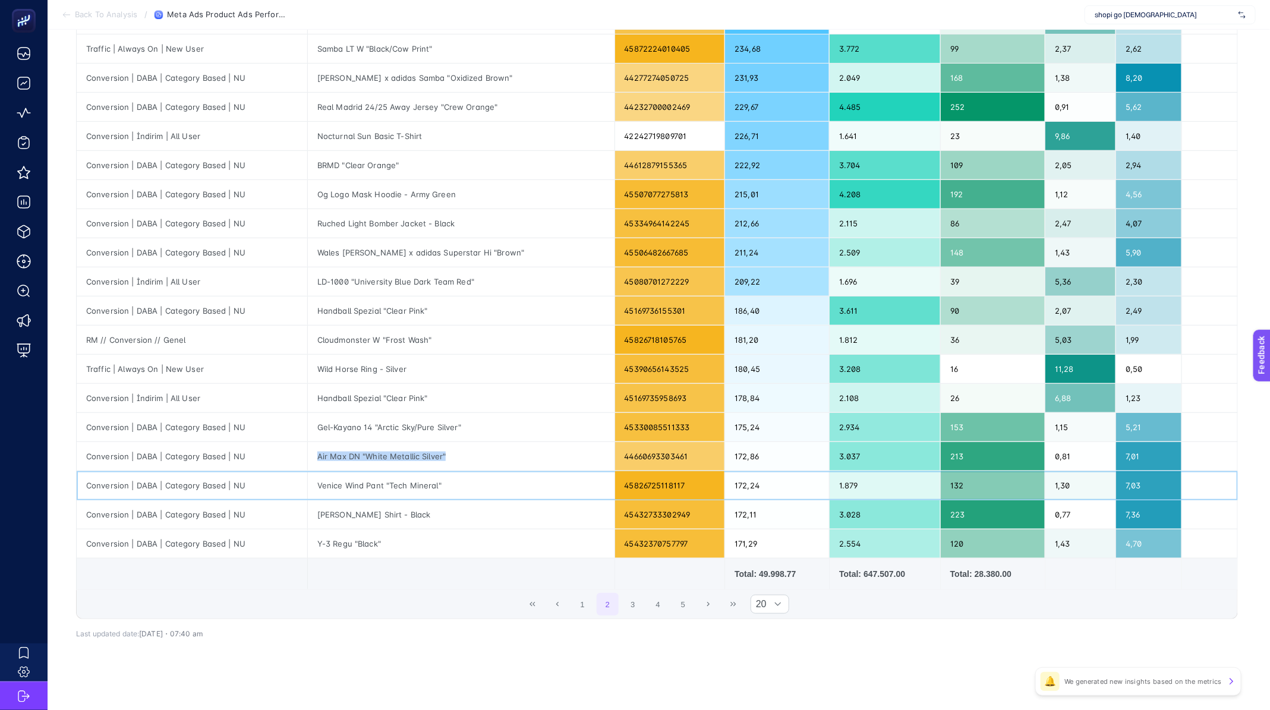
click at [350, 481] on div "Venice Wind Pant "Tech Mineral"" at bounding box center [461, 485] width 307 height 29
click at [347, 504] on div "P.A.M. Fred Perry Shirt - Black" at bounding box center [461, 514] width 307 height 29
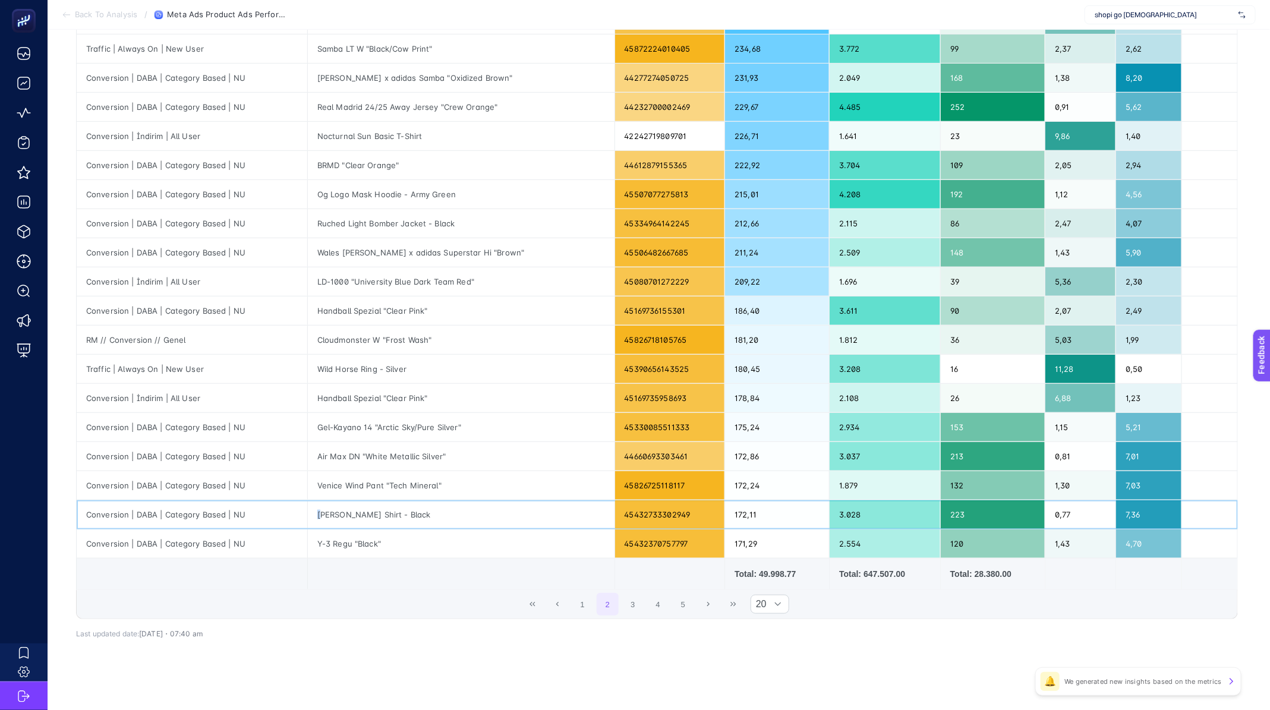
click at [347, 504] on div "P.A.M. Fred Perry Shirt - Black" at bounding box center [461, 514] width 307 height 29
click at [635, 601] on button "3" at bounding box center [633, 604] width 23 height 23
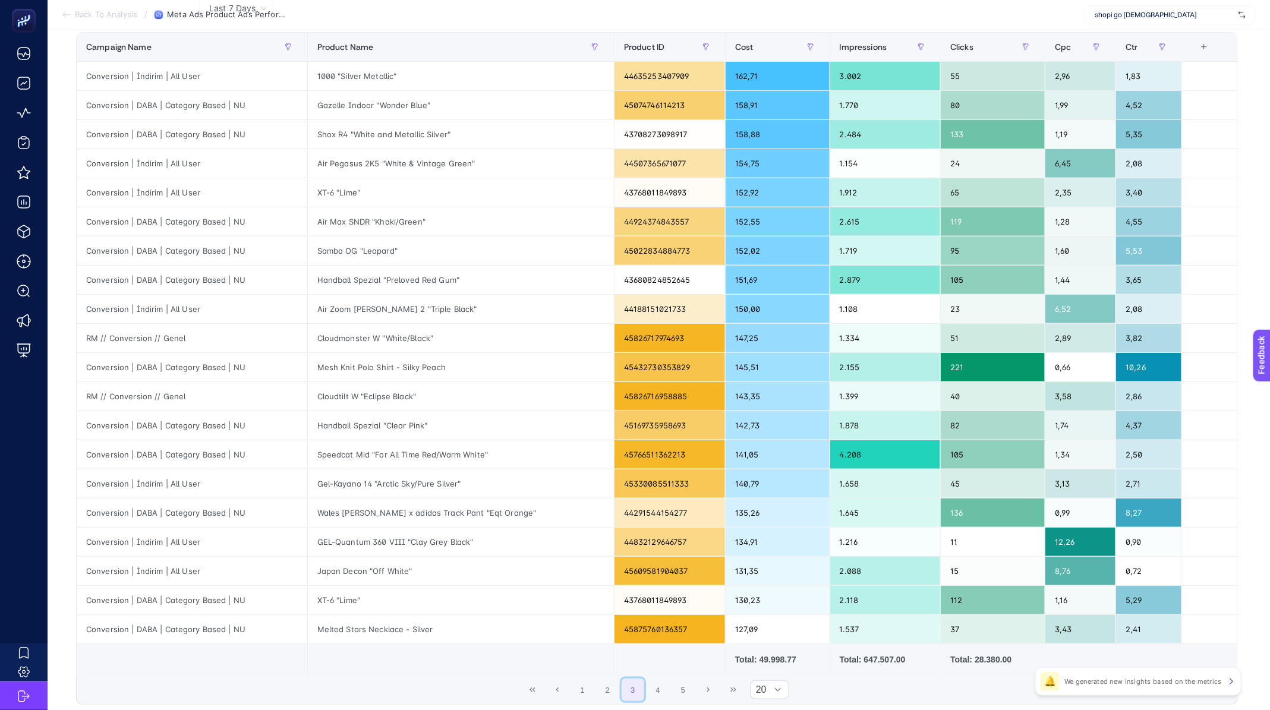
scroll to position [144, 10]
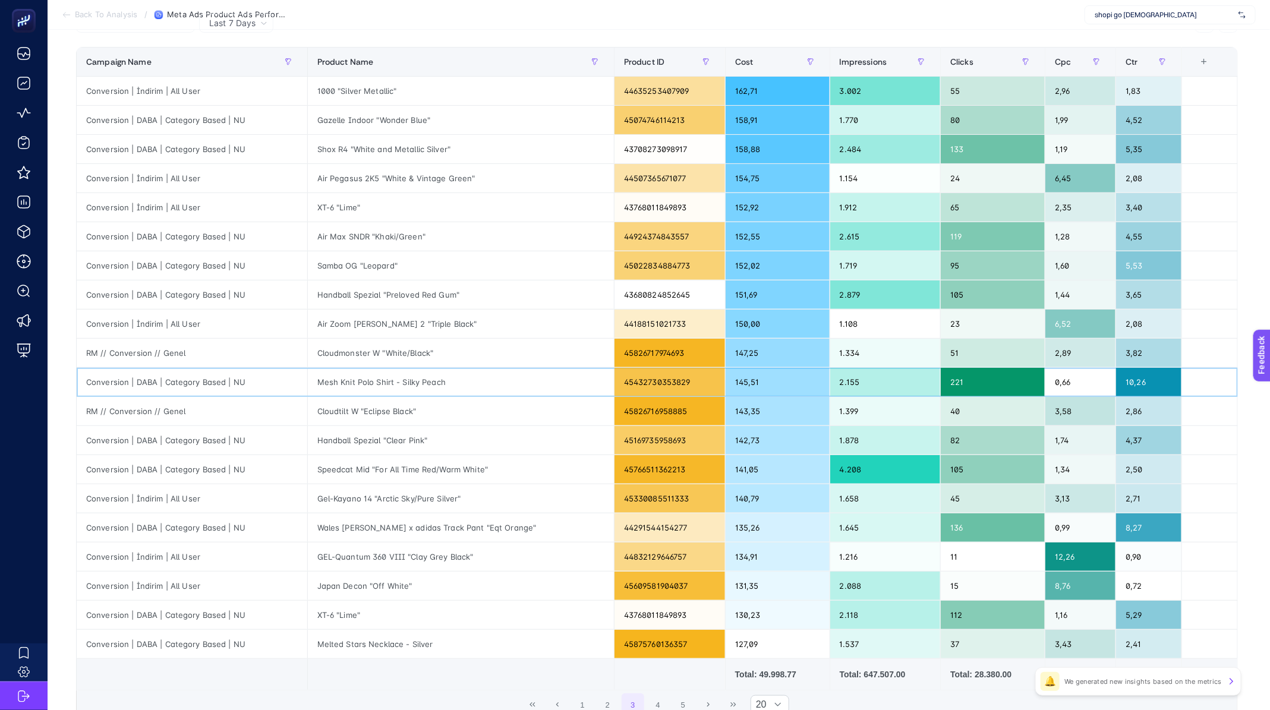
click at [362, 368] on div "Mesh Knit Polo Shirt - Silky Peach" at bounding box center [461, 382] width 306 height 29
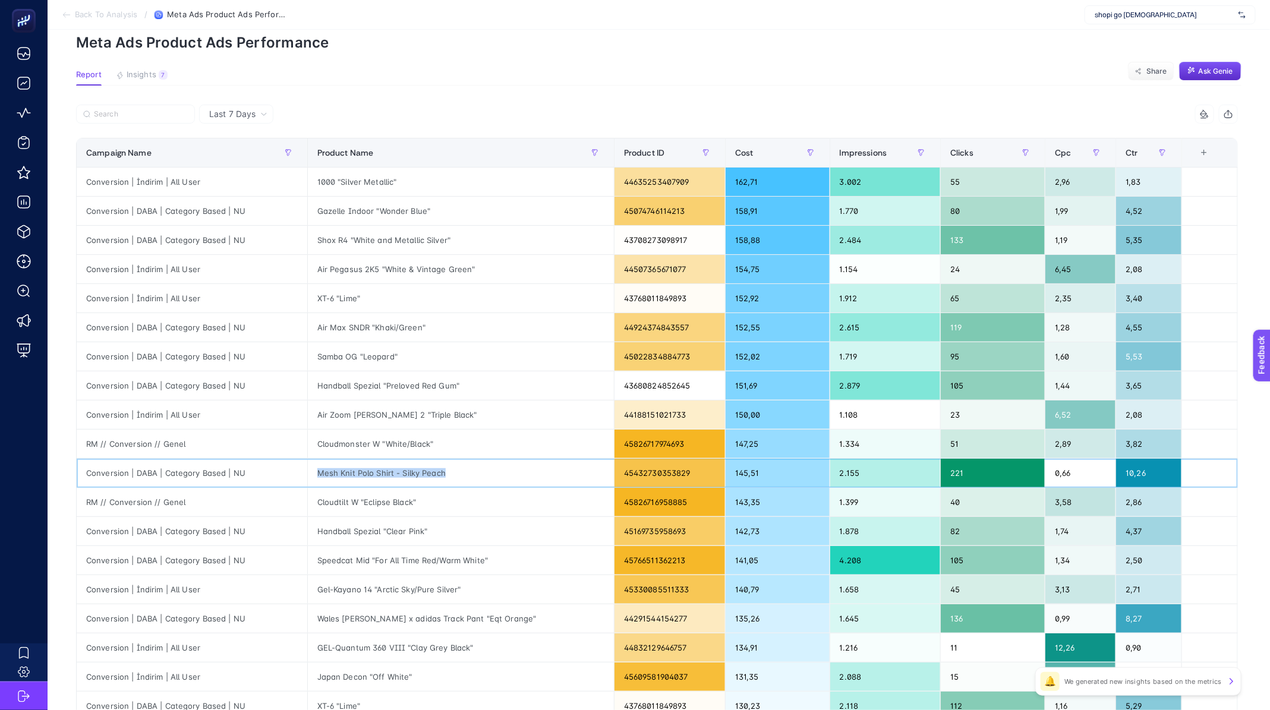
scroll to position [0, 10]
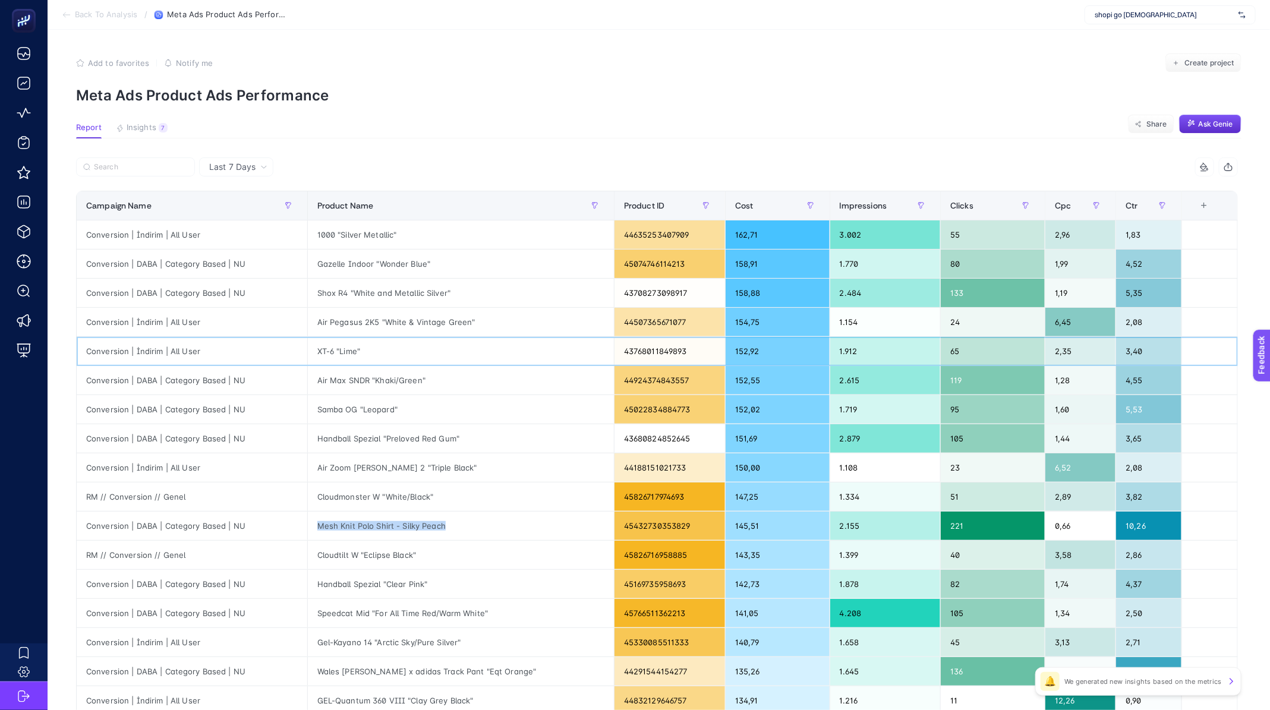
click at [339, 338] on div "XT-6 "Lime"" at bounding box center [461, 351] width 306 height 29
click at [358, 420] on div "Samba OG "Leopard"" at bounding box center [461, 409] width 306 height 29
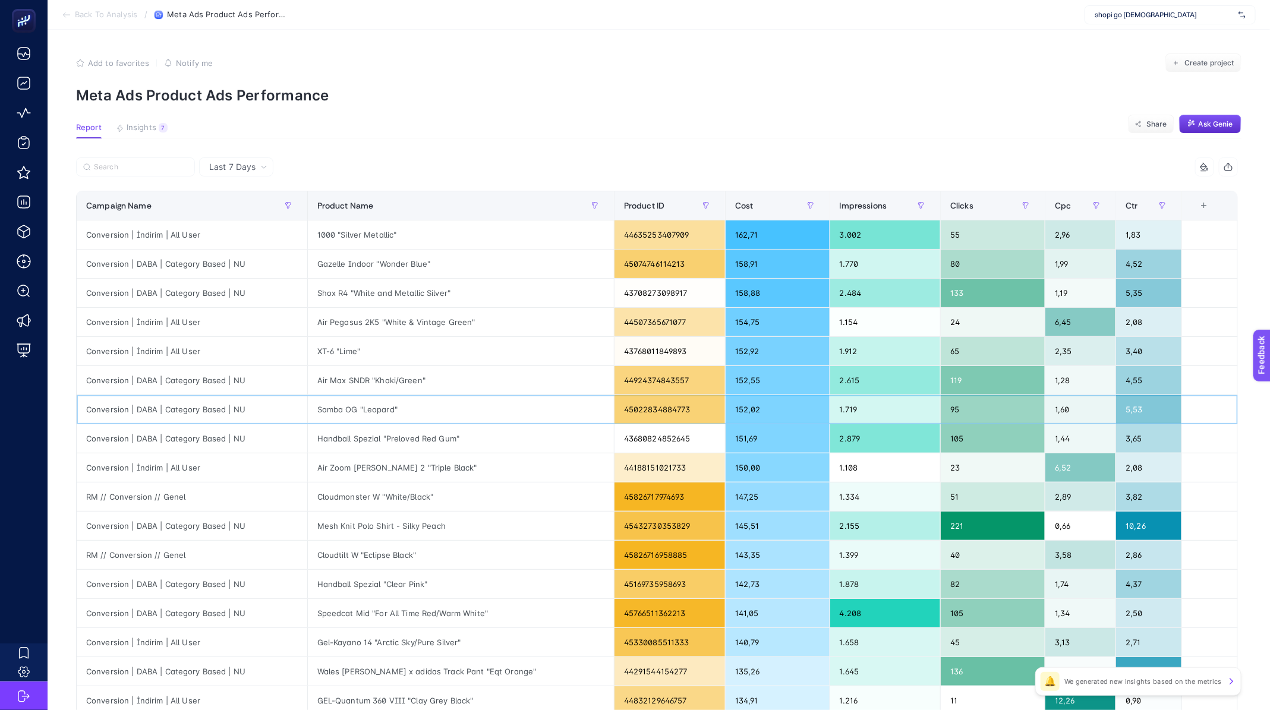
click at [358, 420] on div "Samba OG "Leopard"" at bounding box center [461, 409] width 306 height 29
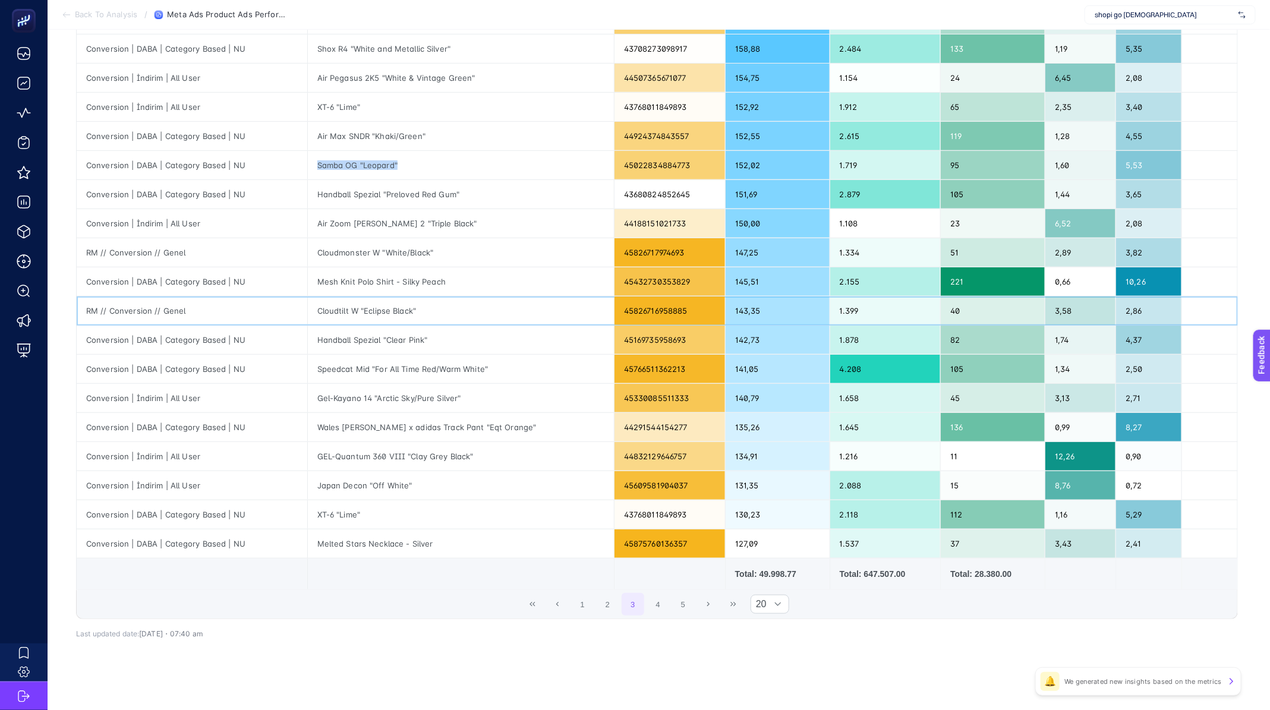
click at [359, 311] on div "Cloudtilt W "Eclipse Black"" at bounding box center [461, 311] width 306 height 29
click at [358, 335] on div "Handball Spezial "Clear Pink"" at bounding box center [461, 340] width 306 height 29
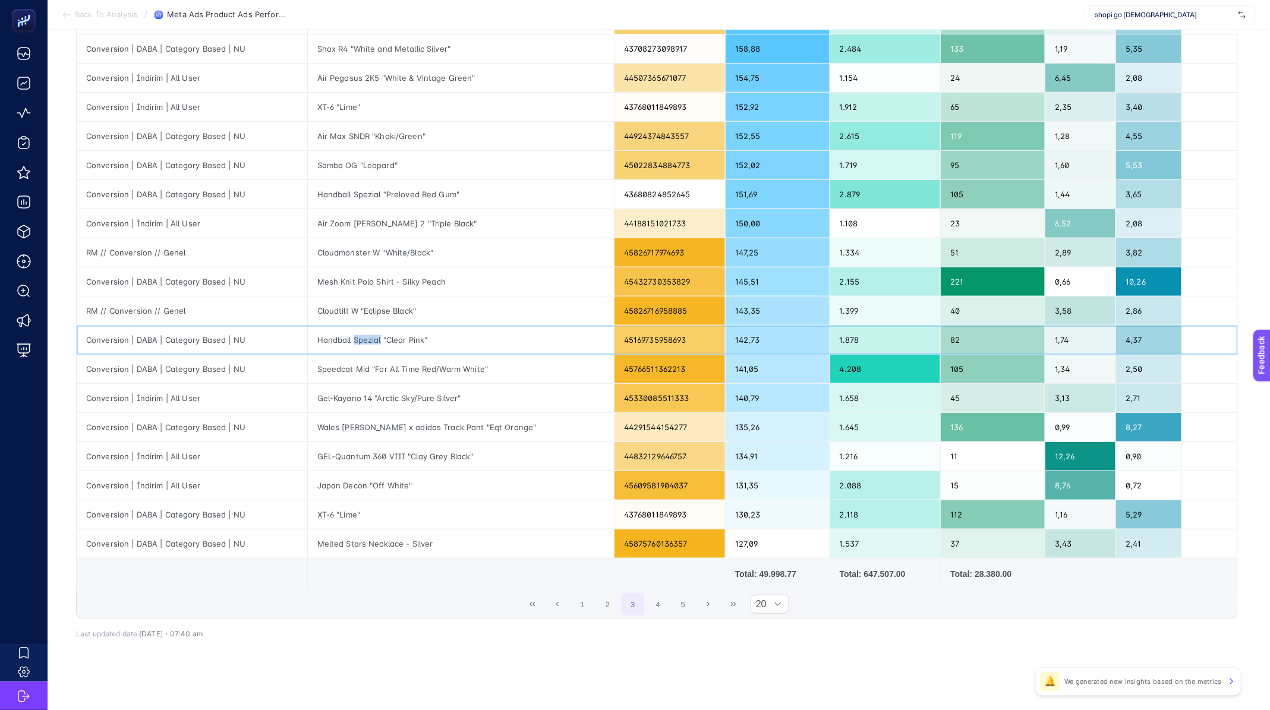
click at [358, 335] on div "Handball Spezial "Clear Pink"" at bounding box center [461, 340] width 306 height 29
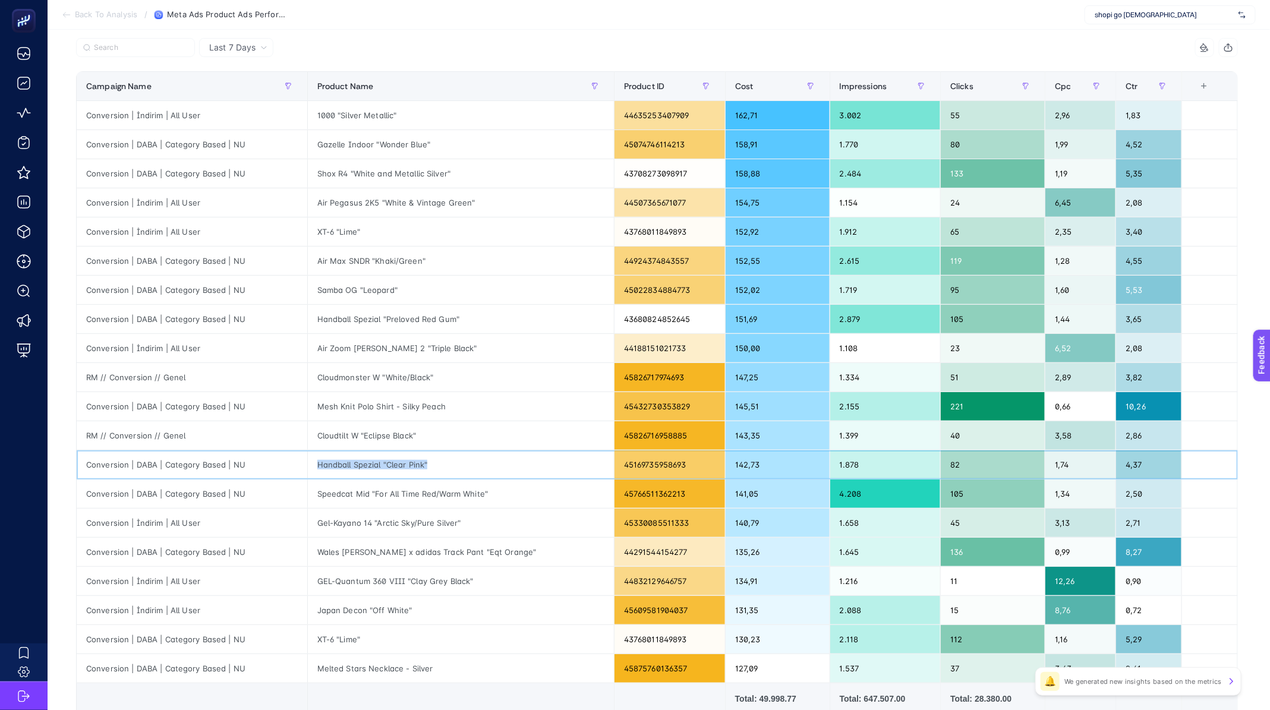
scroll to position [0, 10]
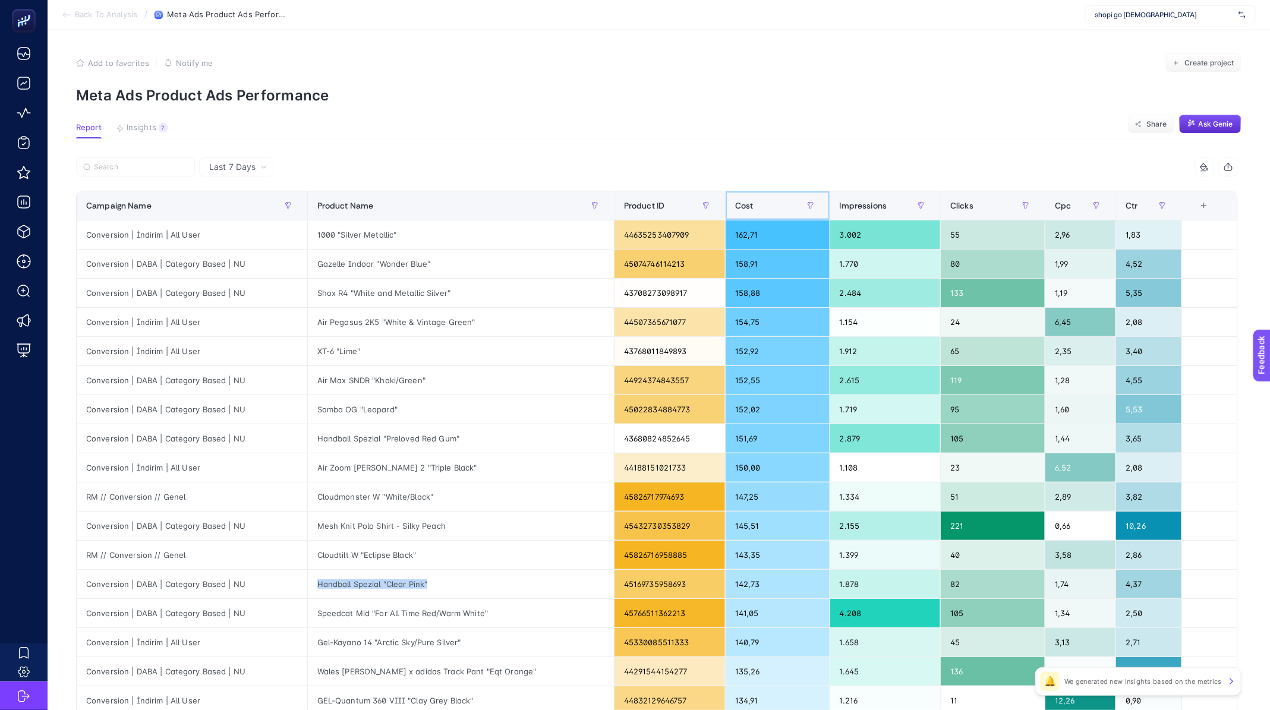
click at [735, 207] on span "Cost" at bounding box center [744, 206] width 18 height 10
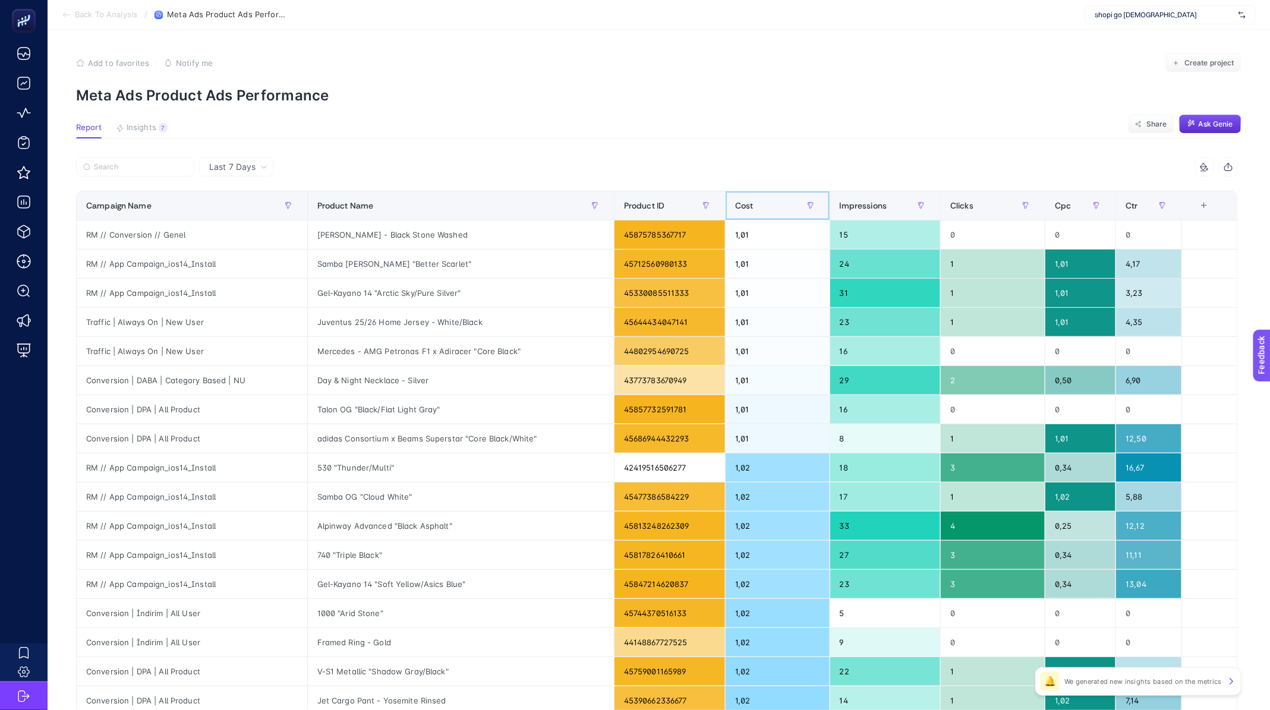
click at [725, 207] on th "Cost" at bounding box center [777, 205] width 105 height 29
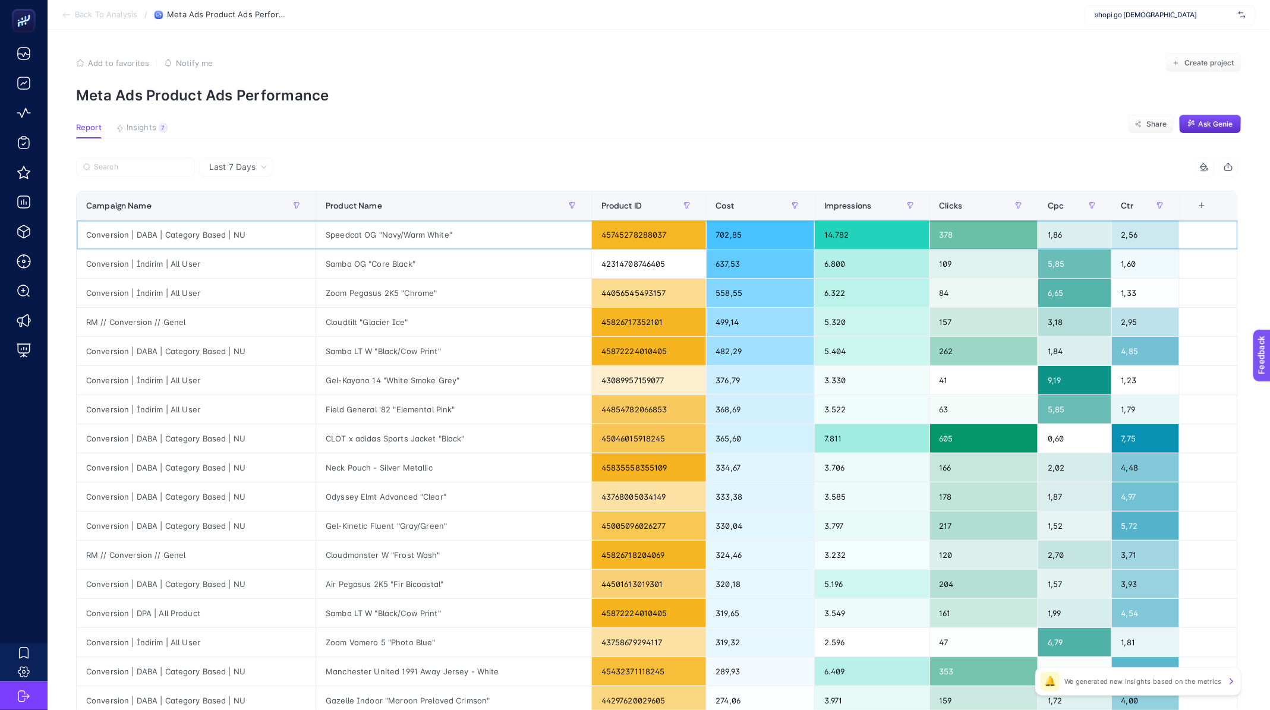
click at [372, 230] on div "Speedcat OG "Navy/Warm White"" at bounding box center [453, 234] width 275 height 29
copy tr "Speedcat OG "Navy/Warm White""
click at [229, 235] on div "Conversion | DABA | Category Based | NU" at bounding box center [196, 234] width 239 height 29
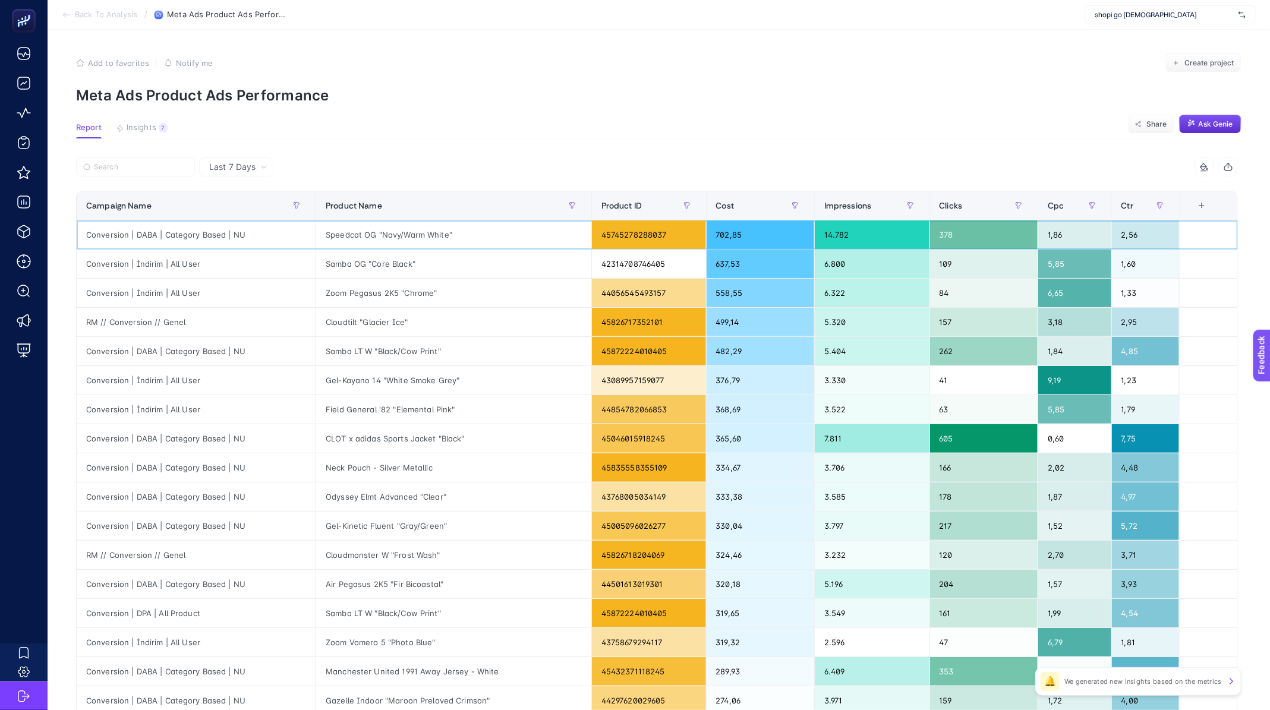
click at [229, 235] on div "Conversion | DABA | Category Based | NU" at bounding box center [196, 234] width 239 height 29
click at [87, 10] on span "Back To Analysis" at bounding box center [106, 15] width 62 height 10
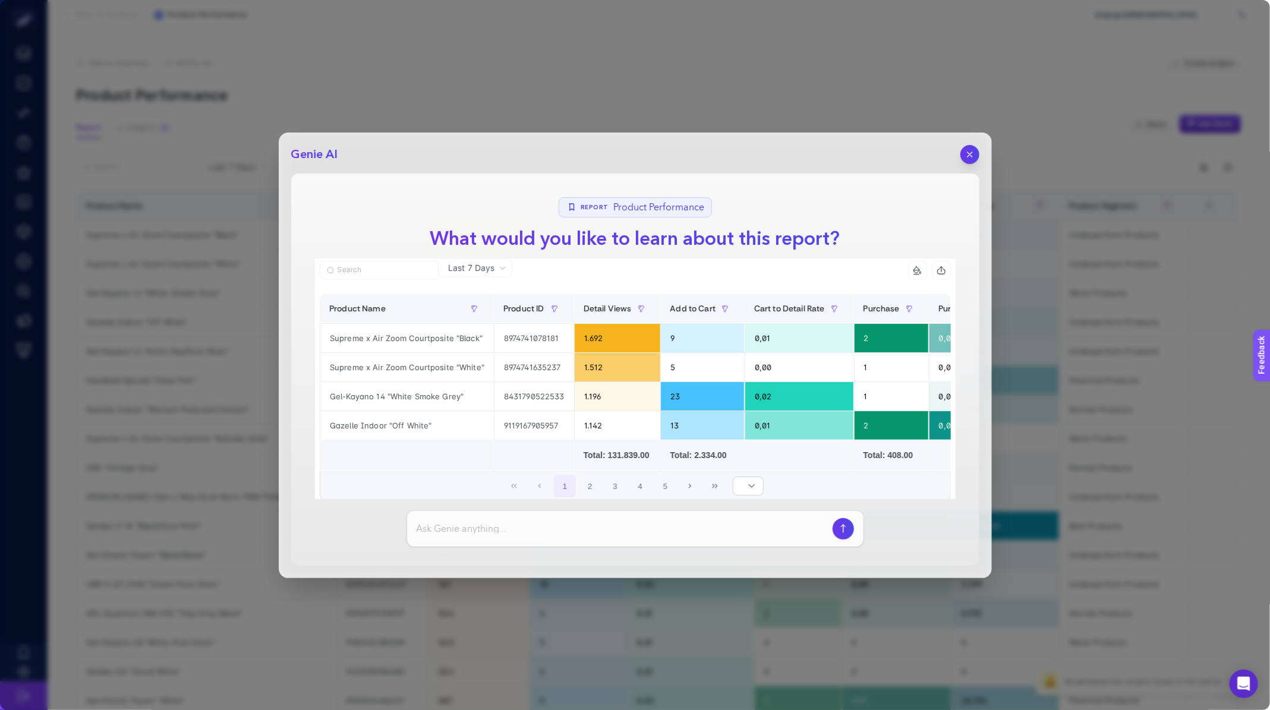
click at [560, 84] on div "Genie AI Report Product Performance What would you like to learn about this rep…" at bounding box center [635, 355] width 1270 height 710
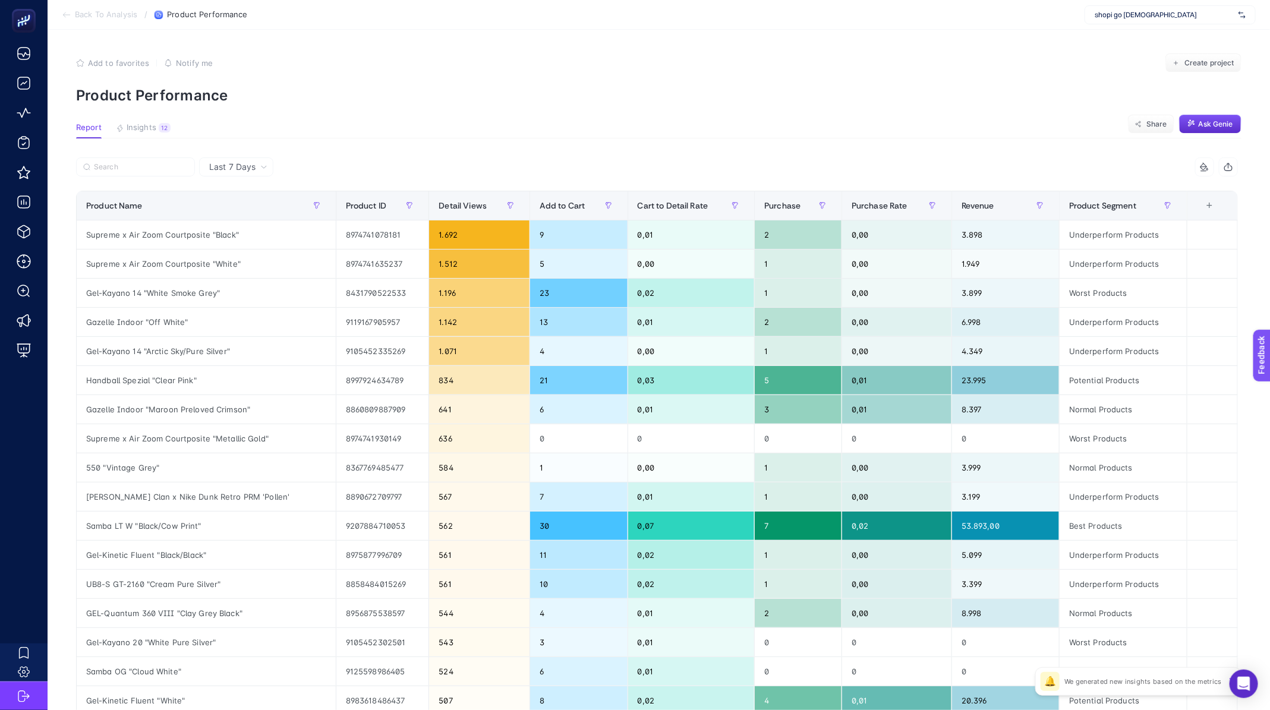
click at [86, 18] on span "Back To Analysis" at bounding box center [106, 15] width 62 height 10
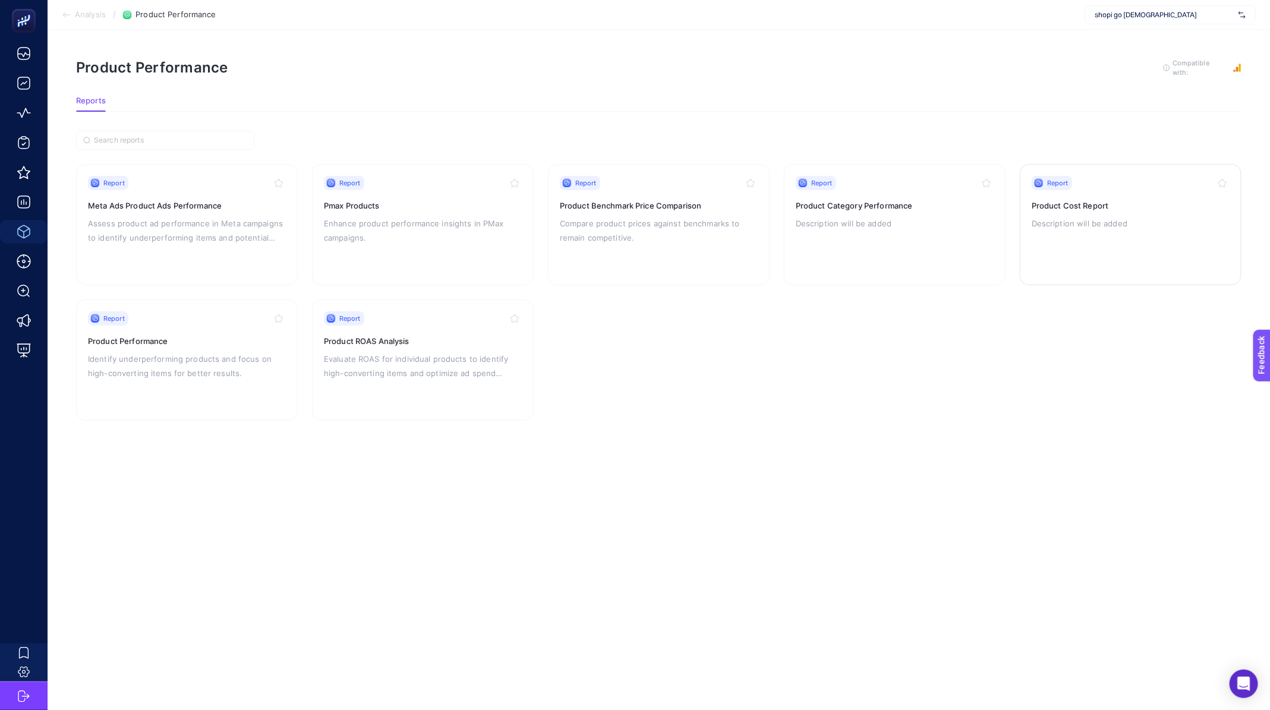
click at [1089, 224] on p "Description will be added" at bounding box center [1131, 223] width 198 height 14
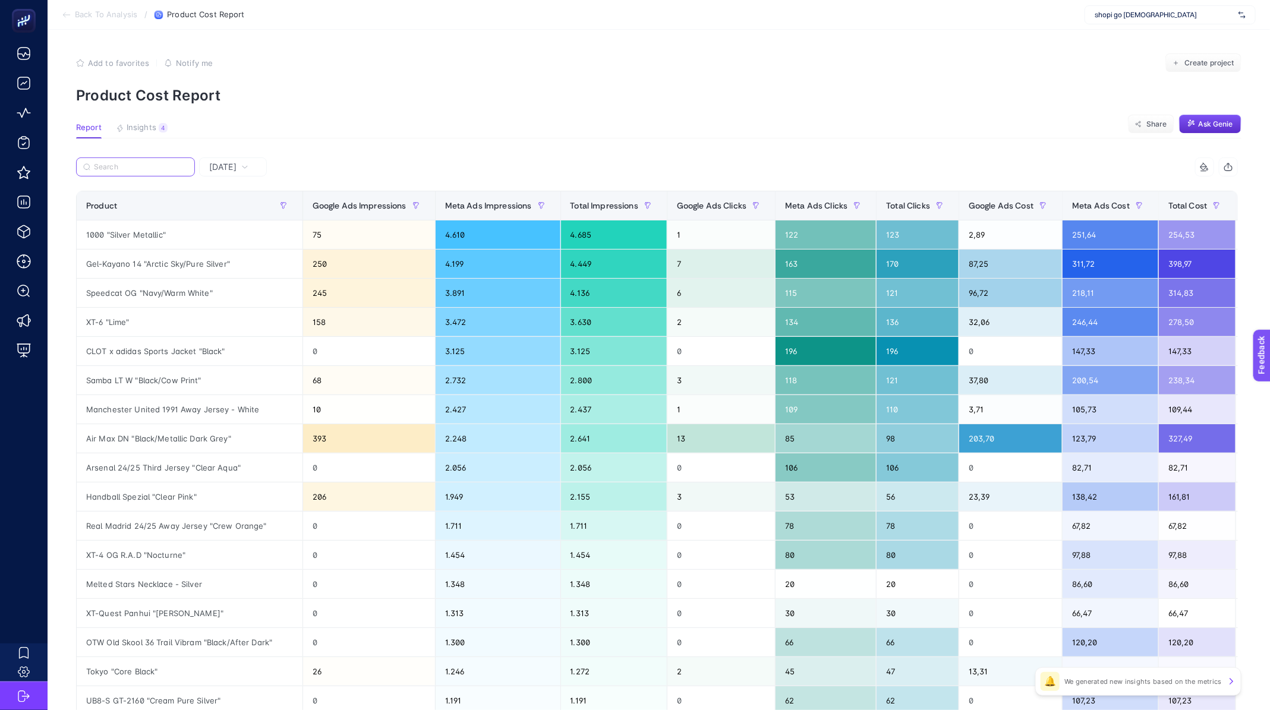
click at [137, 169] on input "Search" at bounding box center [141, 167] width 94 height 9
paste input "Supreme x Air Zoom Courtposite "Metallic Gold""
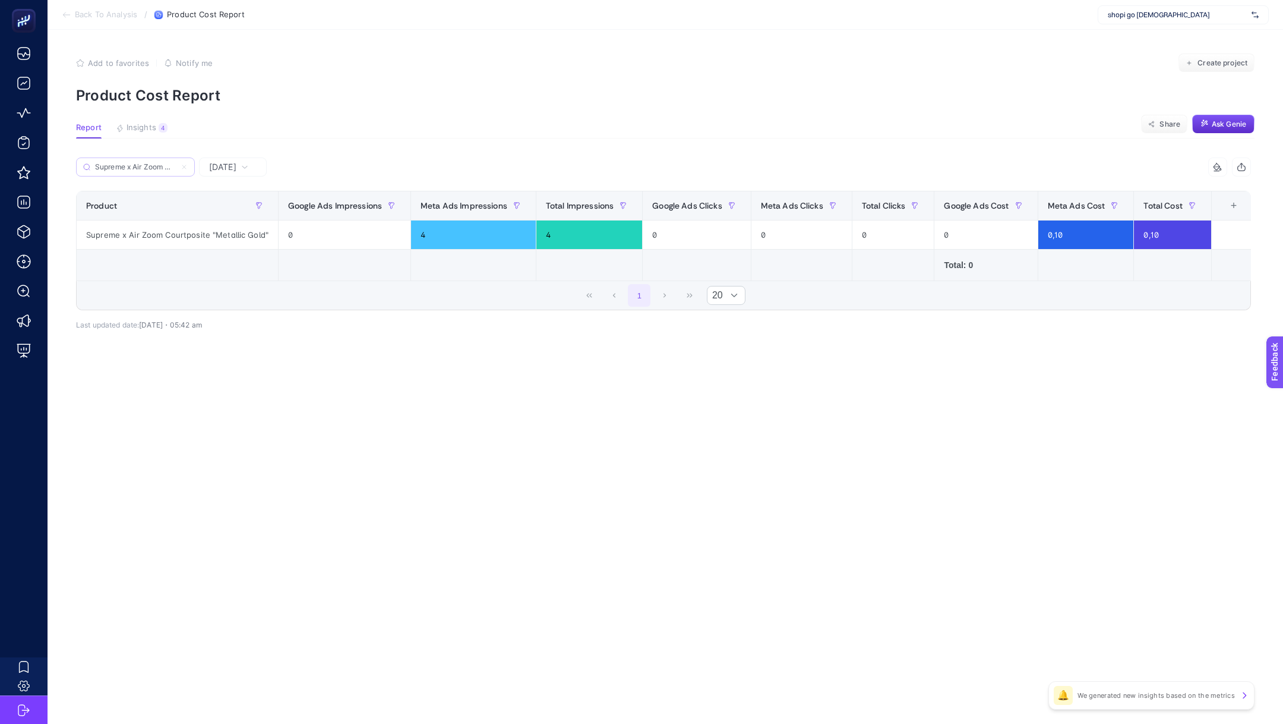
click at [150, 157] on label "Supreme x Air Zoom Courtposite "Metallic Gold"" at bounding box center [135, 166] width 119 height 19
click at [150, 163] on input "Supreme x Air Zoom Courtposite "Metallic Gold"" at bounding box center [135, 167] width 81 height 9
click at [150, 157] on label "Supreme x Air Zoom Courtposite "Metallic Gold"" at bounding box center [135, 166] width 119 height 19
click at [150, 163] on input "Supreme x Air Zoom Courtposite "Metallic Gold"" at bounding box center [135, 167] width 81 height 9
click at [150, 157] on label "Supreme x Air Zoom Courtposite "Metallic Gold"" at bounding box center [135, 166] width 119 height 19
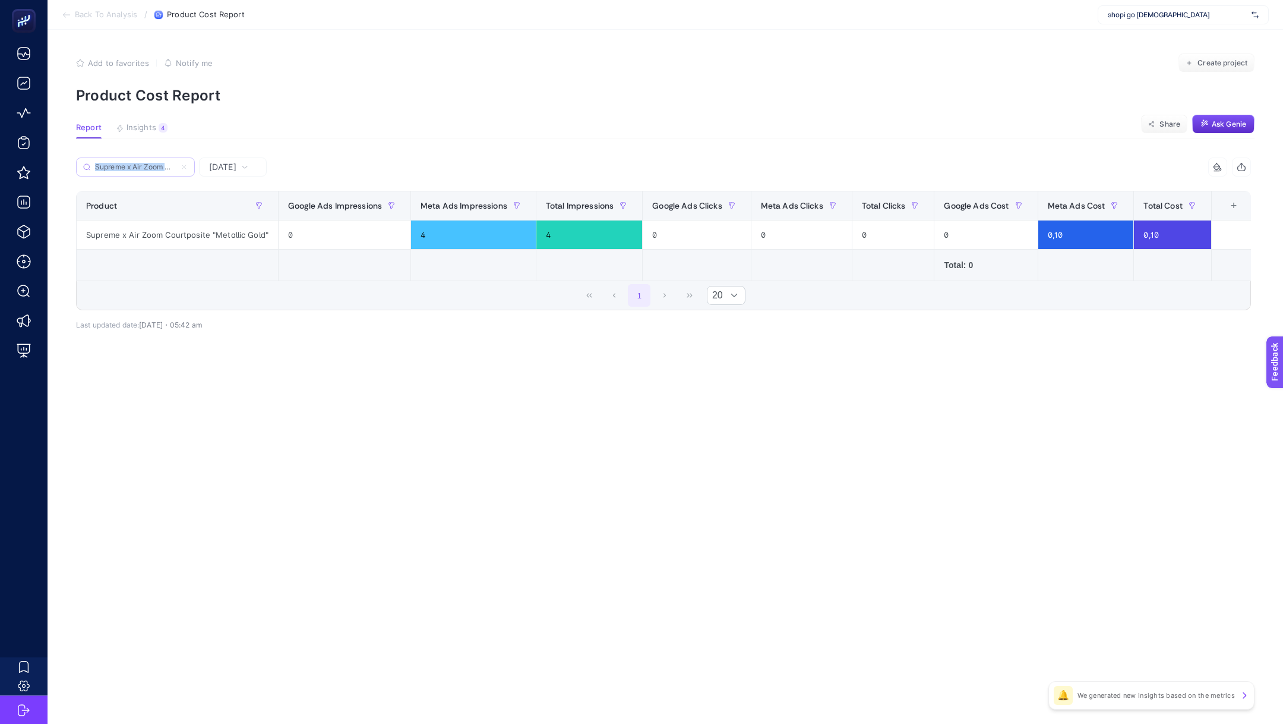
click at [150, 163] on input "Supreme x Air Zoom Courtposite "Metallic Gold"" at bounding box center [135, 167] width 81 height 9
click at [125, 169] on input "Supreme x Air Zoom Courtposite "Metallic Gold"" at bounding box center [135, 167] width 81 height 9
paste input "Gel-Kayano 20 "White Pure Silver"
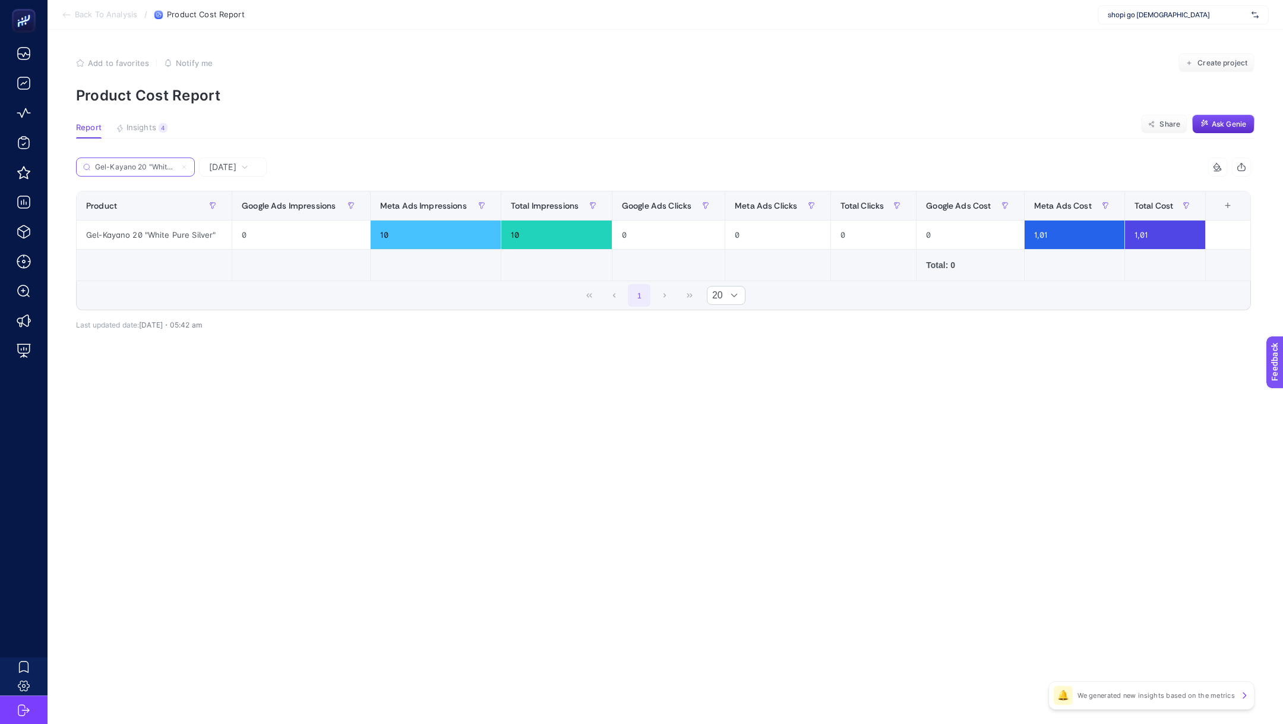
scroll to position [0, 36]
click at [165, 234] on div "Gel-Kayano 20 "White Pure Silver"" at bounding box center [154, 234] width 155 height 29
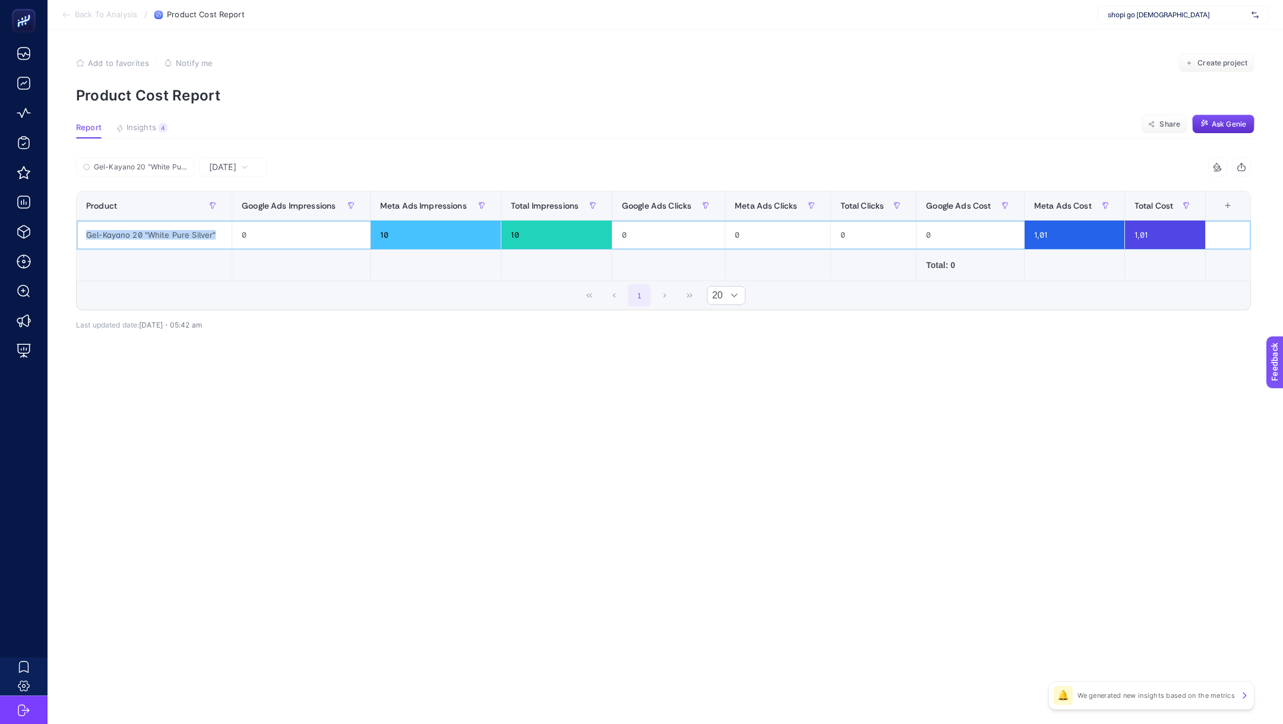
click at [165, 234] on div "Gel-Kayano 20 "White Pure Silver"" at bounding box center [154, 234] width 155 height 29
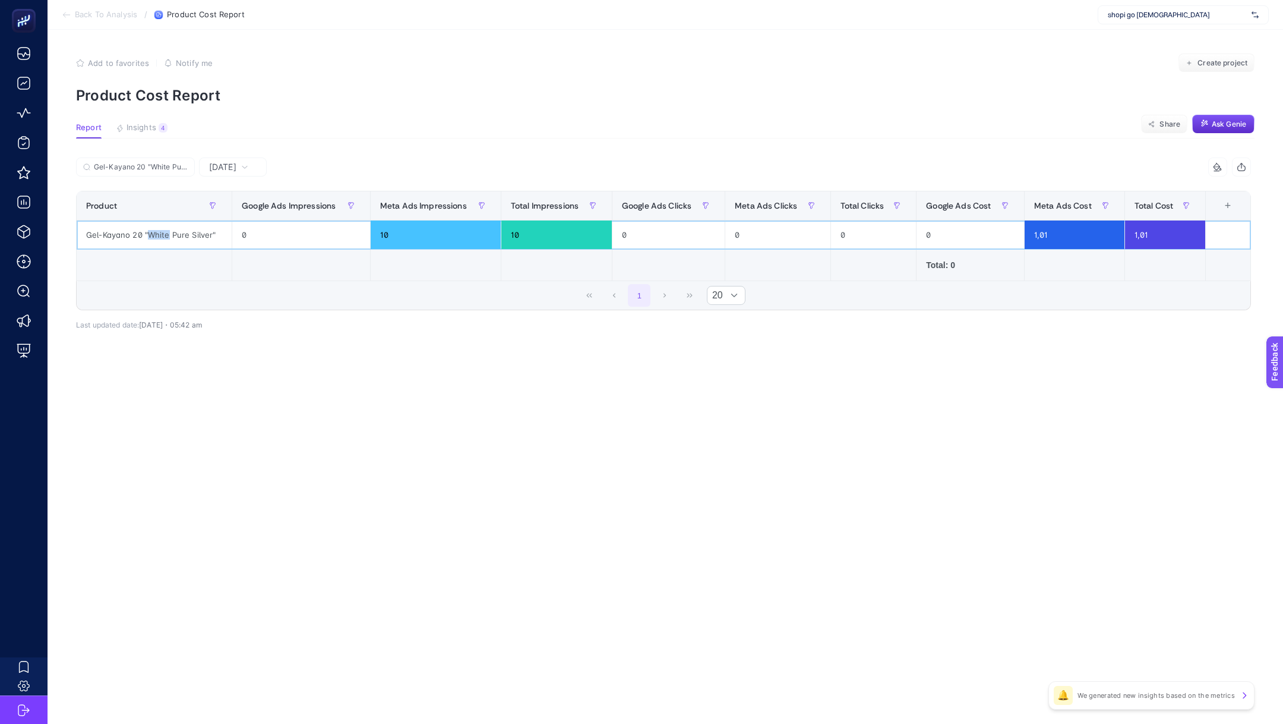
click at [165, 234] on div "Gel-Kayano 20 "White Pure Silver"" at bounding box center [154, 234] width 155 height 29
click at [174, 232] on div "Gel-Kayano 20 "White Pure Silver"" at bounding box center [154, 234] width 155 height 29
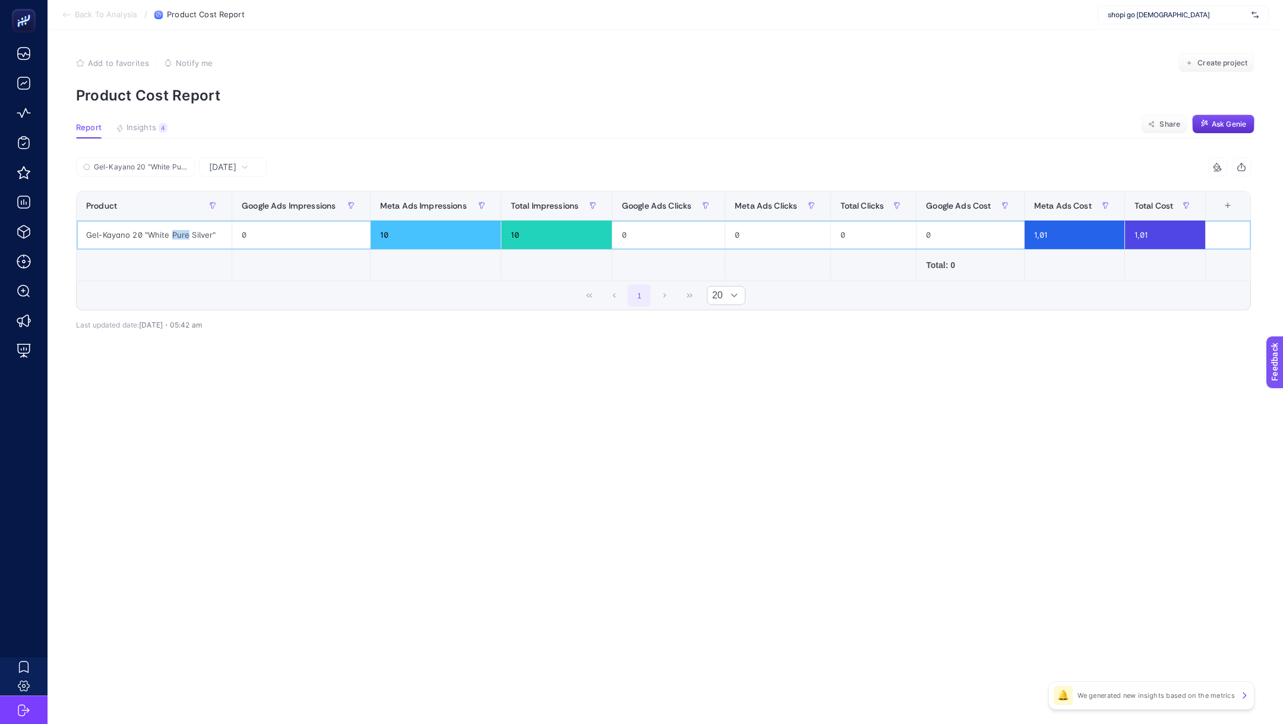
click at [174, 232] on div "Gel-Kayano 20 "White Pure Silver"" at bounding box center [154, 234] width 155 height 29
click at [153, 231] on div "Gel-Kayano 20 "White Pure Silver"" at bounding box center [154, 234] width 155 height 29
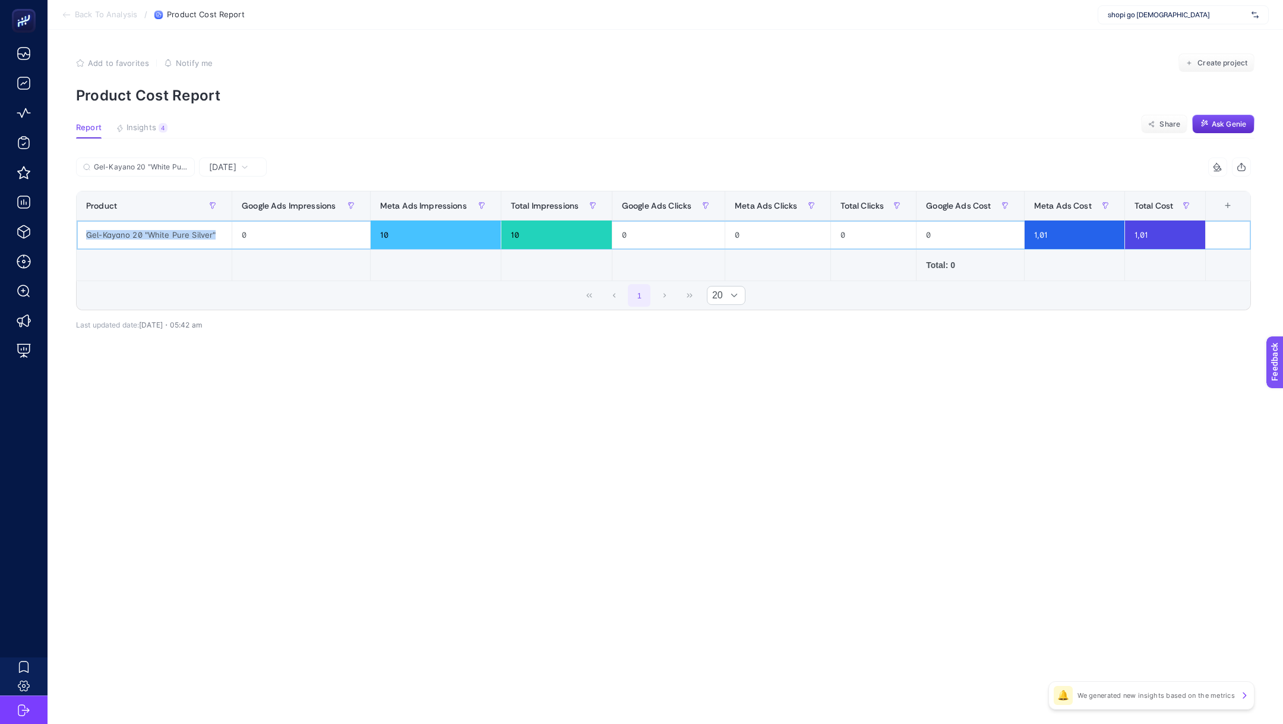
click at [145, 229] on div "Gel-Kayano 20 "White Pure Silver"" at bounding box center [154, 234] width 155 height 29
click at [143, 169] on input "Gel-Kayano 20 "White Pure Silver"" at bounding box center [141, 167] width 94 height 9
click at [143, 169] on input "Gel-Kayano 20 "White Pure Silver"" at bounding box center [135, 167] width 81 height 9
paste input "Samba OG "Cloud White"
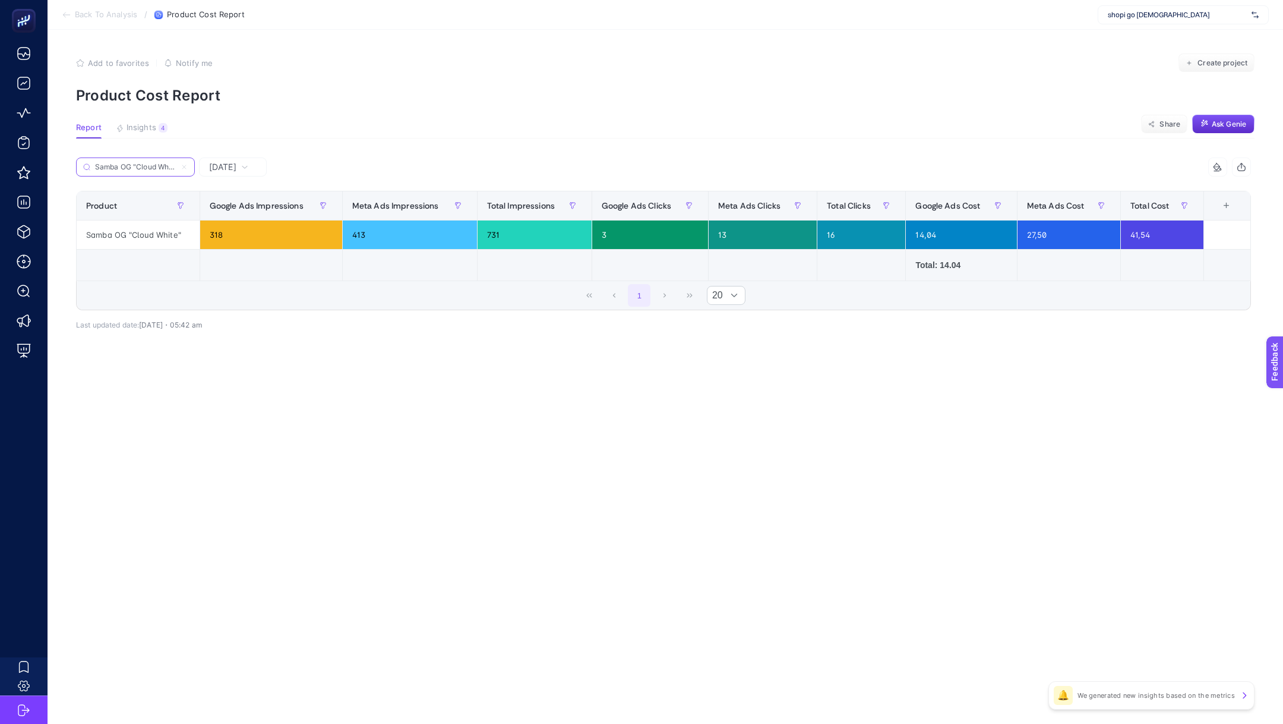
scroll to position [0, 5]
type input "Samba OG "Cloud White""
